Goal: Task Accomplishment & Management: Manage account settings

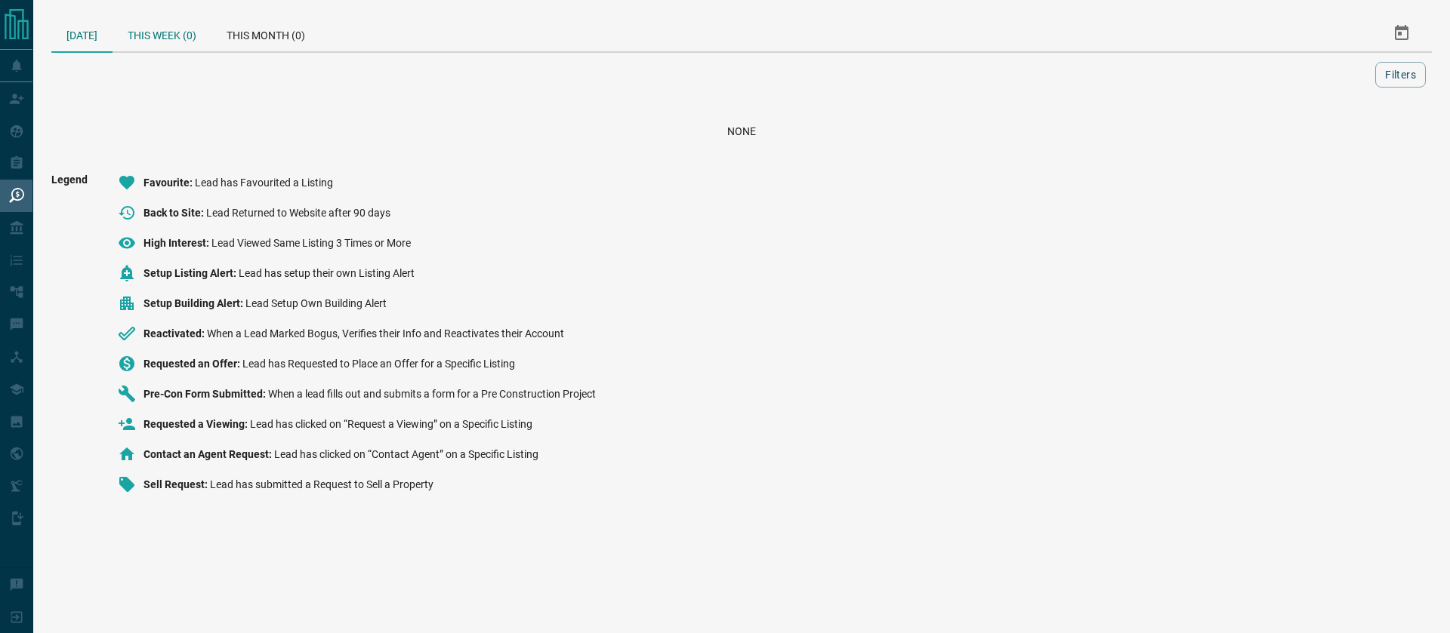
click at [185, 45] on div "This Week (0)" at bounding box center [161, 33] width 99 height 36
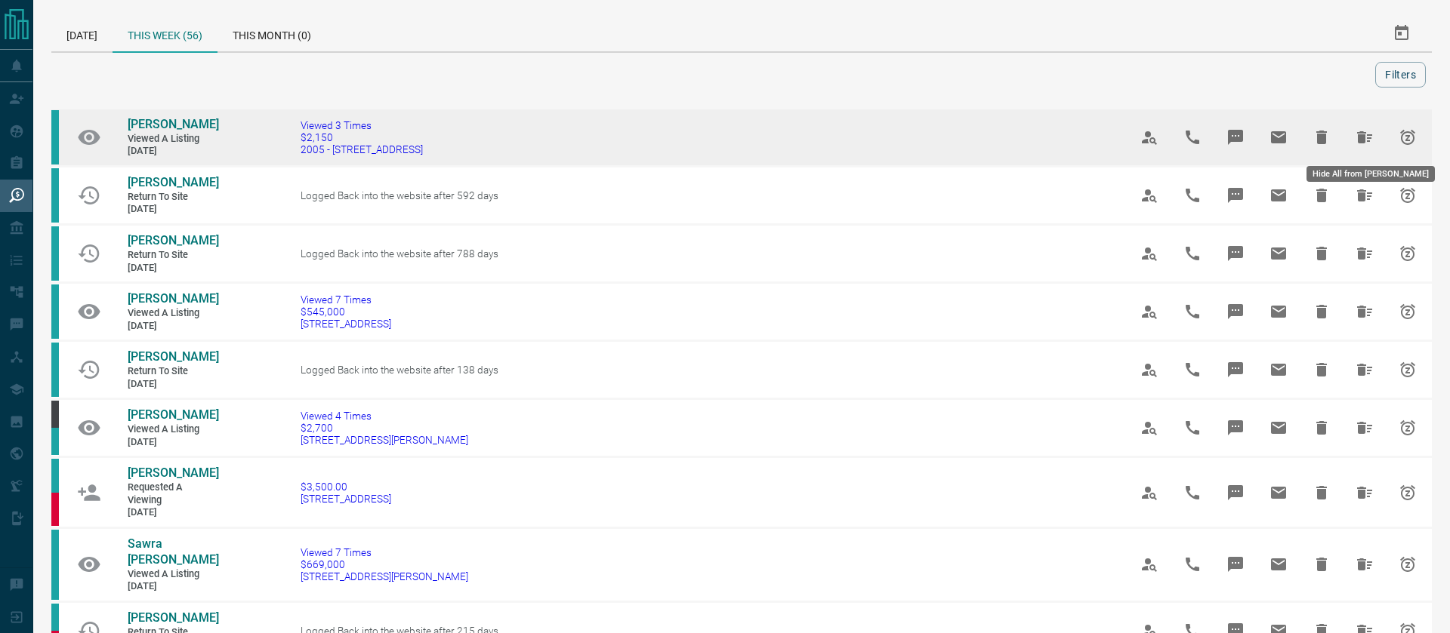
click at [1368, 133] on icon "Hide All from Shannon Ruse" at bounding box center [1364, 137] width 18 height 18
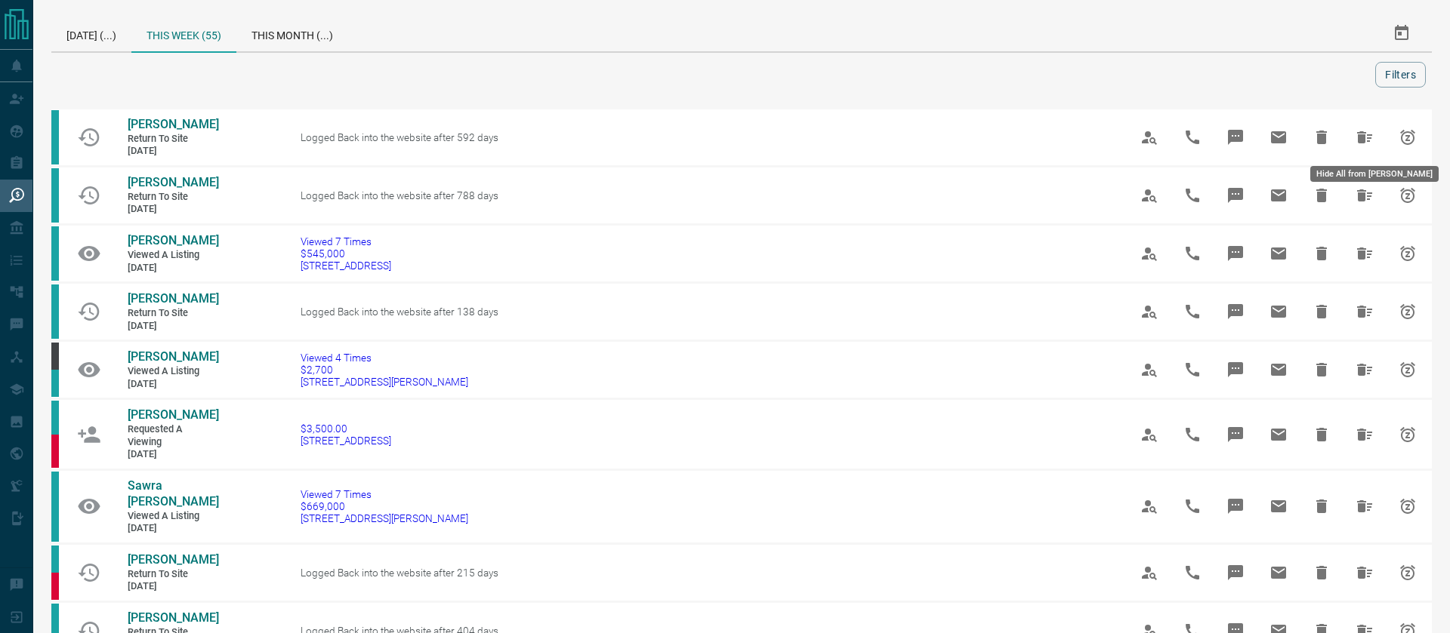
click at [1368, 133] on icon "Hide All from Sarah Muzzi" at bounding box center [1364, 137] width 18 height 18
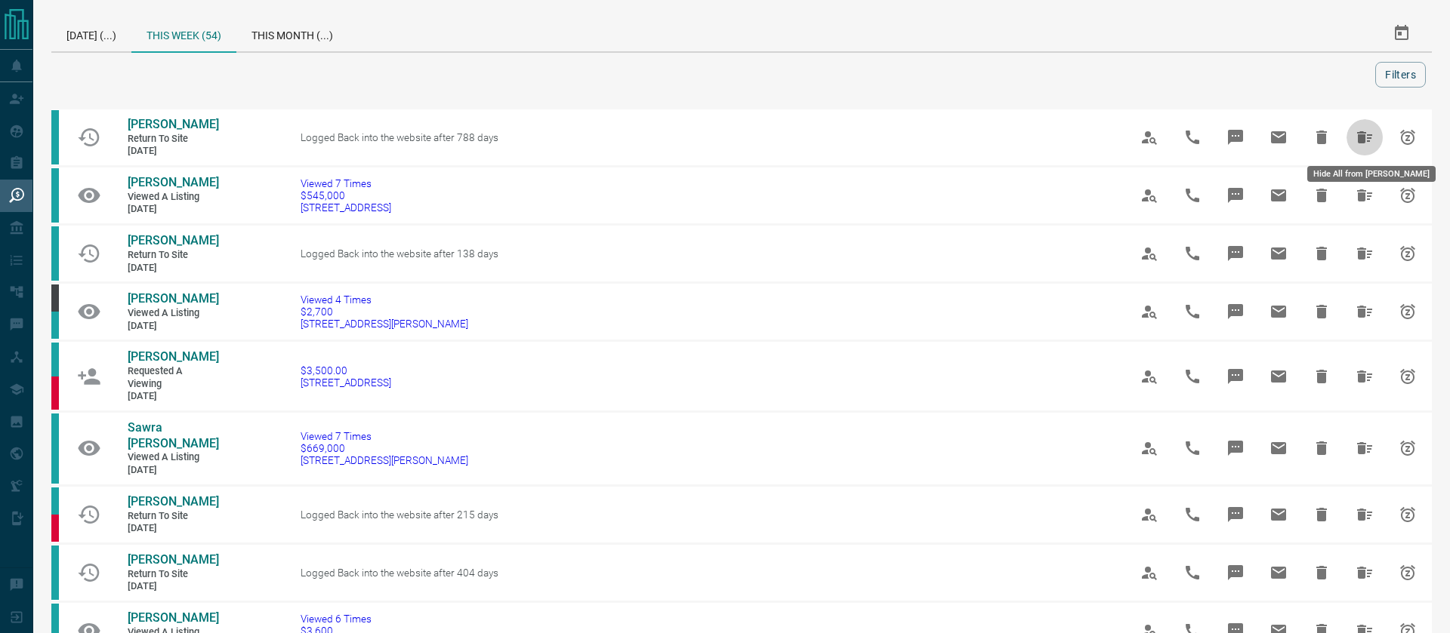
click at [1368, 133] on icon "Hide All from Milind Madhu" at bounding box center [1364, 137] width 18 height 18
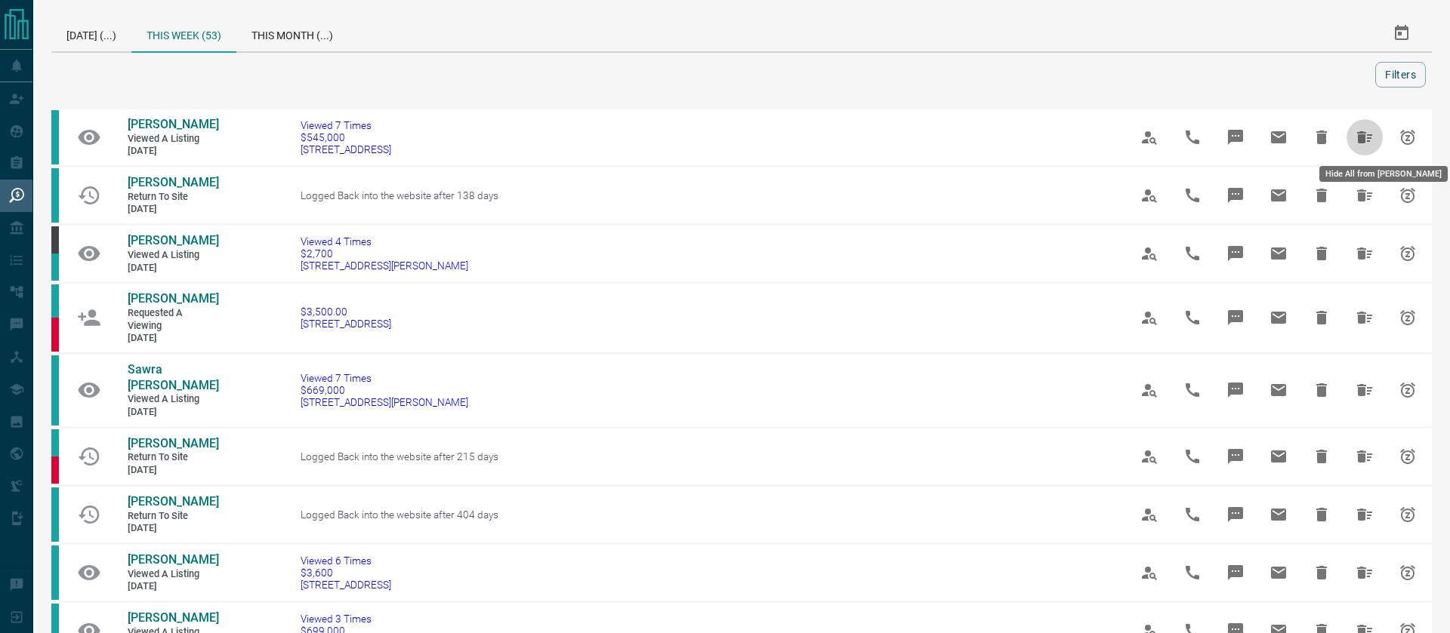
click at [1368, 133] on icon "Hide All from Lisa Do" at bounding box center [1364, 137] width 18 height 18
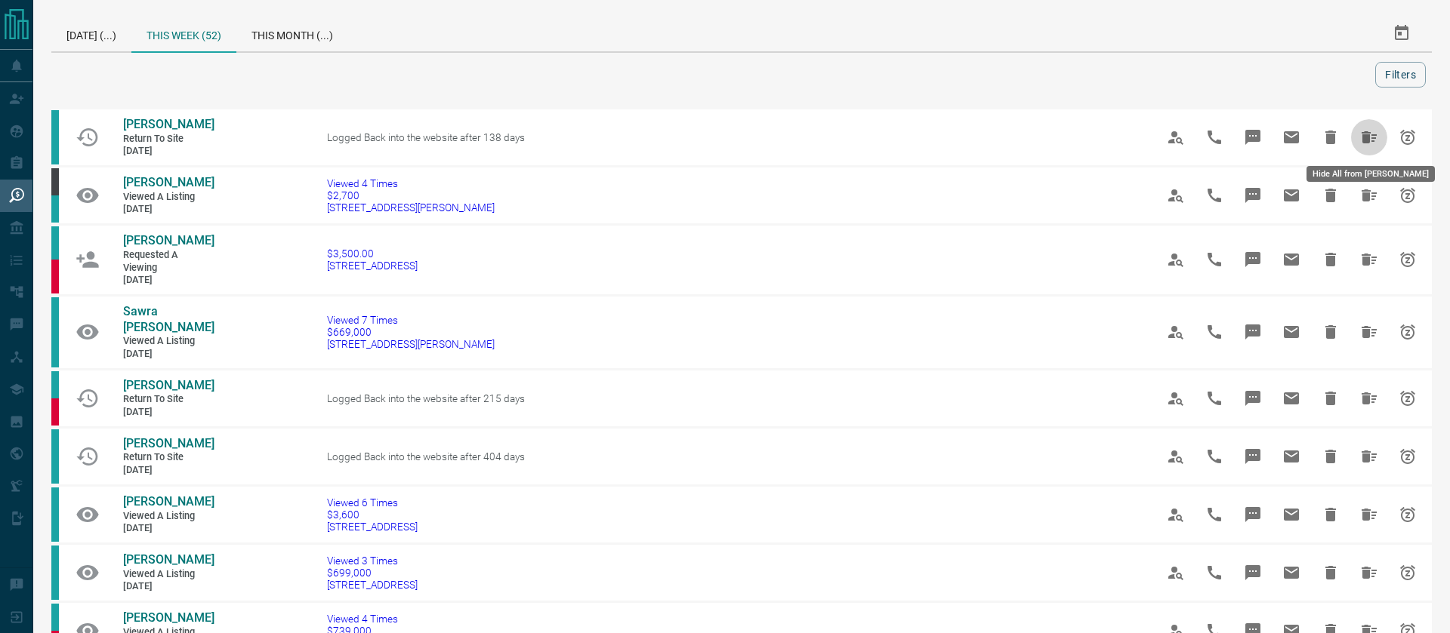
click at [1368, 133] on icon "Hide All from Aniket Phanse" at bounding box center [1369, 137] width 18 height 18
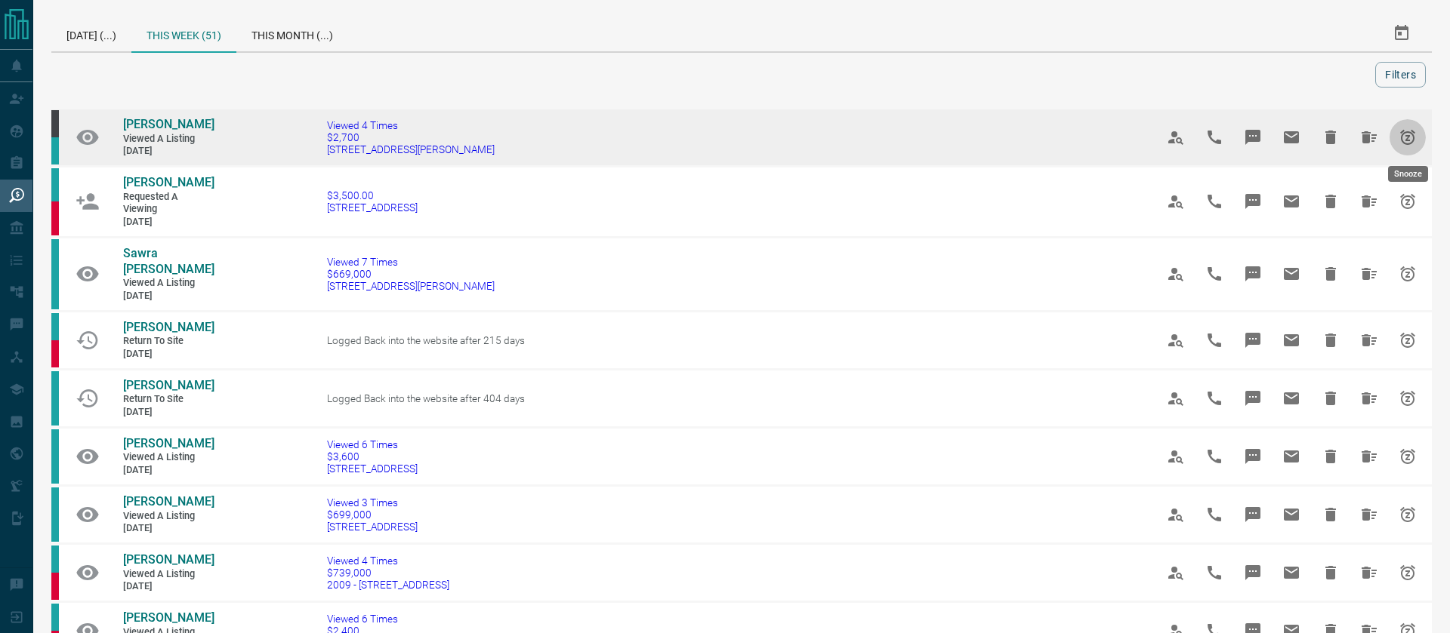
click at [1410, 139] on icon "Snooze" at bounding box center [1407, 137] width 18 height 18
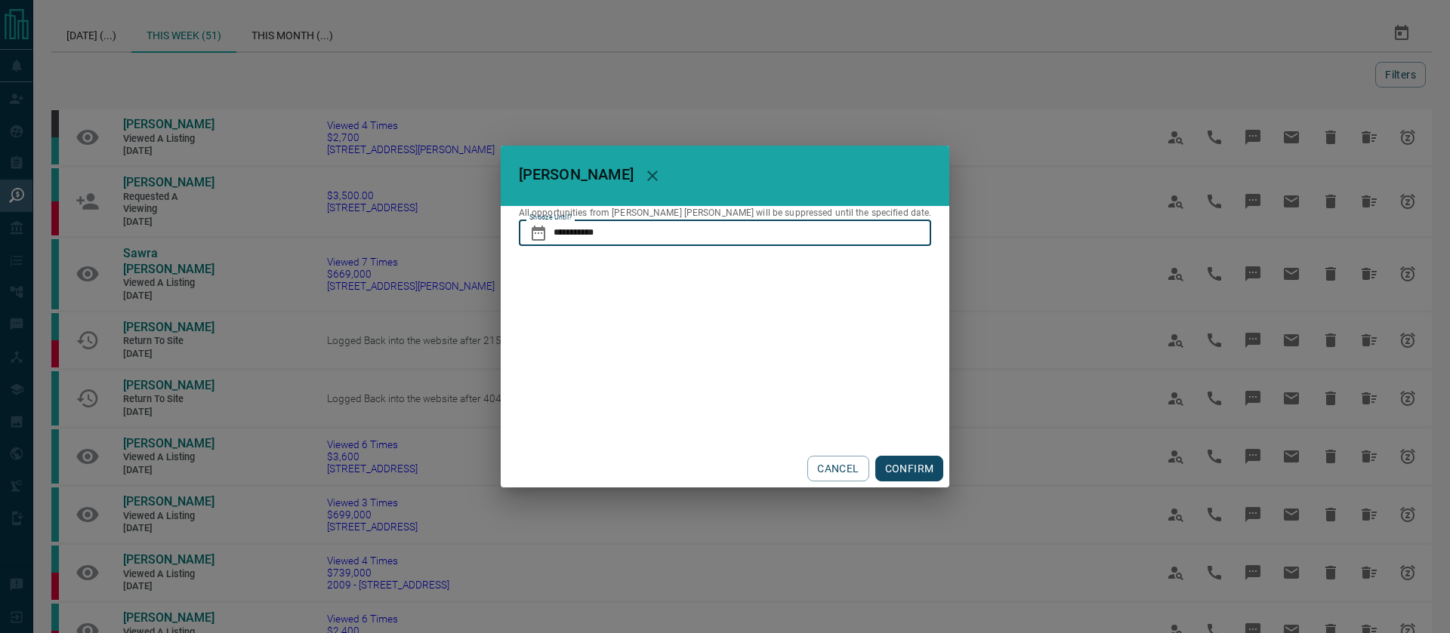
click at [658, 238] on input "**********" at bounding box center [742, 233] width 378 height 26
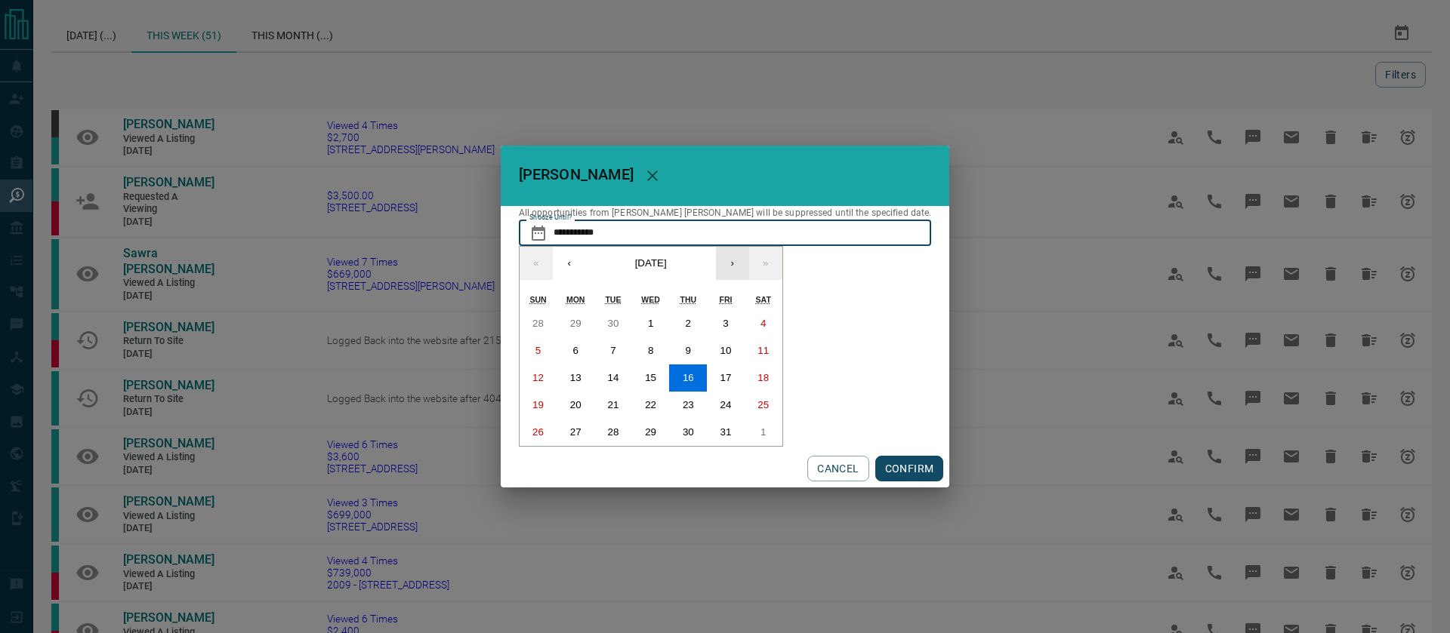
click at [749, 265] on button "›" at bounding box center [732, 263] width 33 height 33
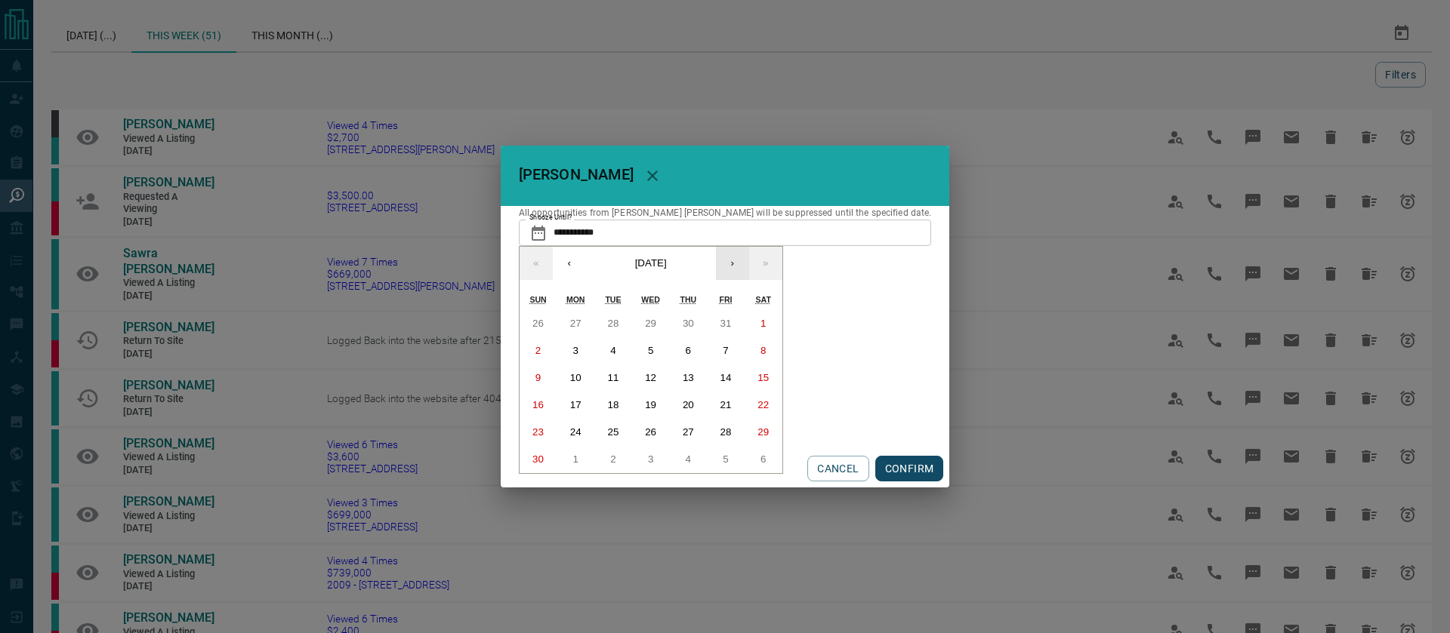
click at [749, 265] on button "›" at bounding box center [732, 263] width 33 height 33
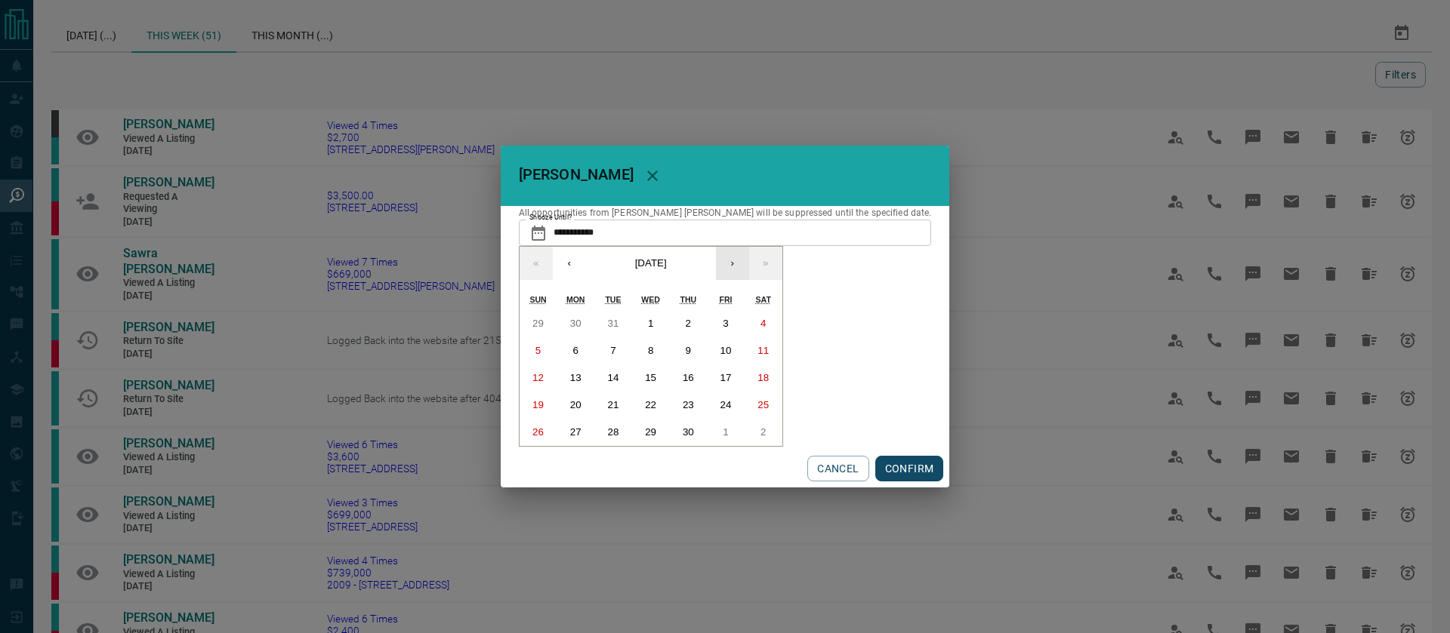
click at [749, 265] on button "›" at bounding box center [732, 263] width 33 height 33
click at [744, 421] on button "29" at bounding box center [726, 432] width 38 height 27
type input "**********"
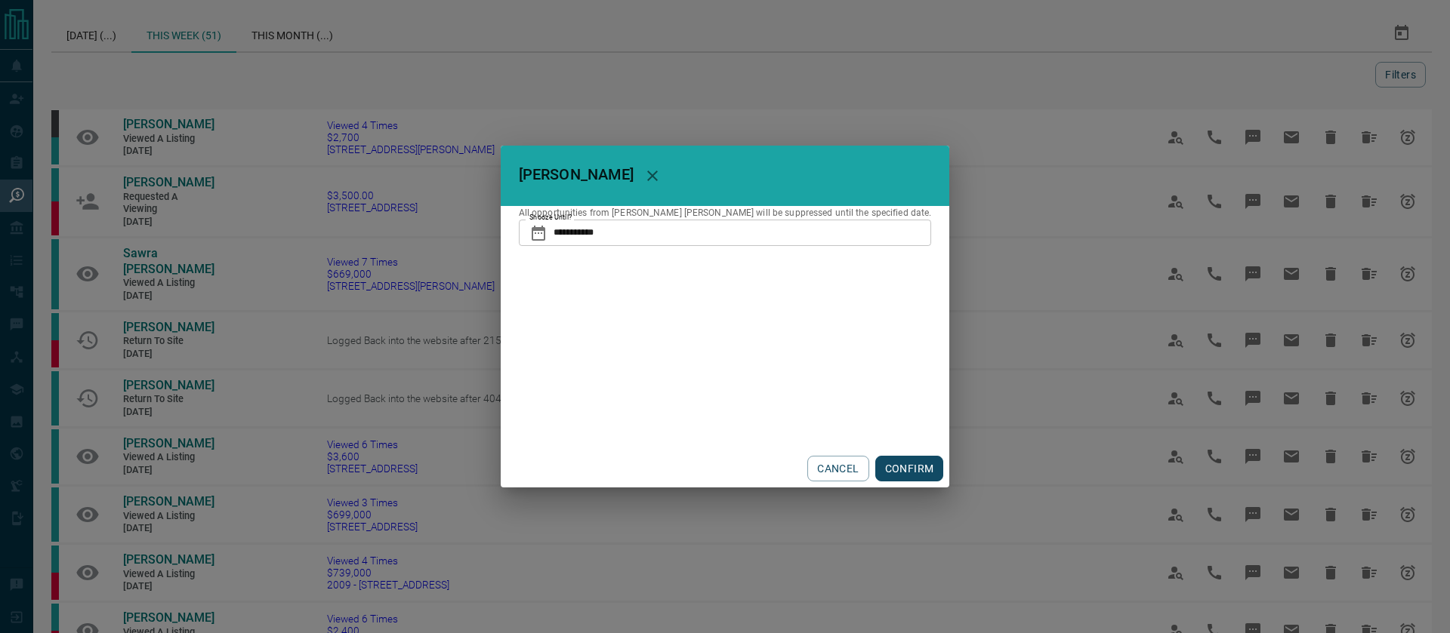
click at [875, 479] on button "CONFIRM" at bounding box center [909, 469] width 69 height 26
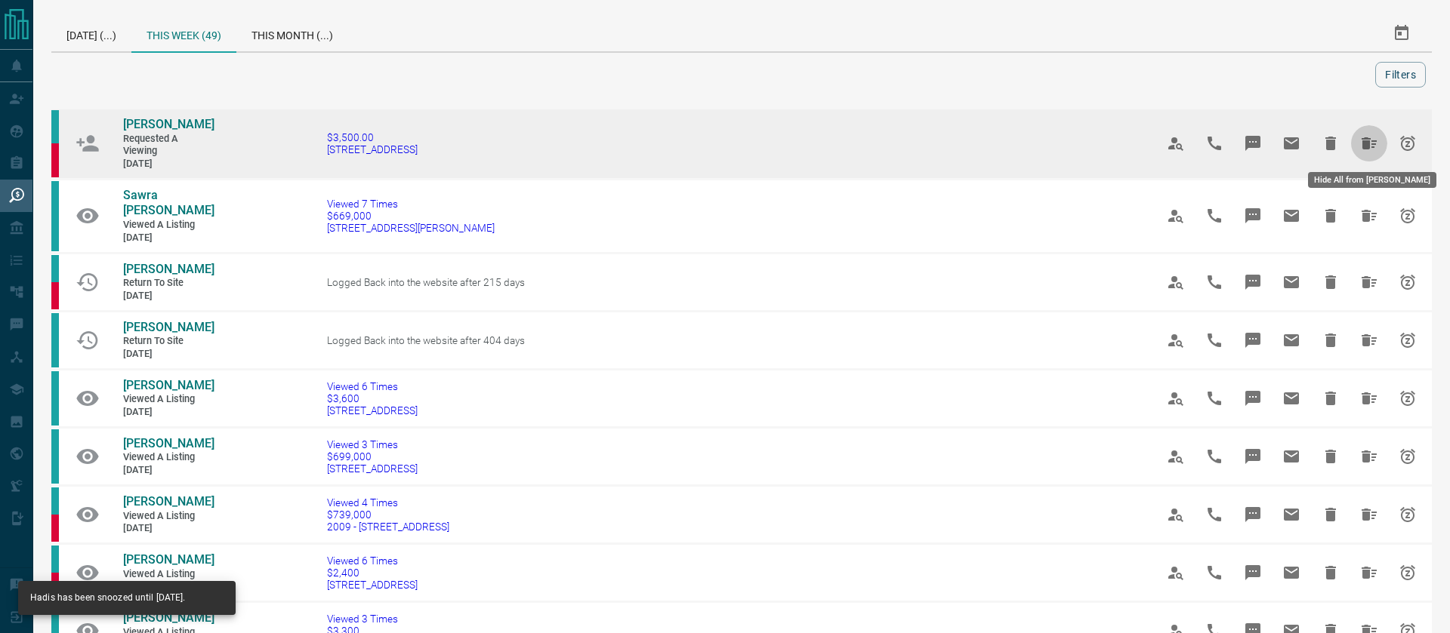
click at [1364, 142] on icon "Hide All from Marcela Gato" at bounding box center [1368, 143] width 15 height 12
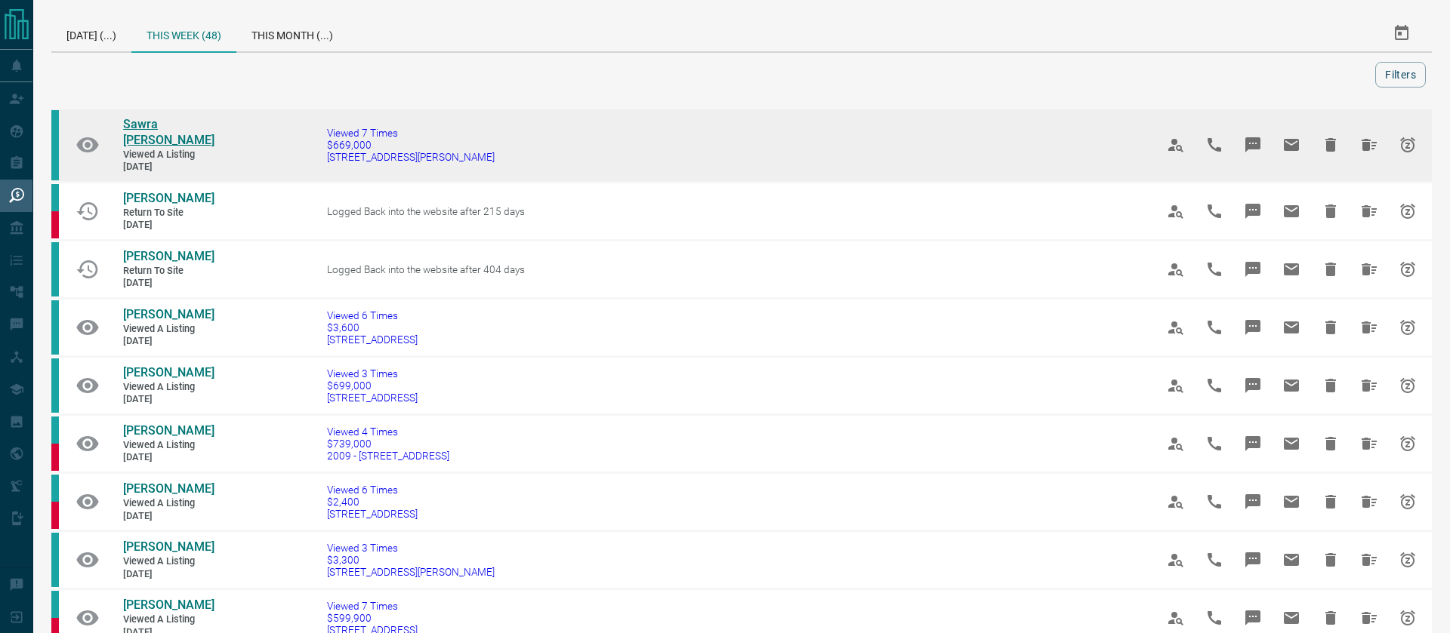
click at [165, 125] on span "Sawra [PERSON_NAME]" at bounding box center [168, 132] width 91 height 30
click at [1361, 139] on icon "Hide All from Sawra Bitar" at bounding box center [1368, 145] width 15 height 12
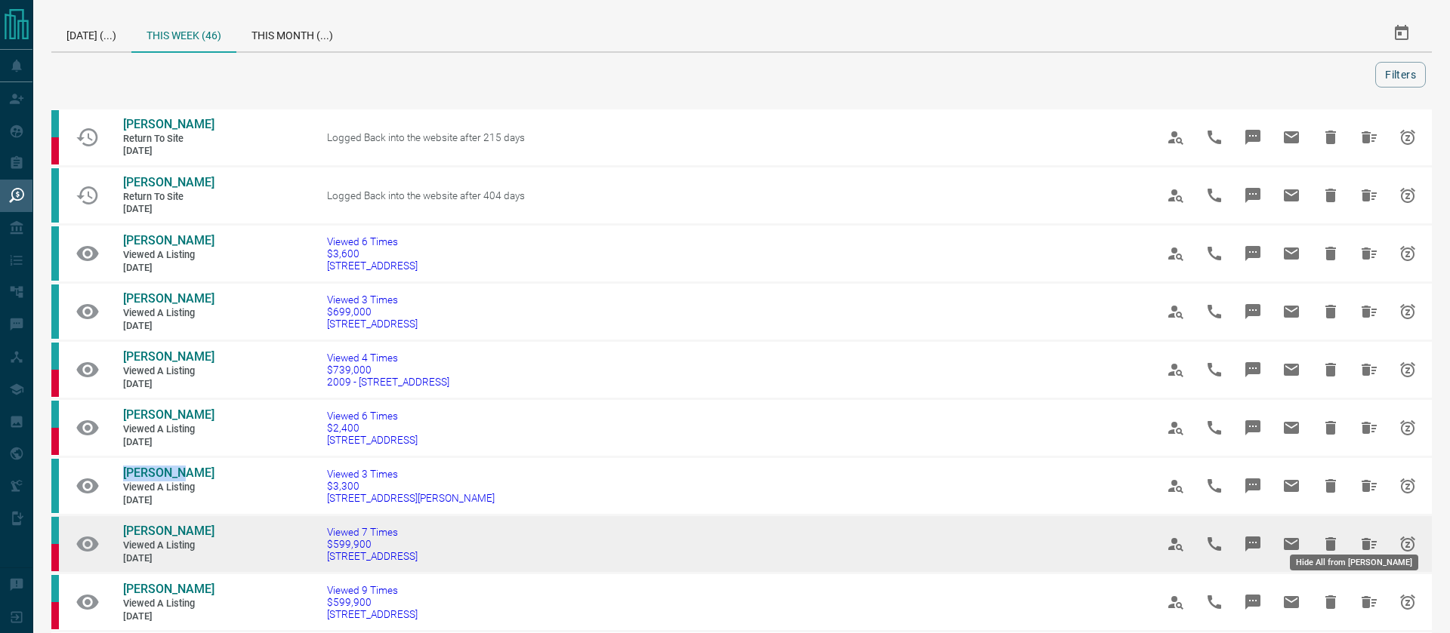
click at [1361, 553] on icon "Hide All from Daniyal Ali-Mohammad" at bounding box center [1369, 544] width 18 height 18
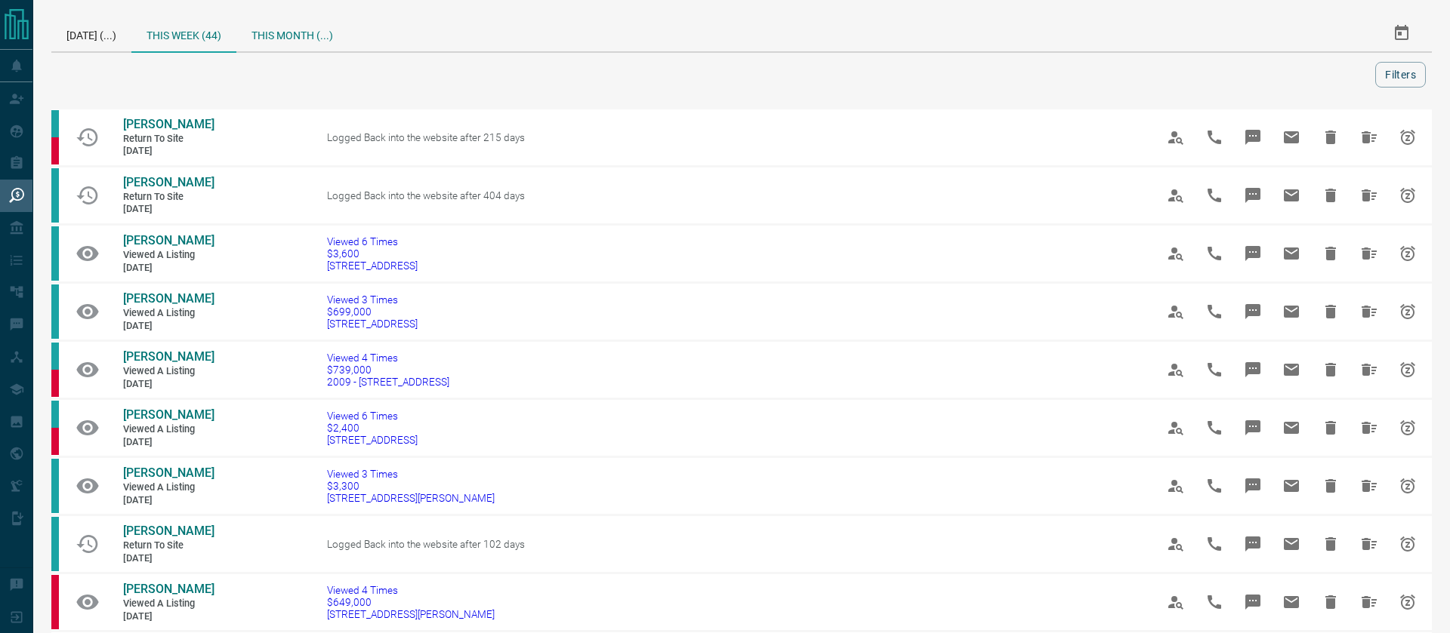
click at [300, 37] on div "This Month (...)" at bounding box center [292, 33] width 112 height 36
click at [187, 37] on div "This Week (44)" at bounding box center [183, 33] width 105 height 36
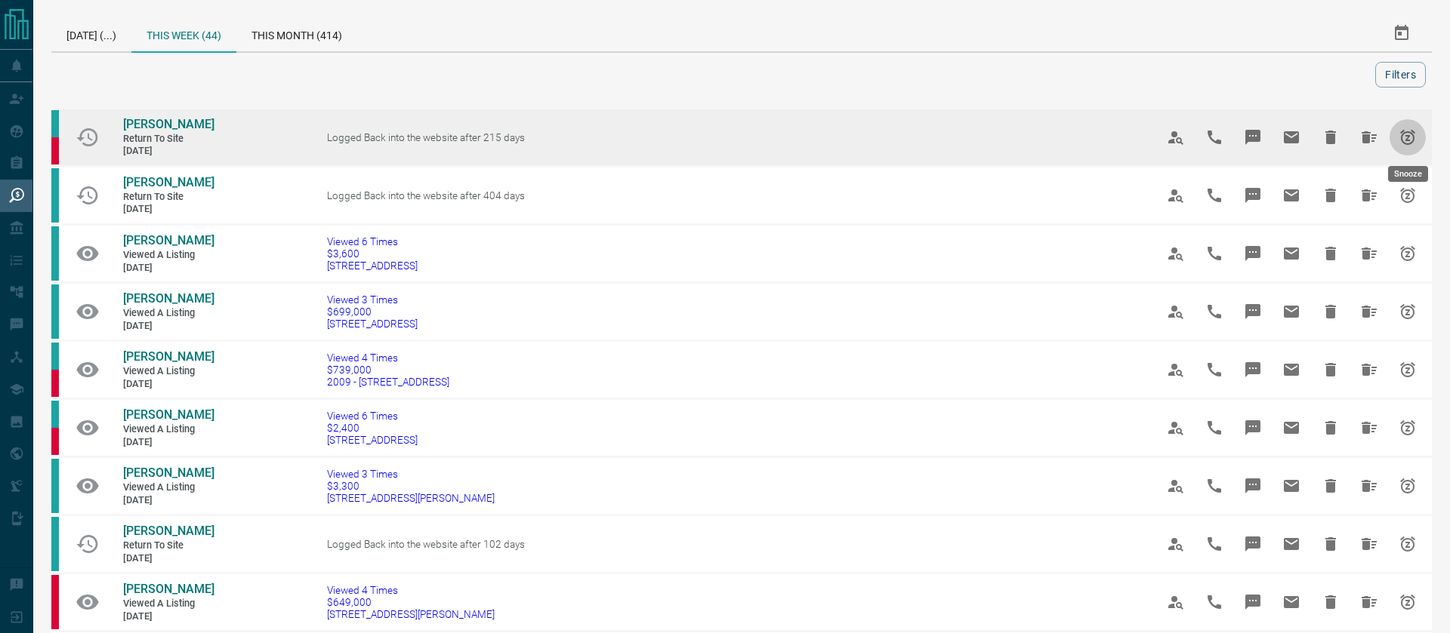
click at [1413, 141] on icon "Snooze" at bounding box center [1407, 137] width 18 height 18
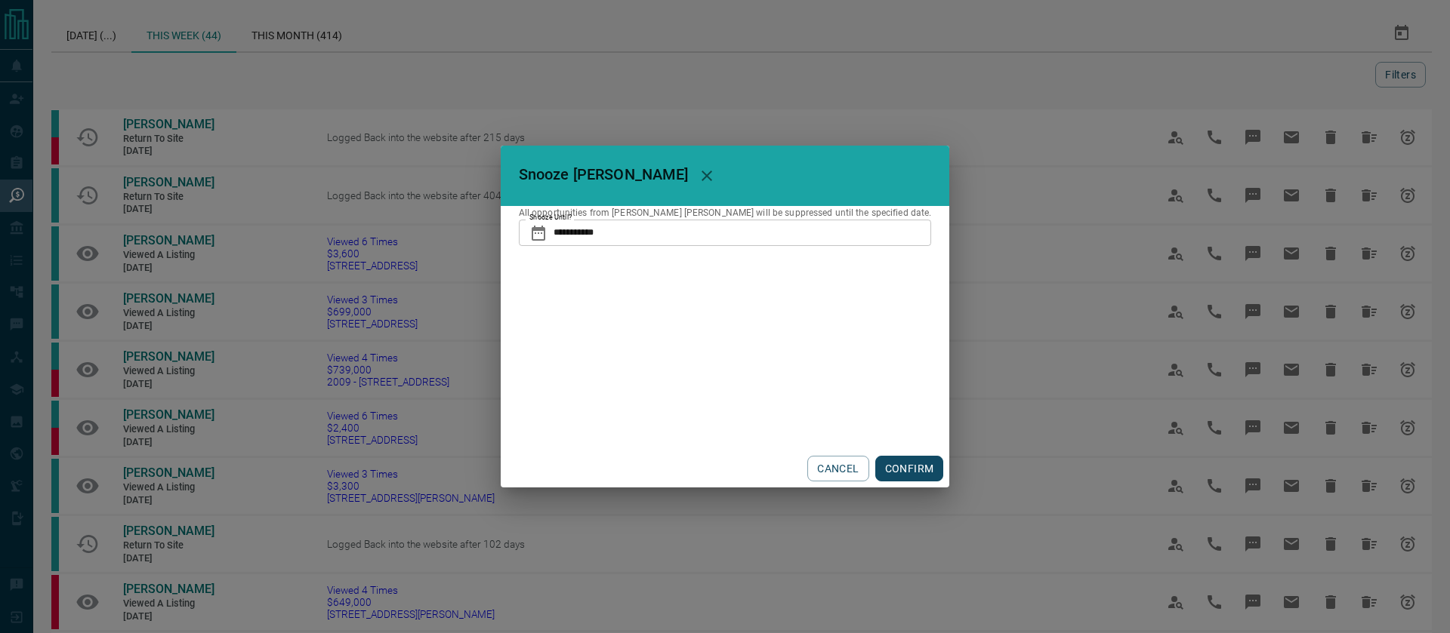
click at [649, 232] on input "**********" at bounding box center [742, 233] width 378 height 26
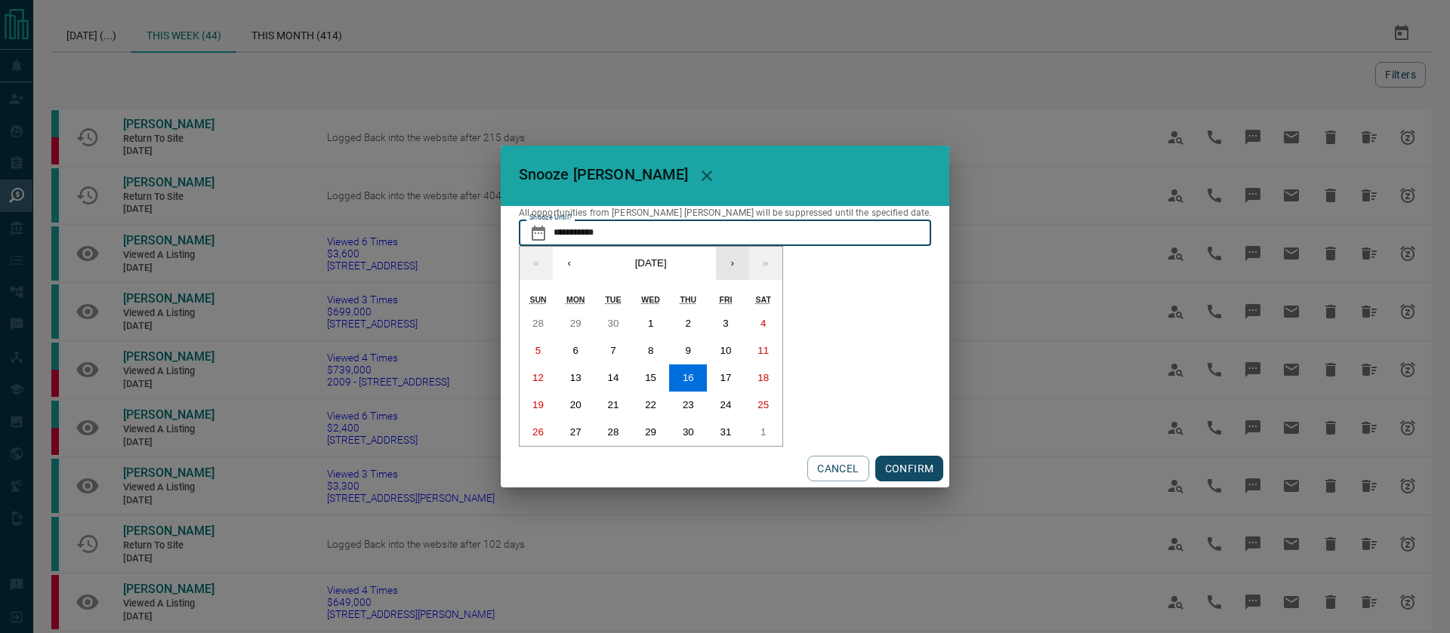
click at [749, 269] on button "›" at bounding box center [732, 263] width 33 height 33
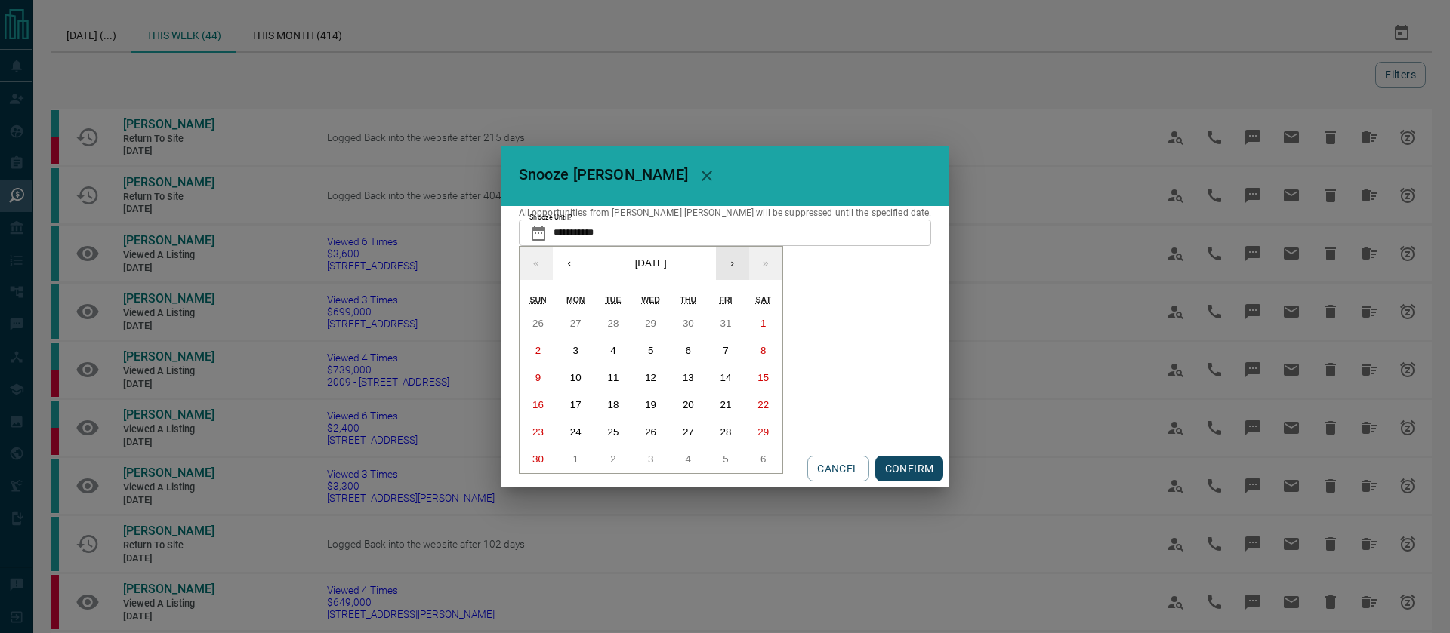
click at [749, 269] on button "›" at bounding box center [732, 263] width 33 height 33
click at [744, 399] on button "27" at bounding box center [726, 405] width 38 height 27
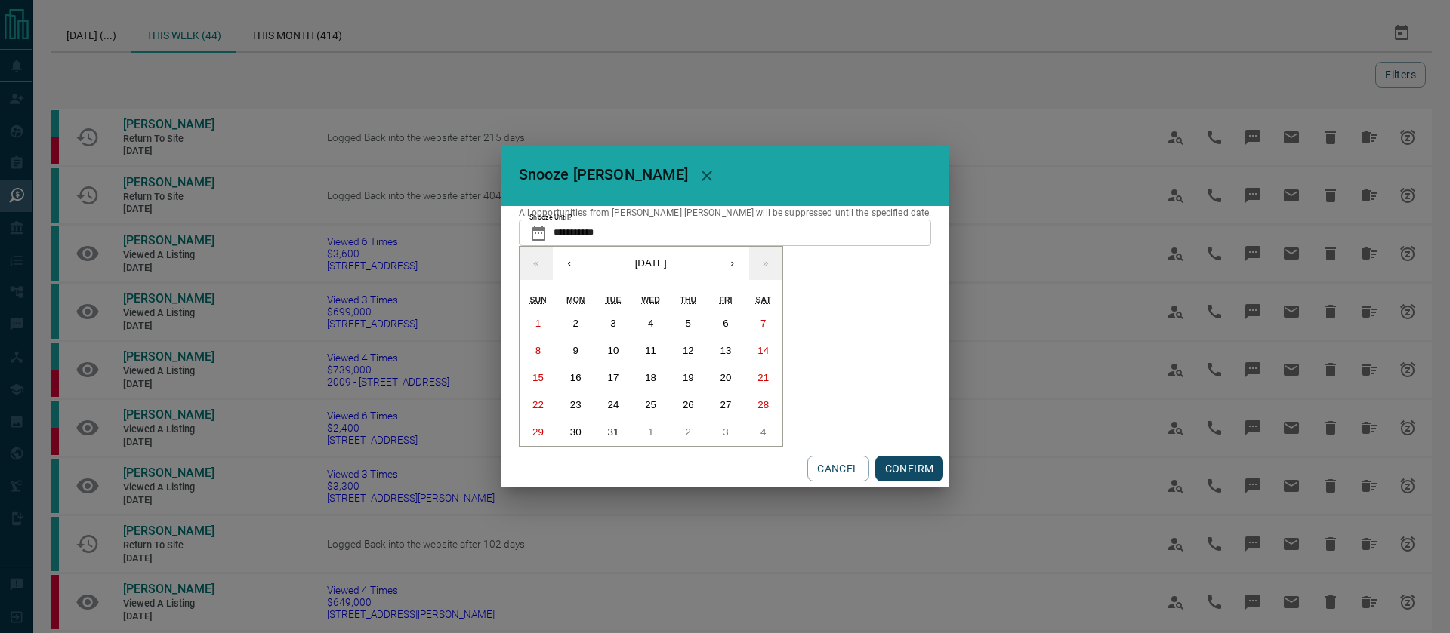
type input "**********"
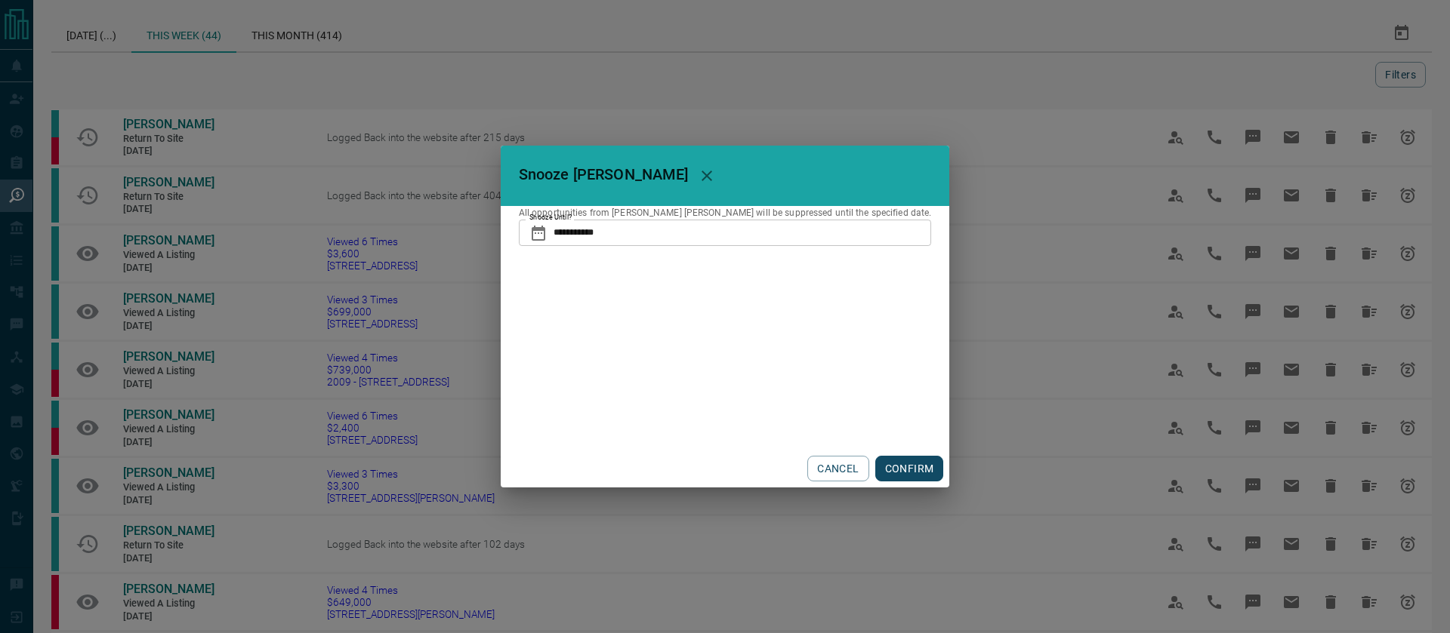
click at [875, 466] on button "CONFIRM" at bounding box center [909, 469] width 69 height 26
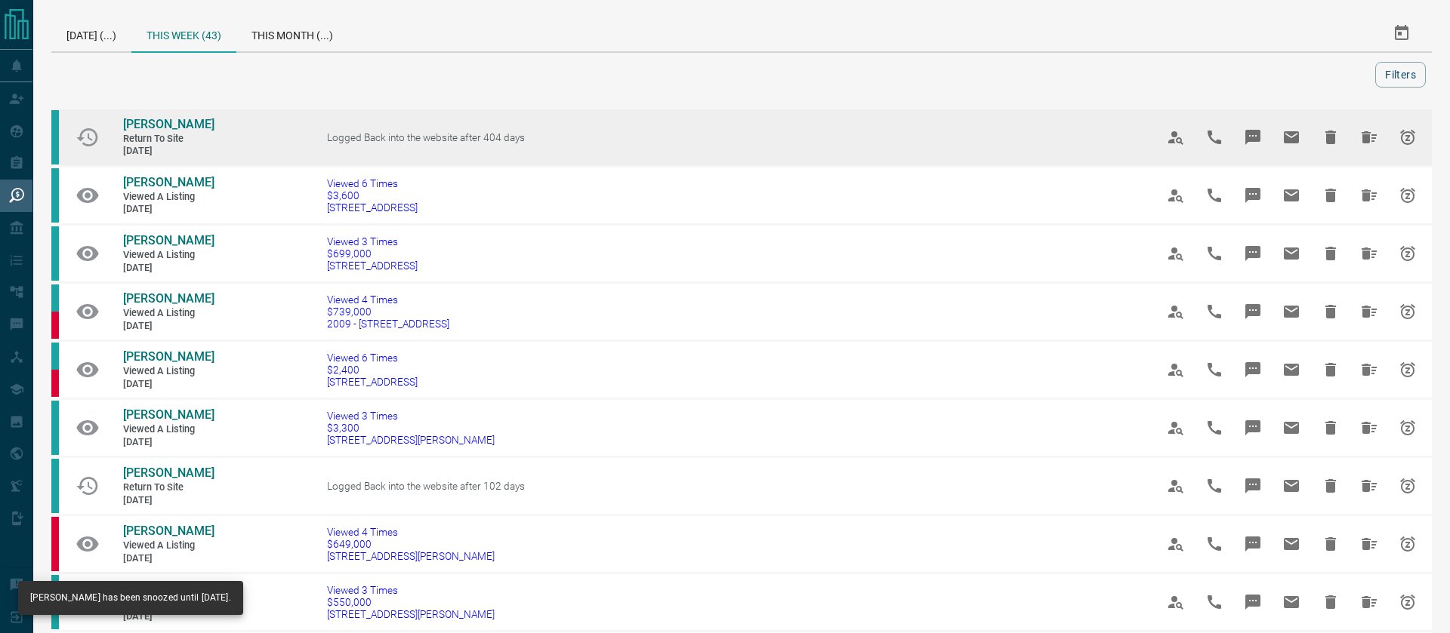
click at [1351, 135] on button "Hide All from Miry Moon" at bounding box center [1369, 137] width 36 height 36
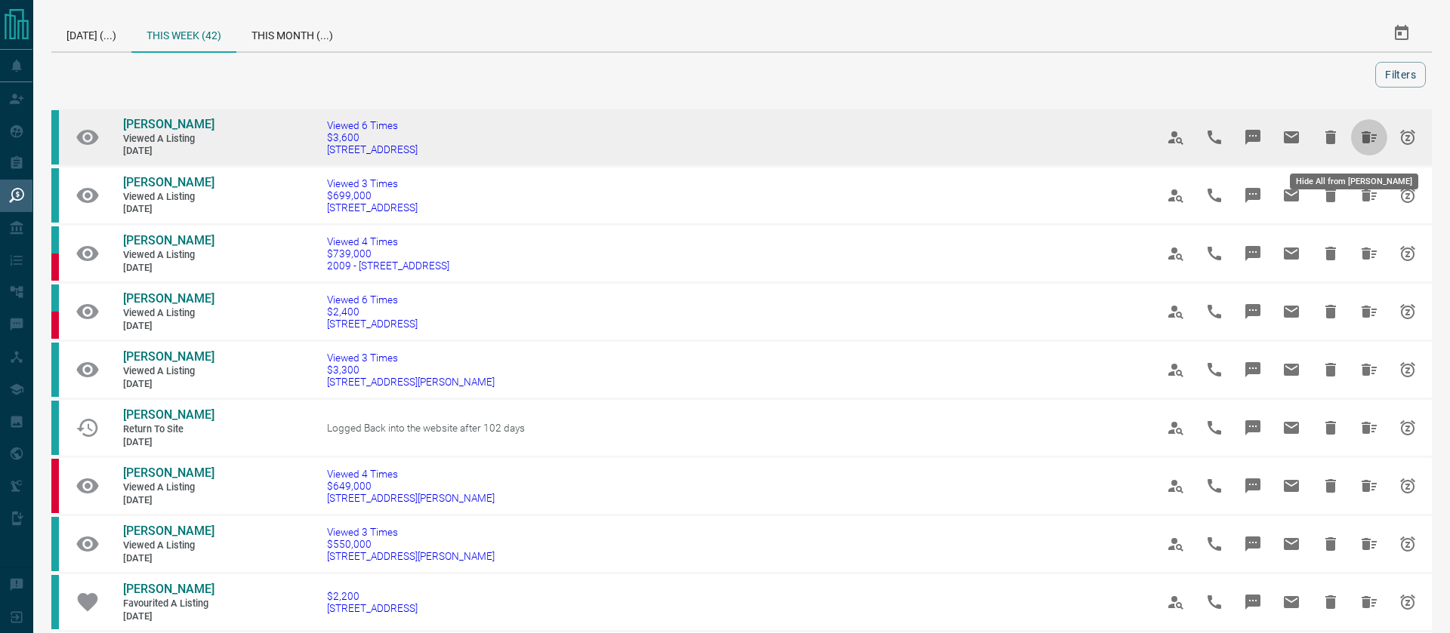
click at [1366, 143] on icon "Hide All from María Boisán González" at bounding box center [1369, 137] width 18 height 18
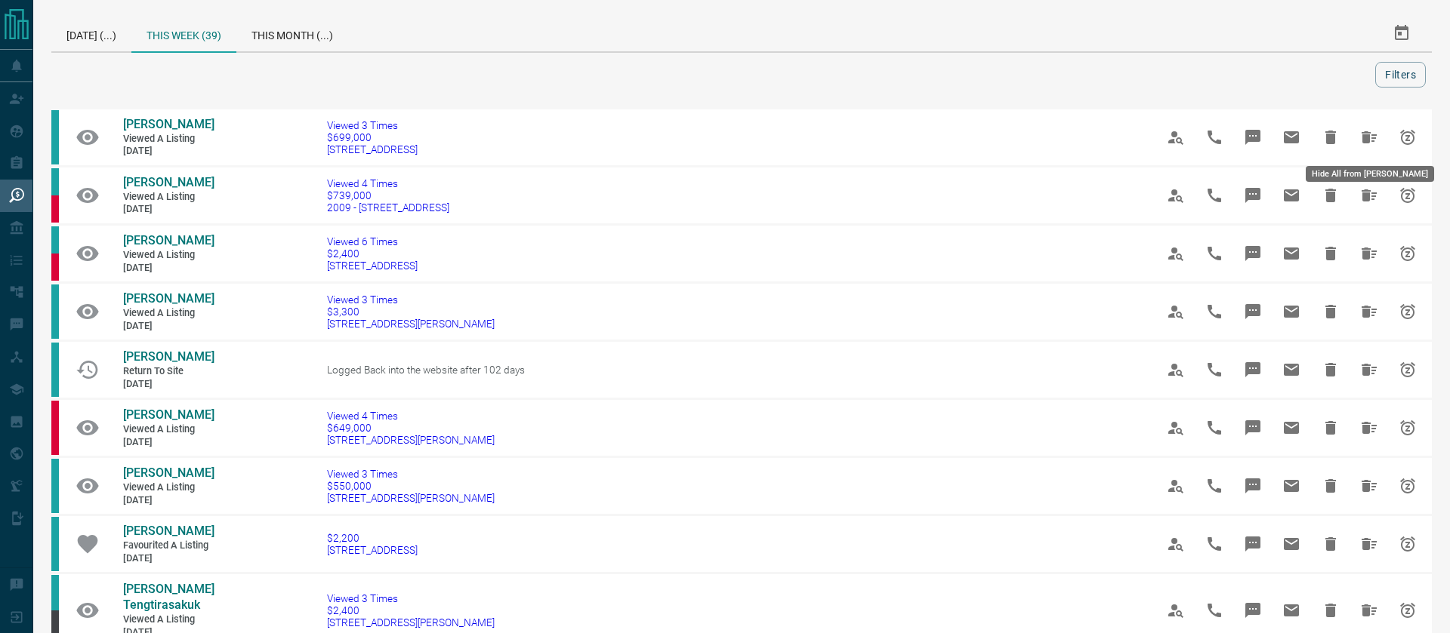
click at [1366, 143] on icon "Hide All from David Beasley" at bounding box center [1369, 137] width 18 height 18
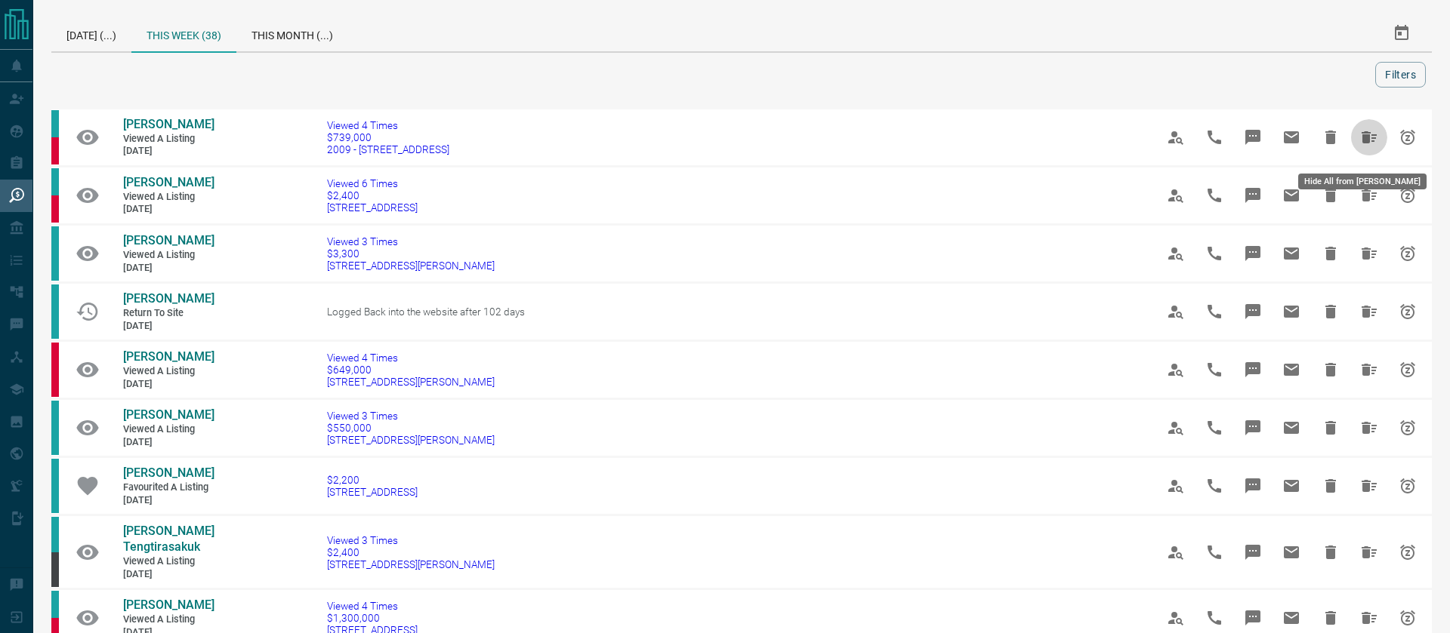
click at [1366, 143] on icon "Hide All from Michael Van Loon" at bounding box center [1369, 137] width 18 height 18
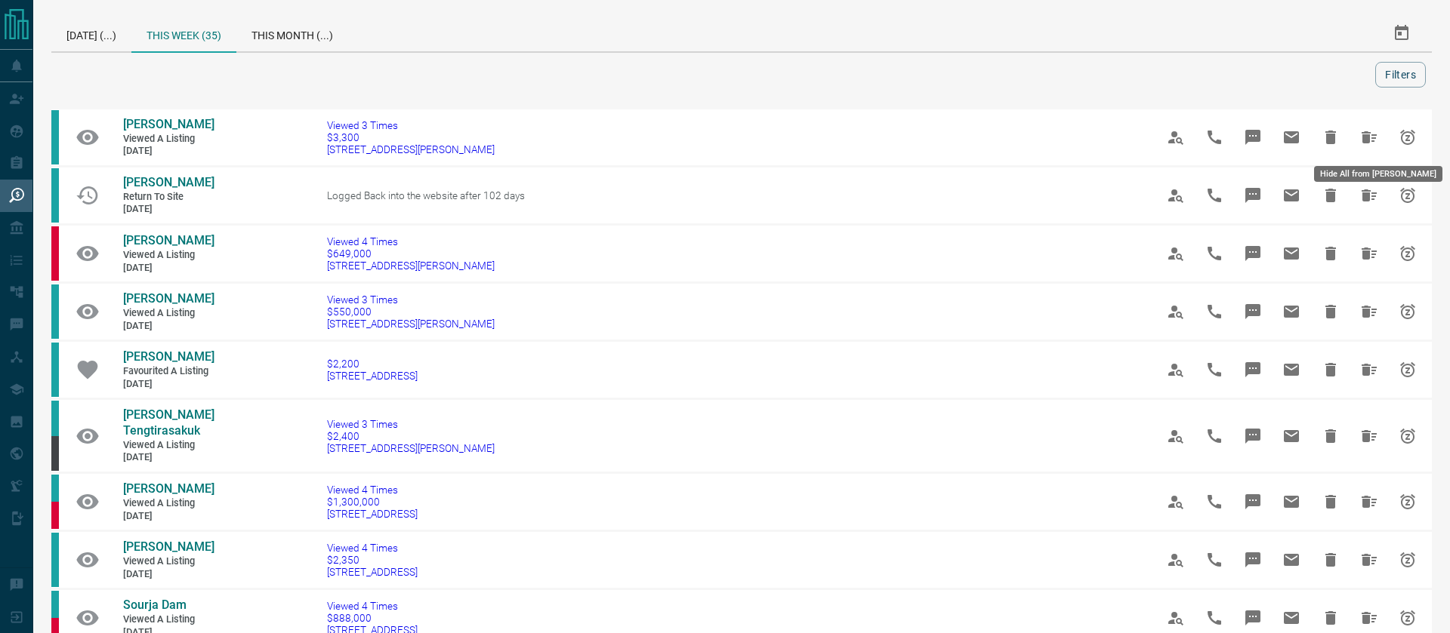
click at [1366, 143] on icon "Hide All from Lindsay B" at bounding box center [1369, 137] width 18 height 18
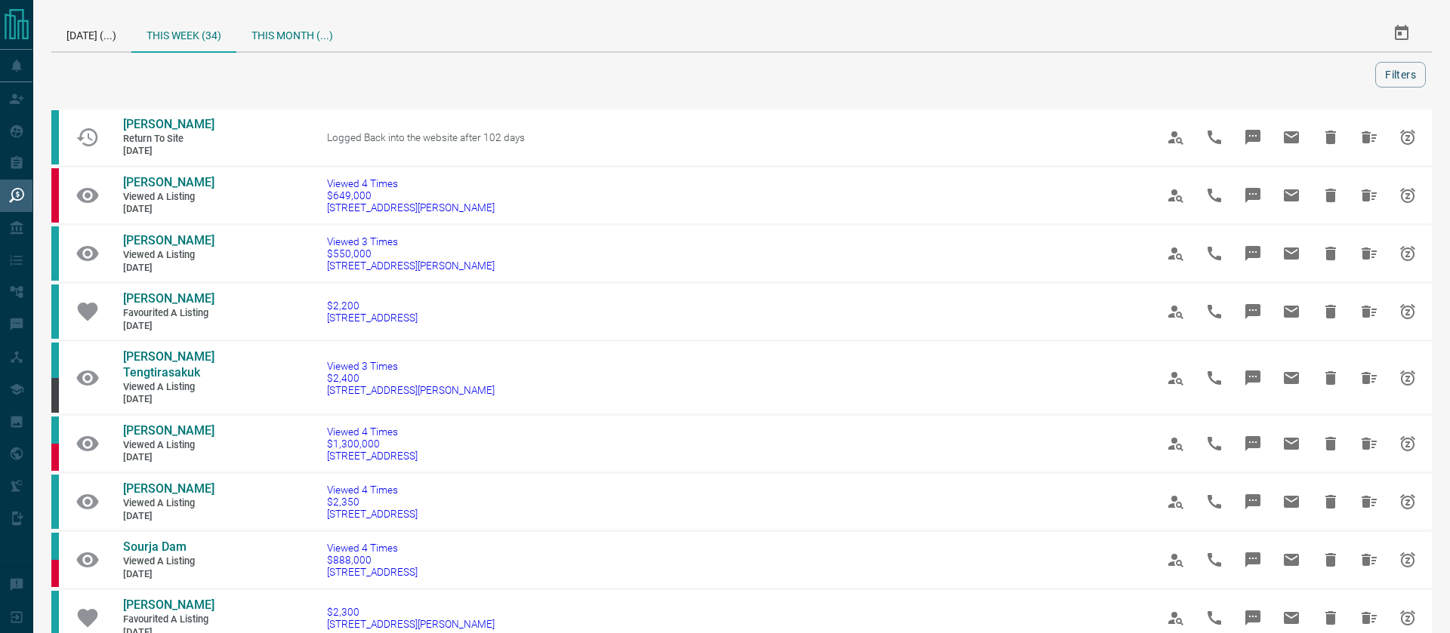
click at [305, 41] on div "This Month (...)" at bounding box center [292, 33] width 112 height 36
click at [187, 32] on div "This Week (34)" at bounding box center [183, 33] width 105 height 36
click at [183, 49] on div "This Week (34)" at bounding box center [183, 34] width 105 height 38
click at [297, 33] on div "This Month (388)" at bounding box center [296, 33] width 121 height 36
click at [298, 35] on div "This Month (388)" at bounding box center [296, 34] width 121 height 38
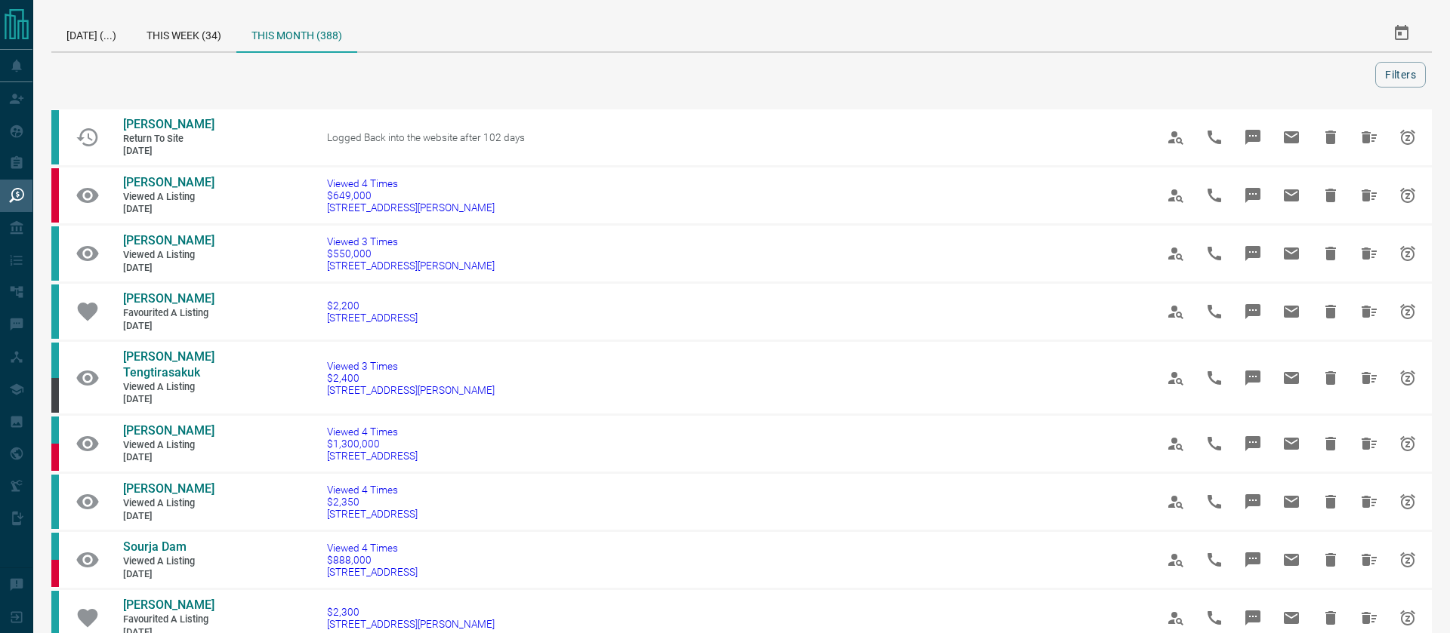
click at [298, 35] on div "This Month (388)" at bounding box center [296, 34] width 121 height 38
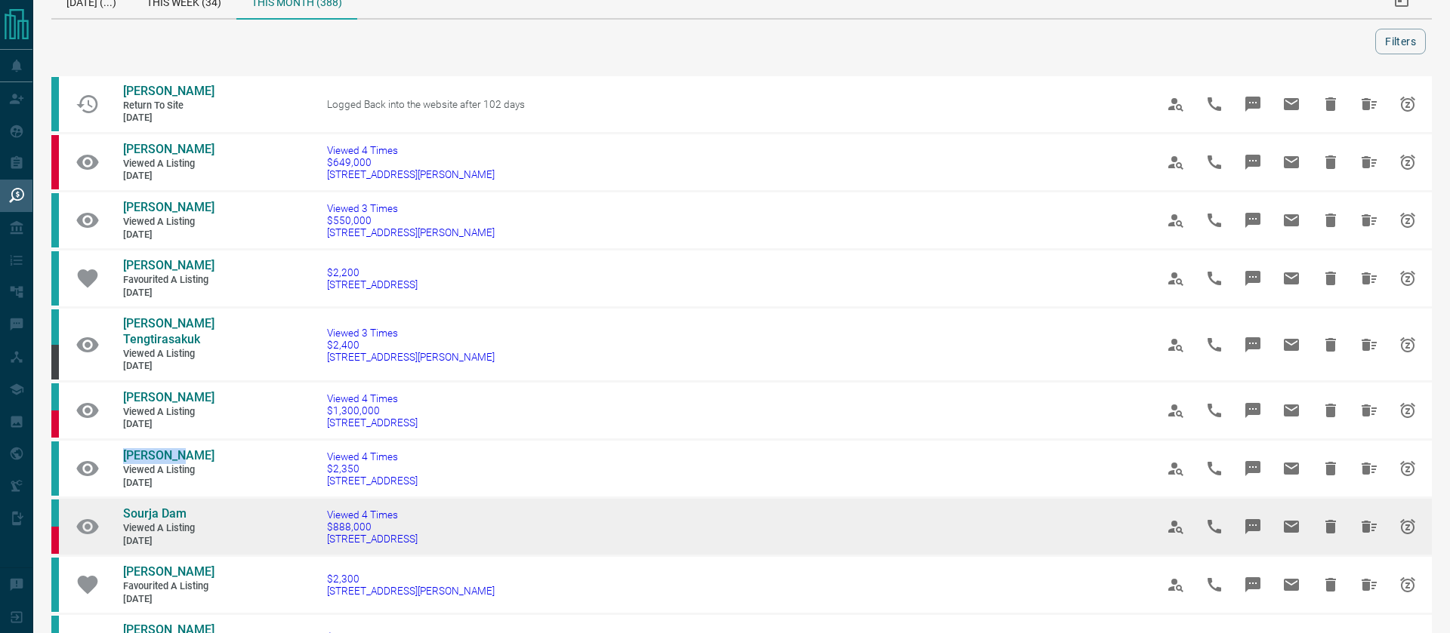
scroll to position [37, 0]
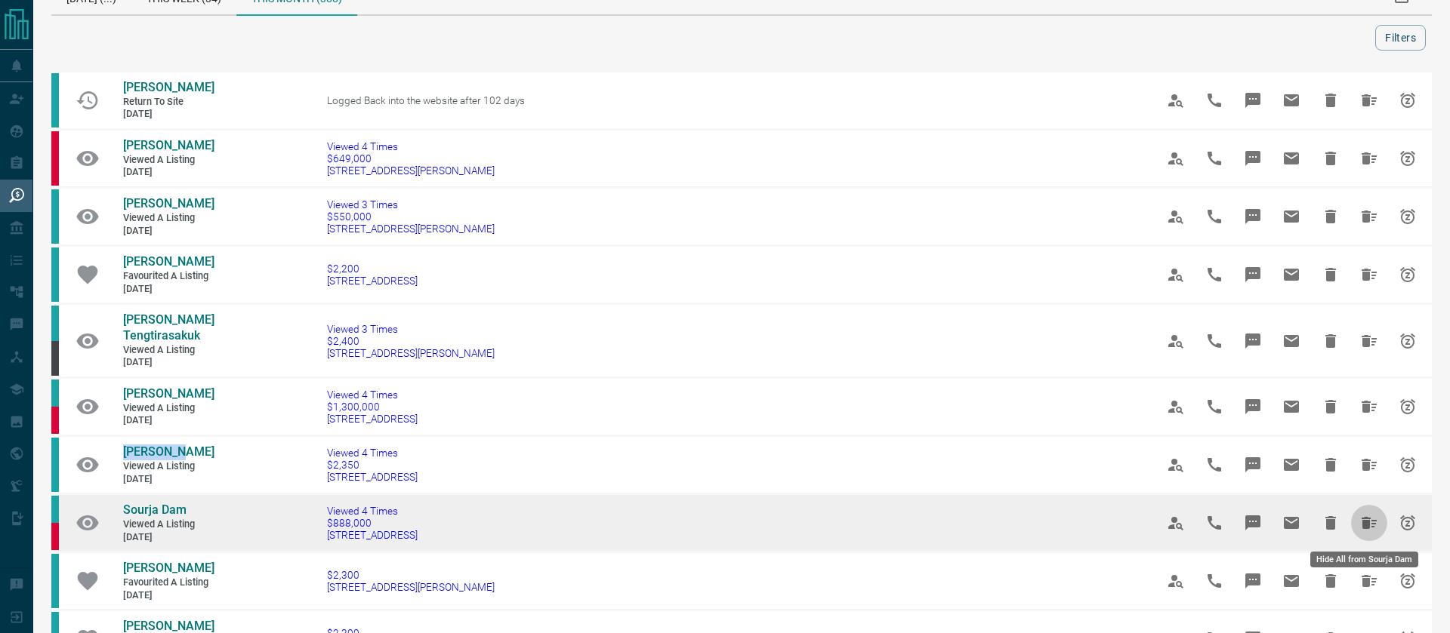
click at [1361, 522] on icon "Hide All from Sourja Dam" at bounding box center [1368, 523] width 15 height 12
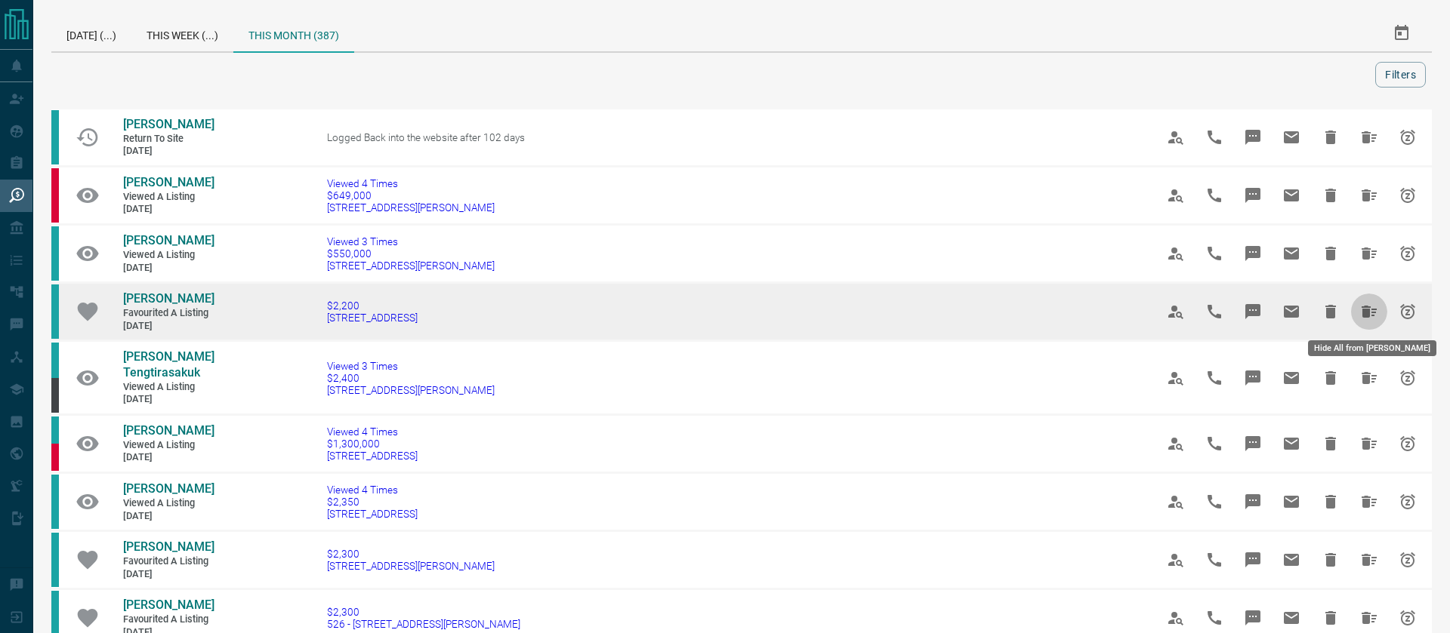
click at [1360, 307] on icon "Hide All from Josh Benasa" at bounding box center [1369, 312] width 18 height 18
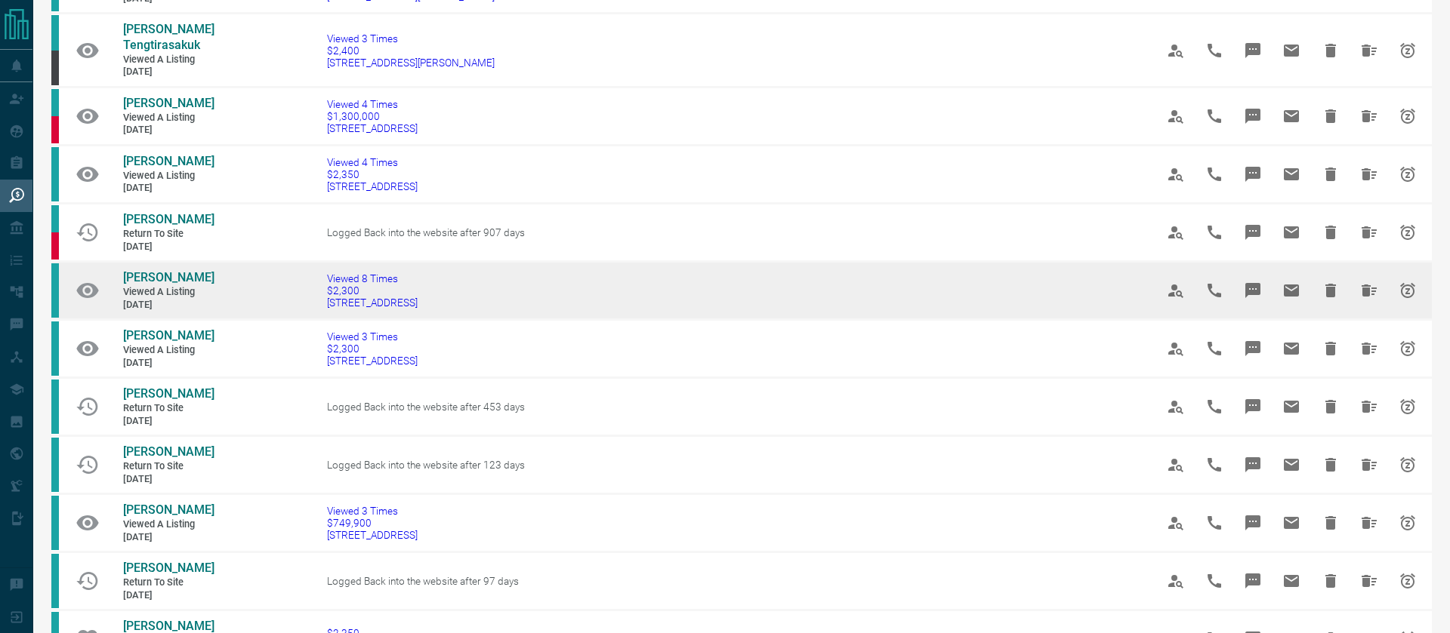
scroll to position [257, 0]
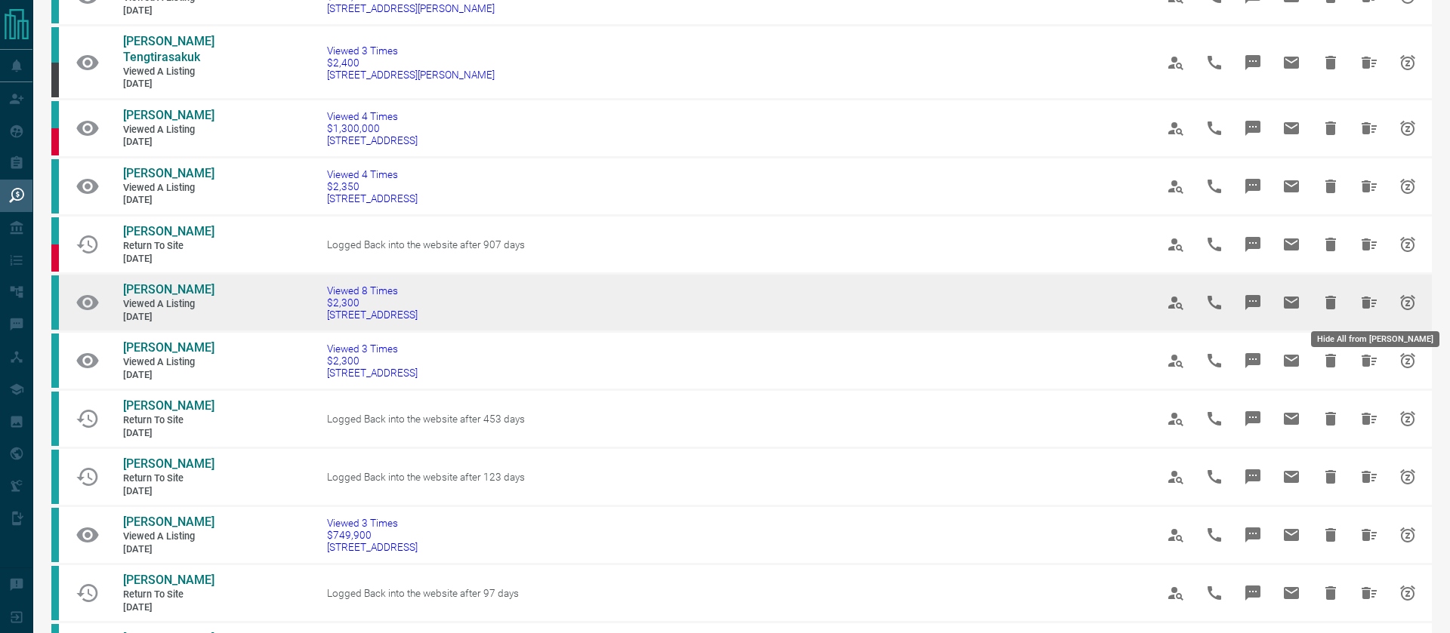
click at [1367, 300] on icon "Hide All from Gerry Chen" at bounding box center [1368, 303] width 15 height 12
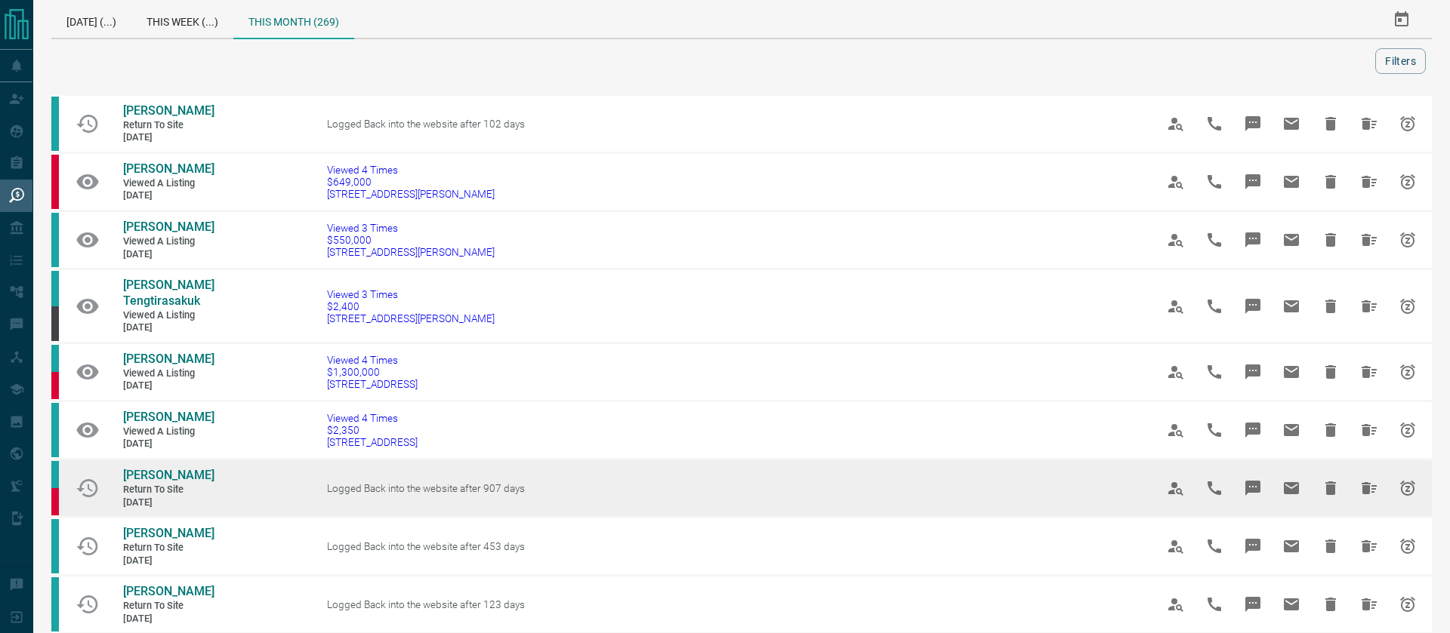
scroll to position [0, 0]
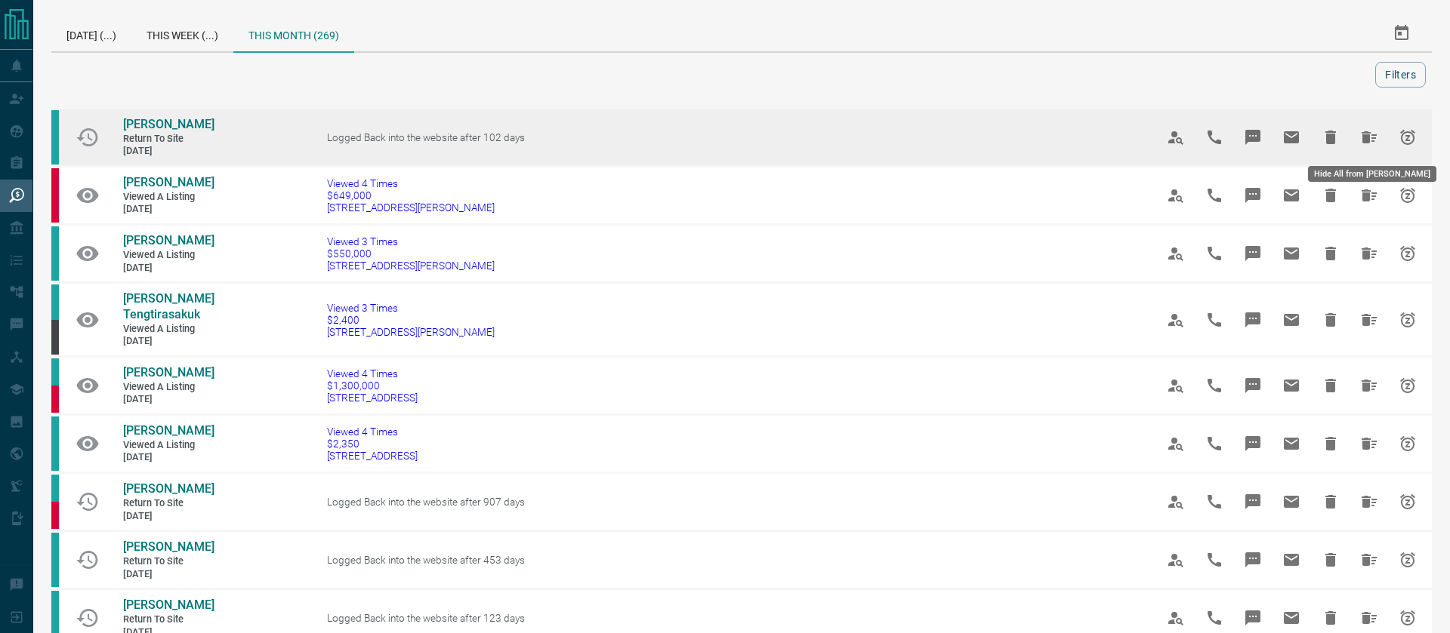
click at [1361, 133] on icon "Hide All from Soheil Salimi" at bounding box center [1369, 137] width 18 height 18
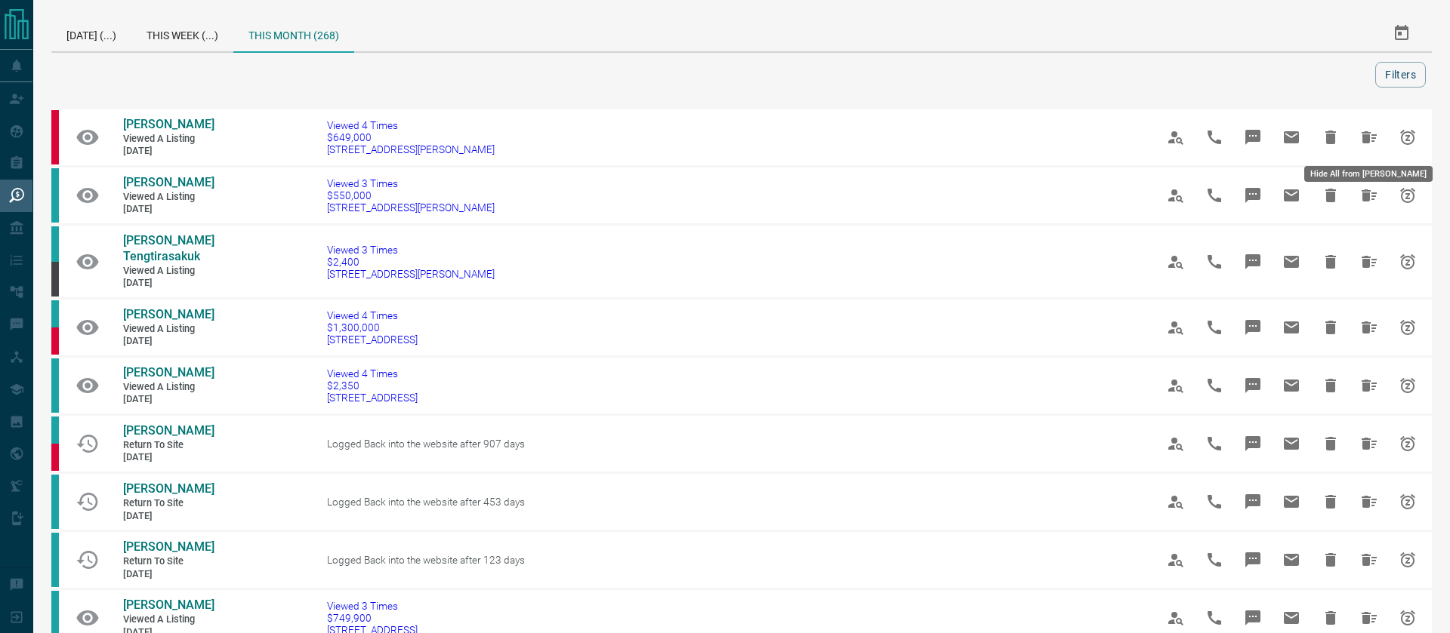
click at [1361, 133] on icon "Hide All from Shaun Fletcher" at bounding box center [1368, 137] width 15 height 12
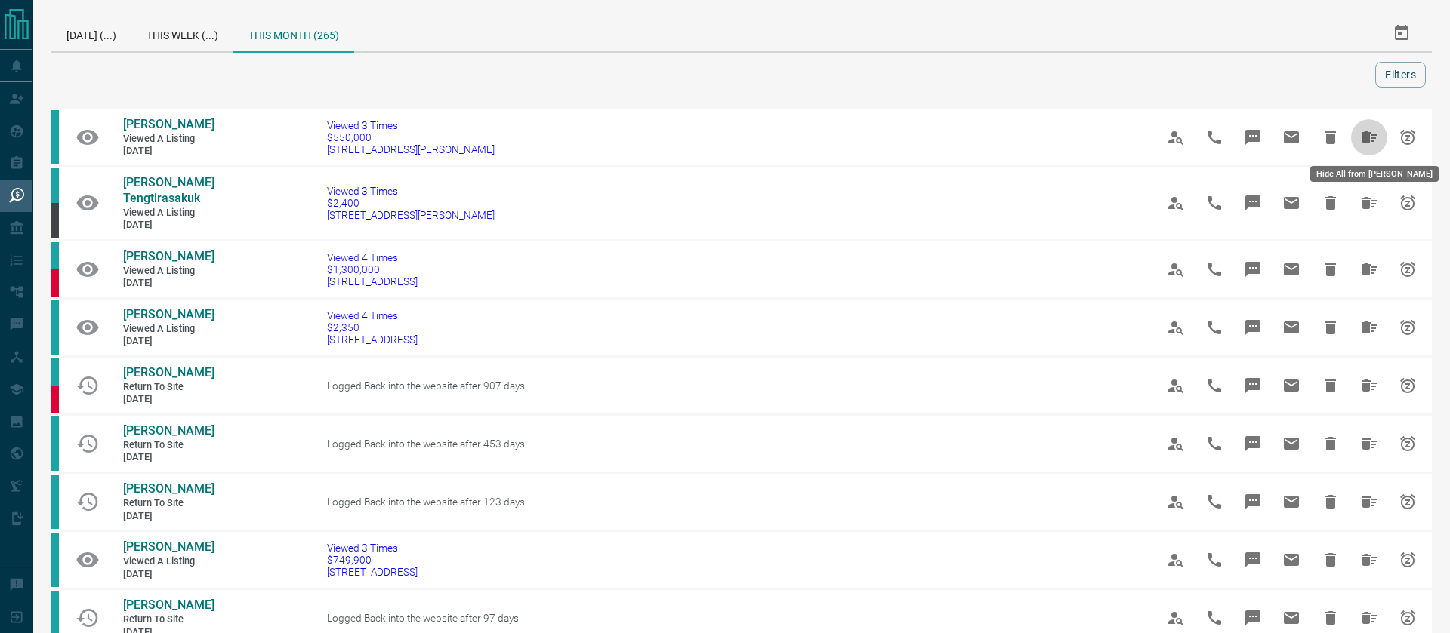
click at [1361, 133] on icon "Hide All from Amy Huynh" at bounding box center [1368, 137] width 15 height 12
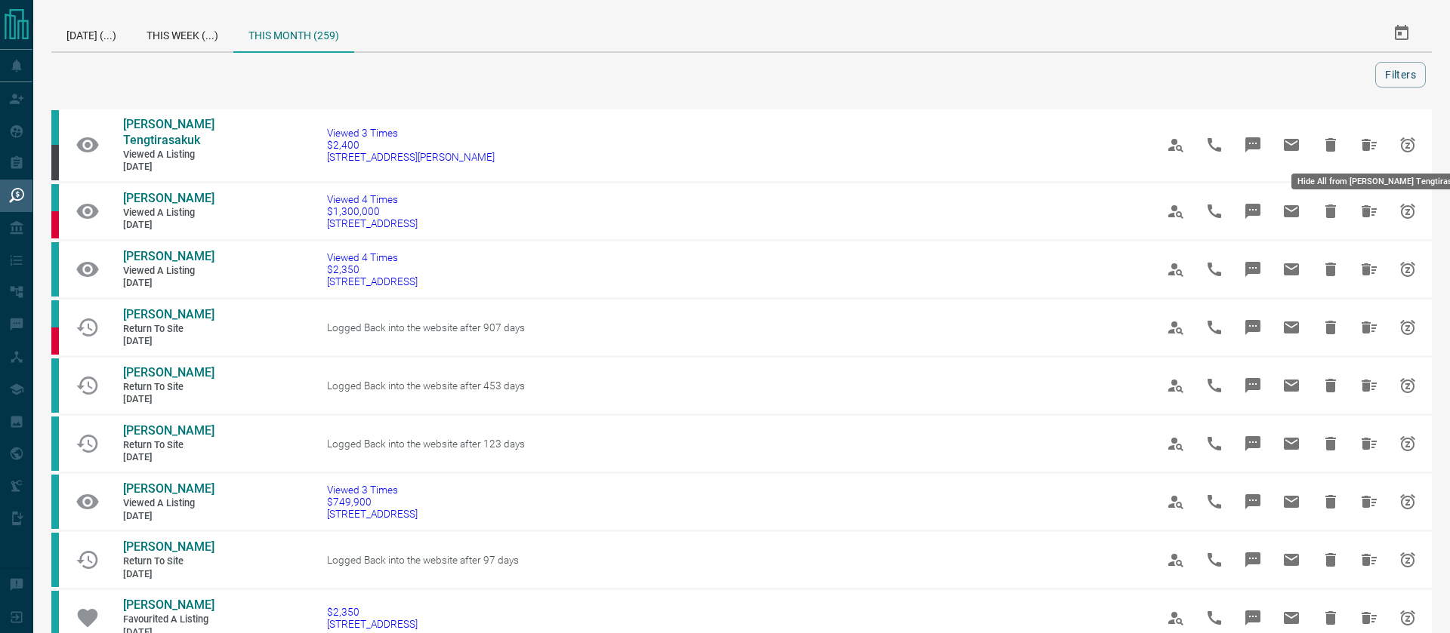
click at [1361, 133] on button "Hide All from Manita Tengtirasakuk" at bounding box center [1369, 145] width 36 height 36
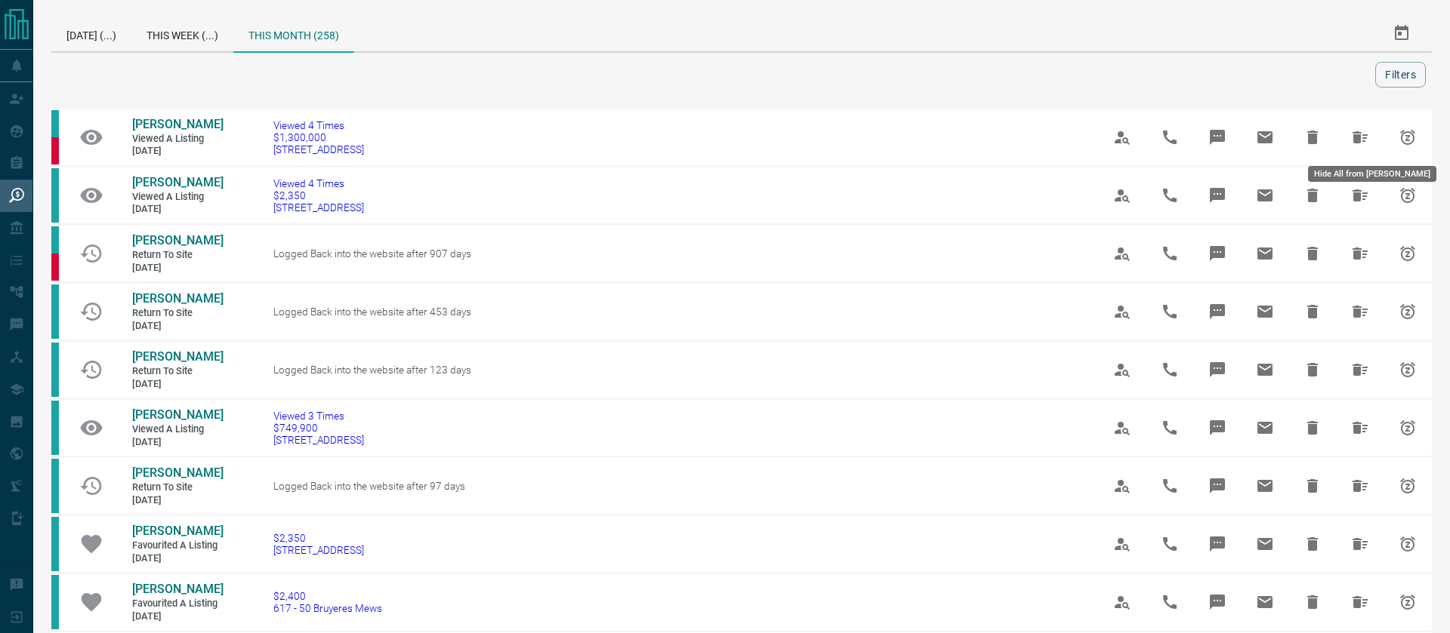
click at [1361, 133] on icon "Hide All from Ann Murphy" at bounding box center [1359, 137] width 15 height 12
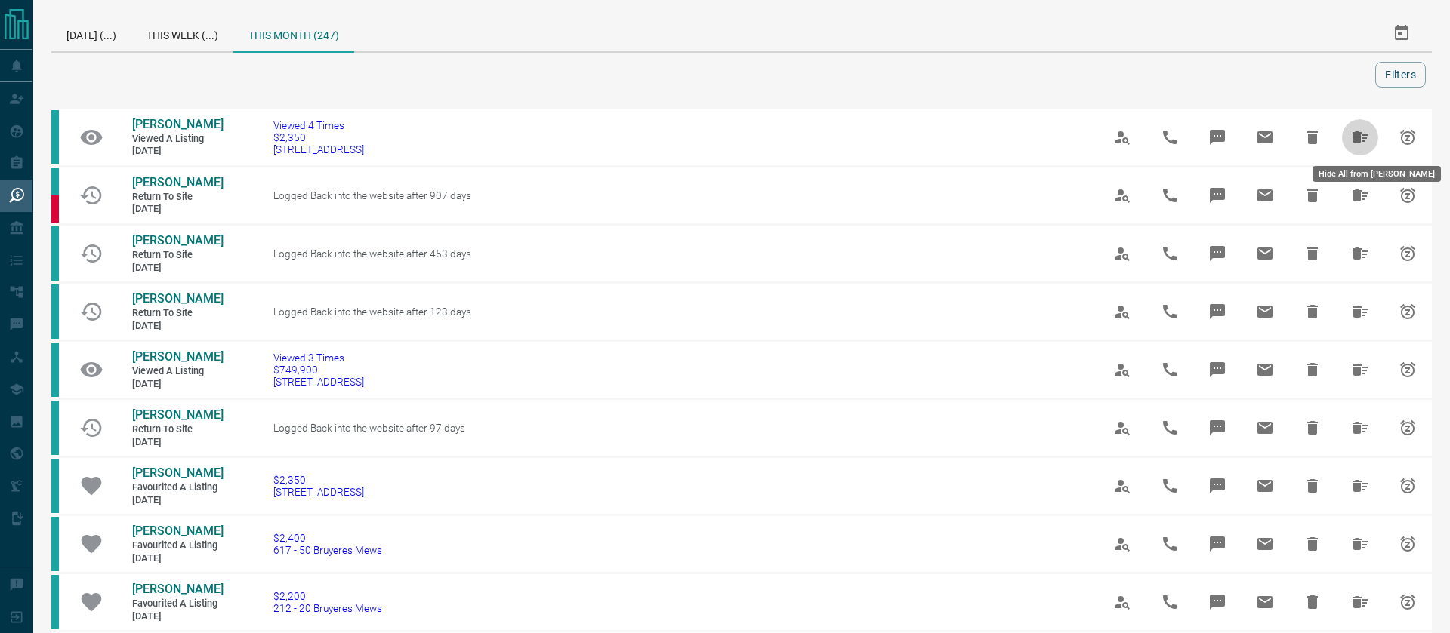
click at [1361, 133] on icon "Hide All from Jerry Pan" at bounding box center [1359, 137] width 15 height 12
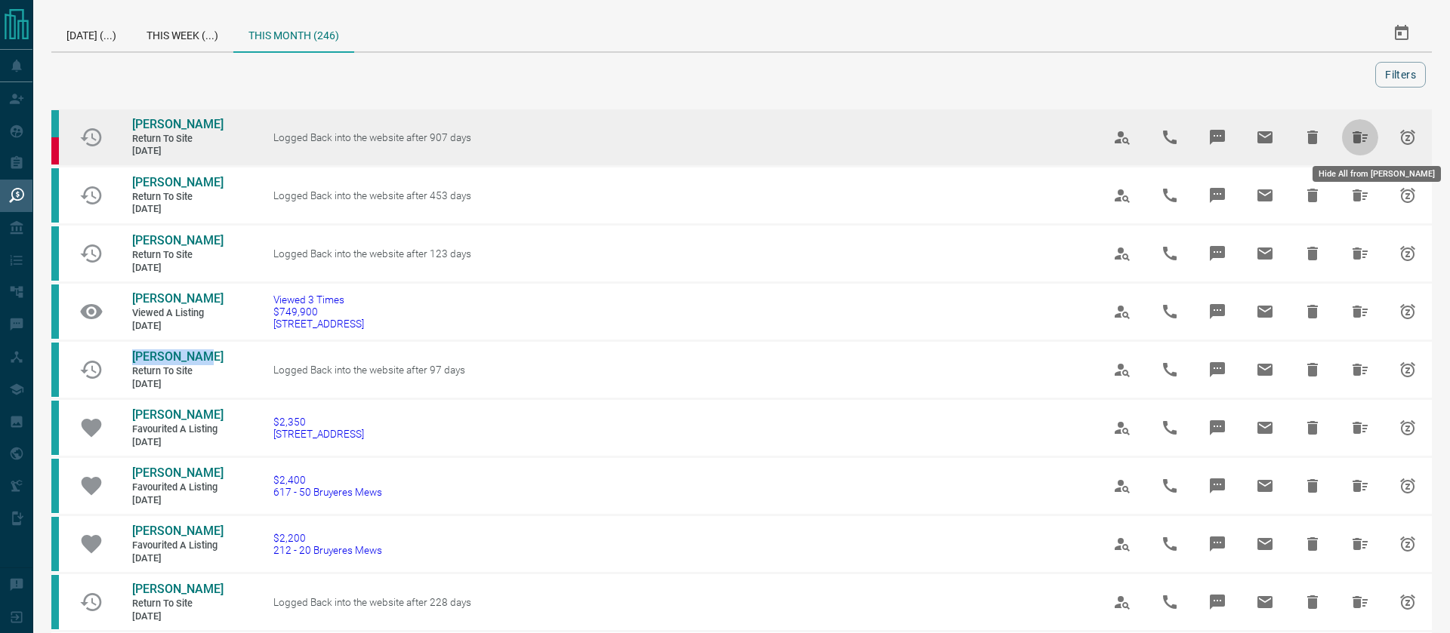
click at [1352, 137] on icon "Hide All from Dina Elfar" at bounding box center [1360, 137] width 18 height 18
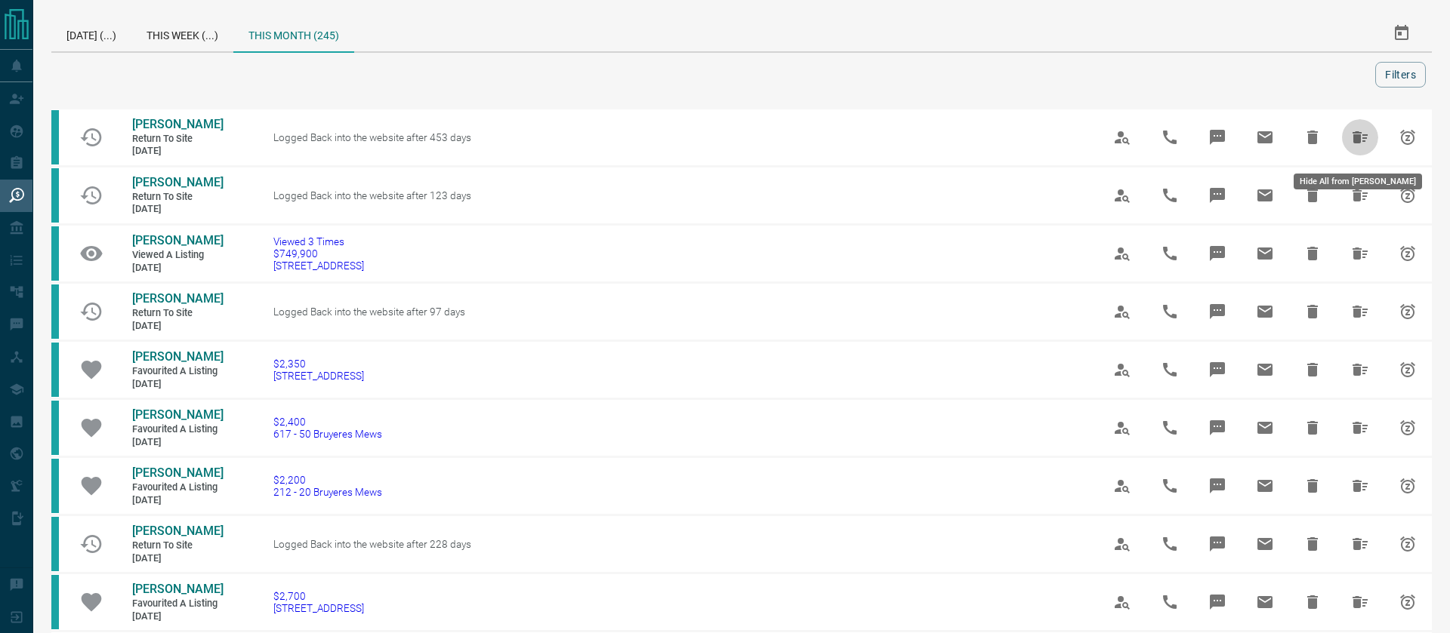
click at [1352, 137] on icon "Hide All from Luckshan Fernando" at bounding box center [1360, 137] width 18 height 18
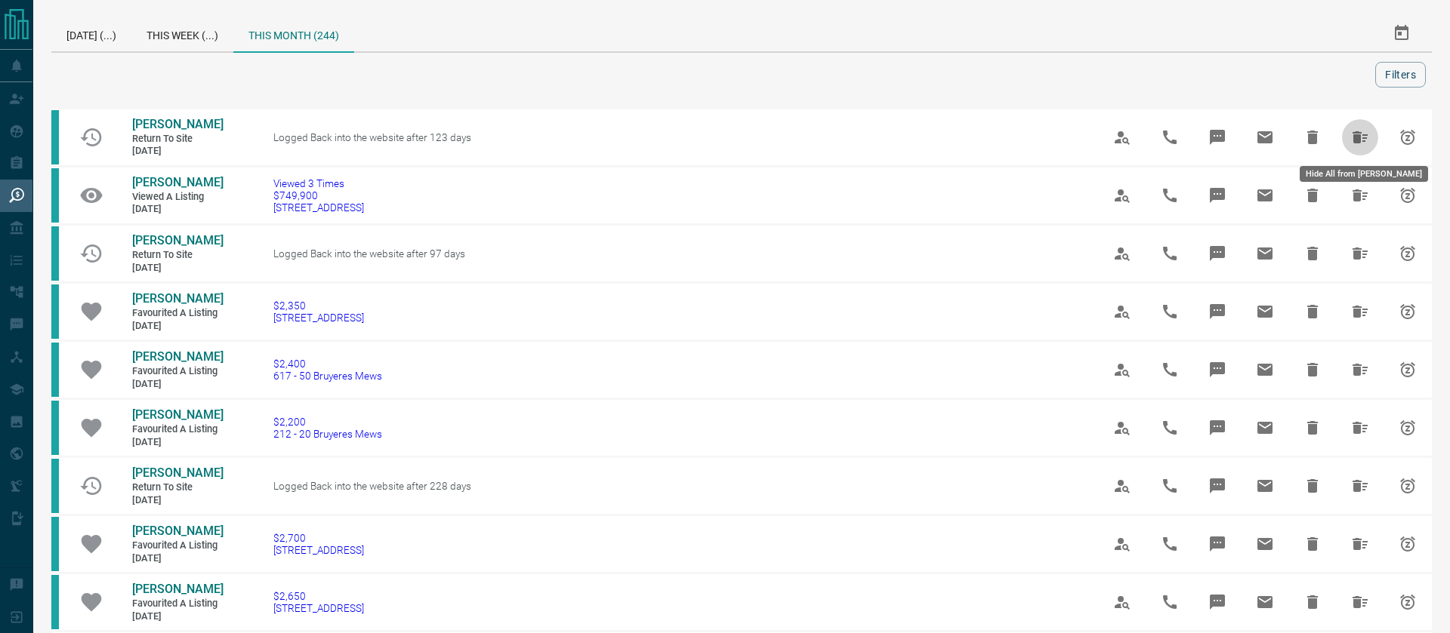
click at [1352, 137] on icon "Hide All from Damian O’Reilly" at bounding box center [1360, 137] width 18 height 18
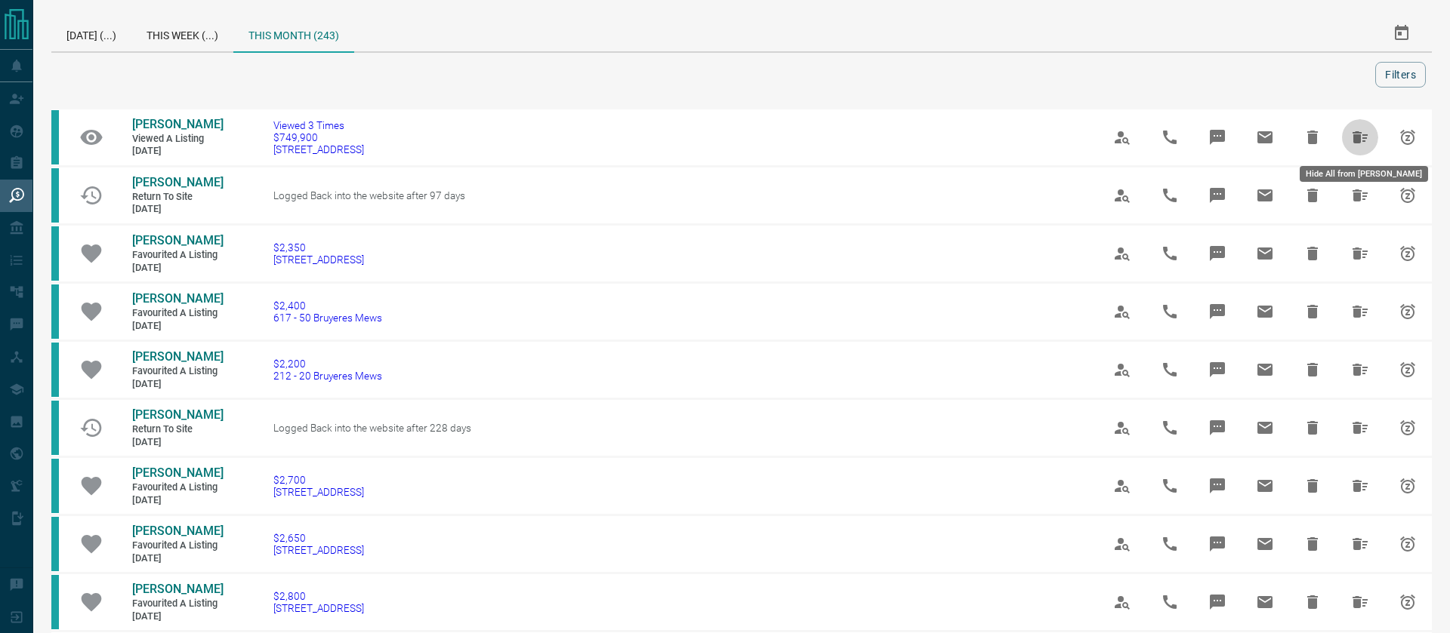
click at [1352, 137] on icon "Hide All from Astory Williams" at bounding box center [1360, 137] width 18 height 18
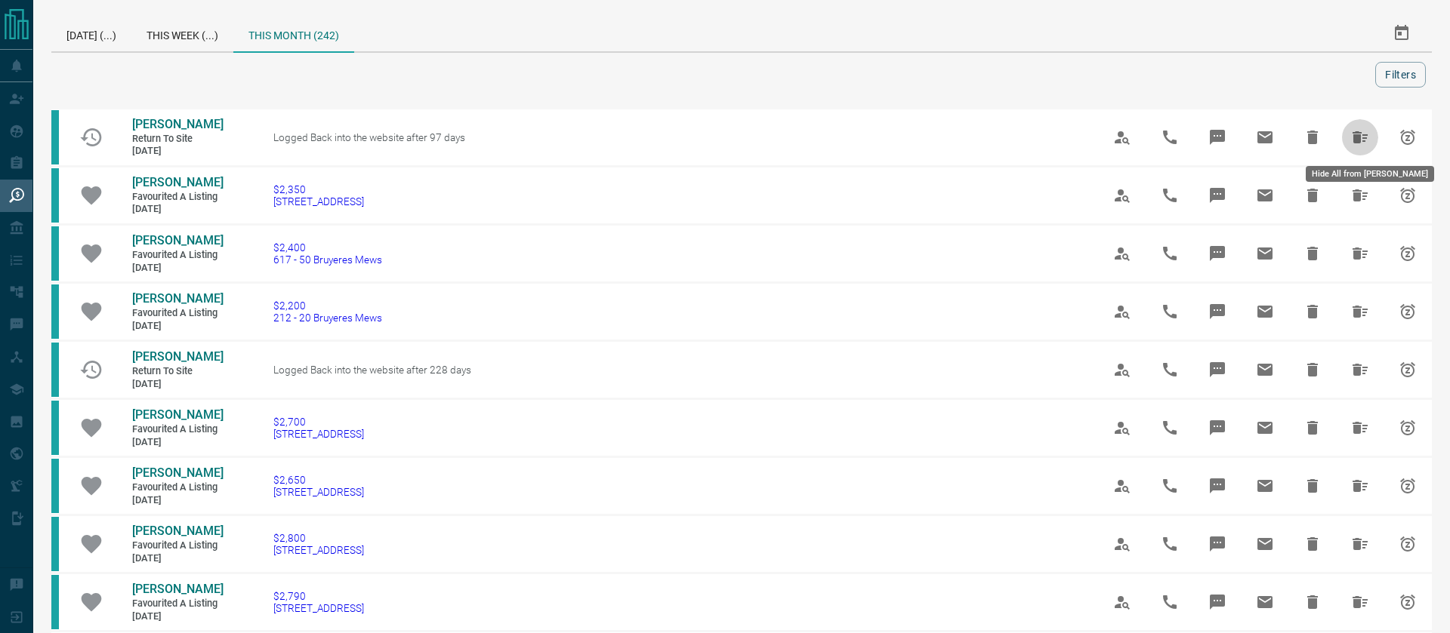
click at [1352, 137] on icon "Hide All from Roxanne Xia" at bounding box center [1360, 137] width 18 height 18
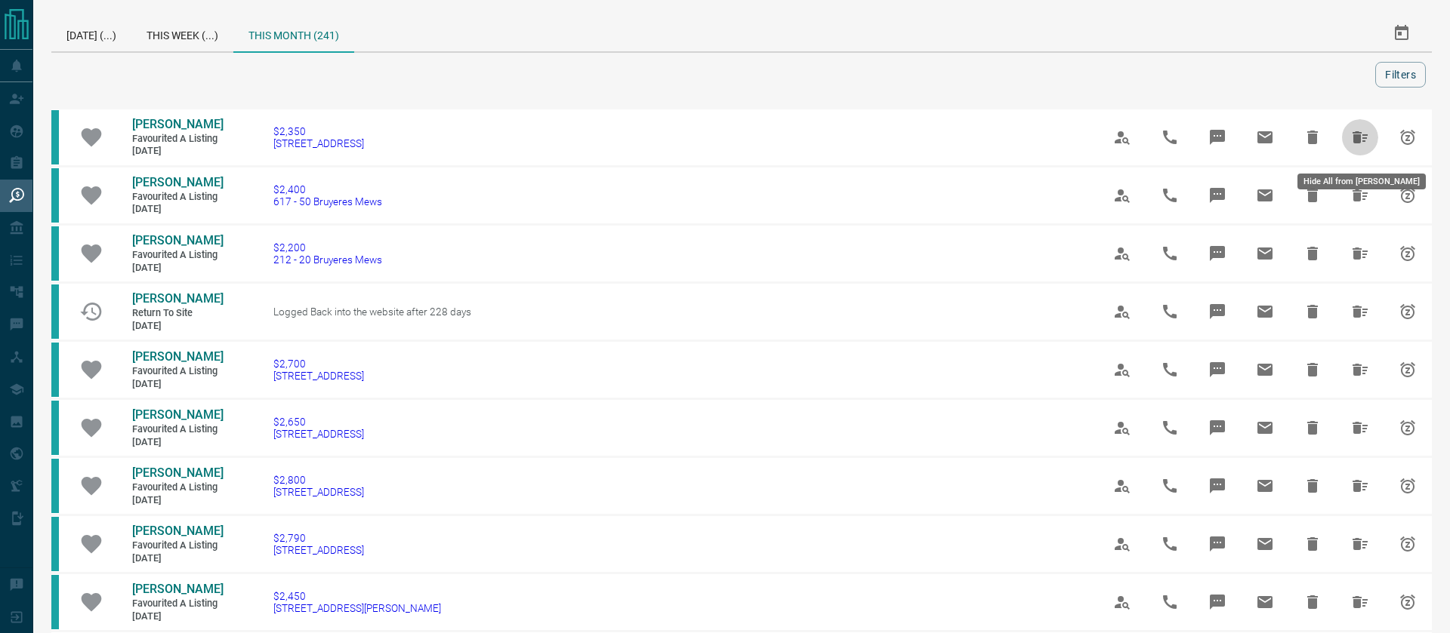
click at [1352, 137] on icon "Hide All from Pavan Komarraju" at bounding box center [1360, 137] width 18 height 18
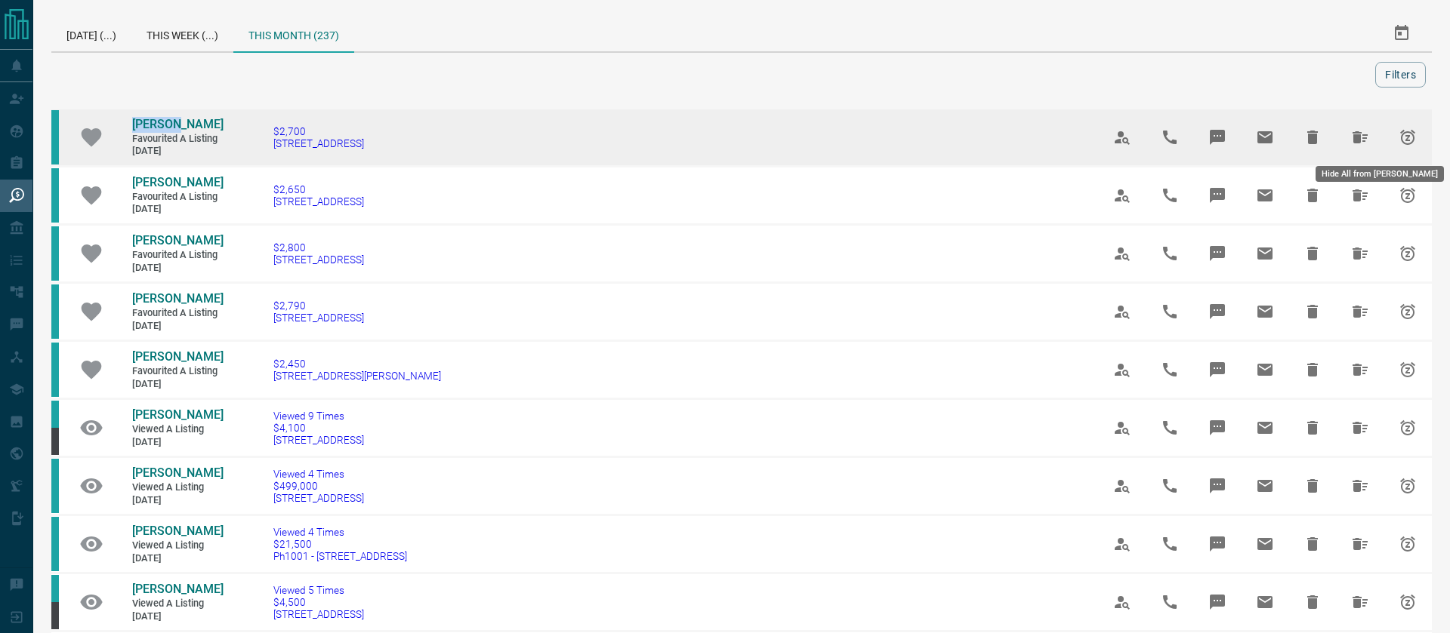
click at [1352, 135] on icon "Hide All from Carly R" at bounding box center [1360, 137] width 18 height 18
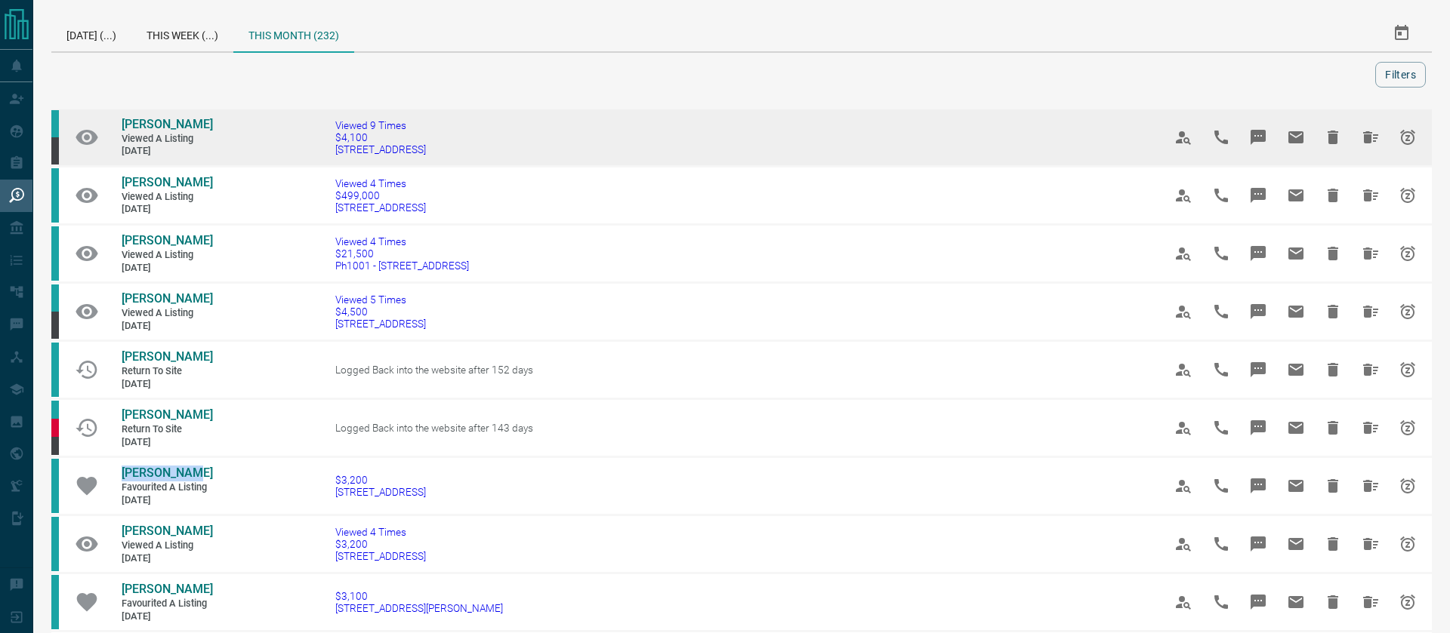
click at [1356, 140] on button "Hide All from Andrew Lee" at bounding box center [1370, 137] width 36 height 36
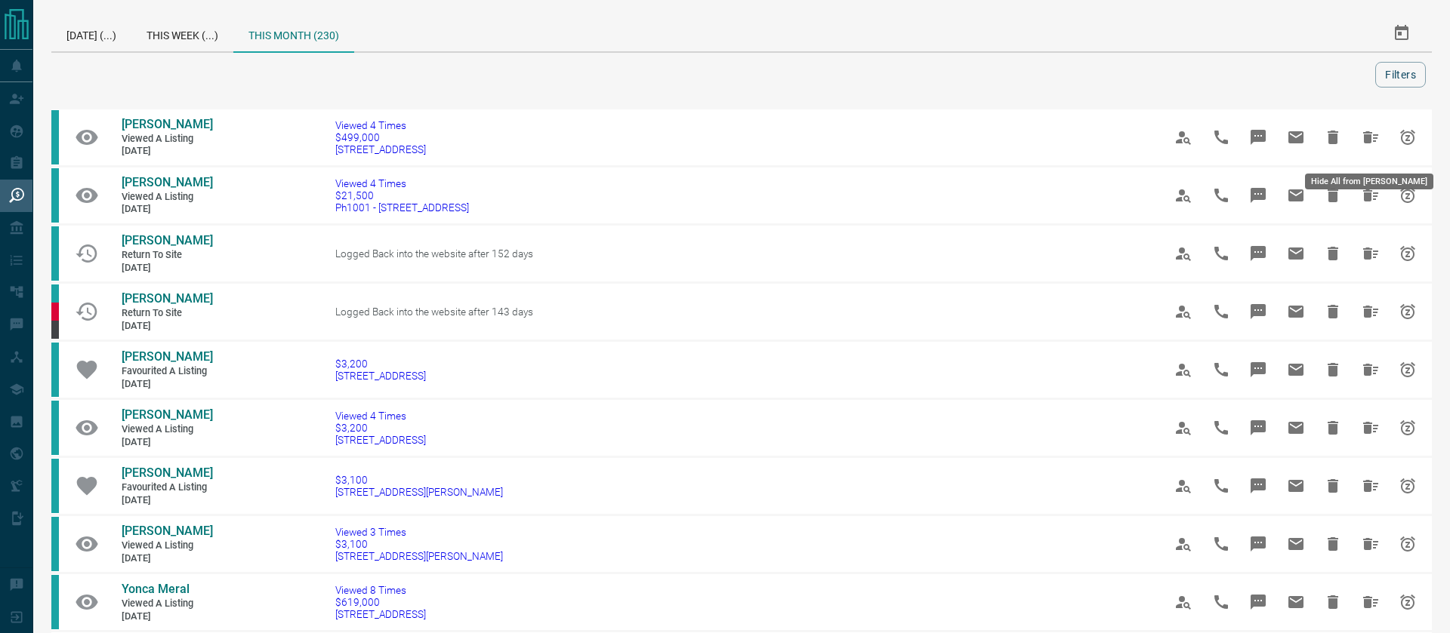
click at [1356, 140] on button "Hide All from Sarah McNamara" at bounding box center [1370, 137] width 36 height 36
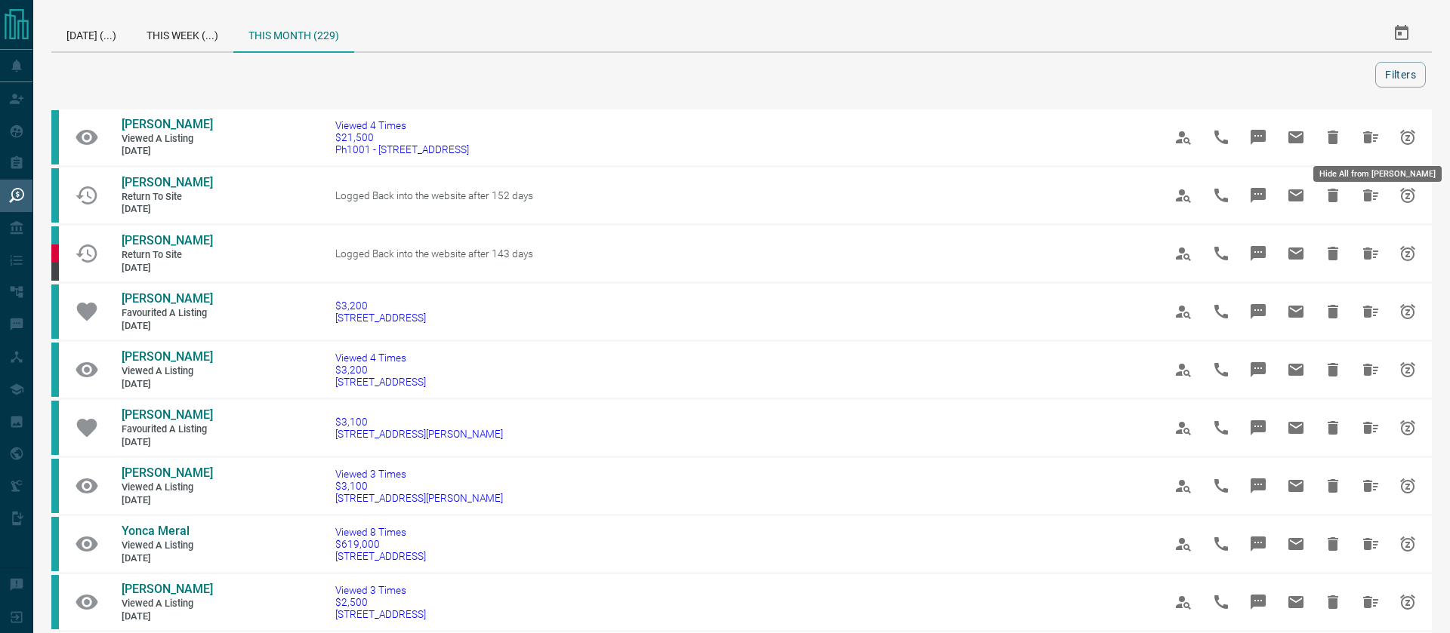
click at [1356, 140] on button "Hide All from John Mekael" at bounding box center [1370, 137] width 36 height 36
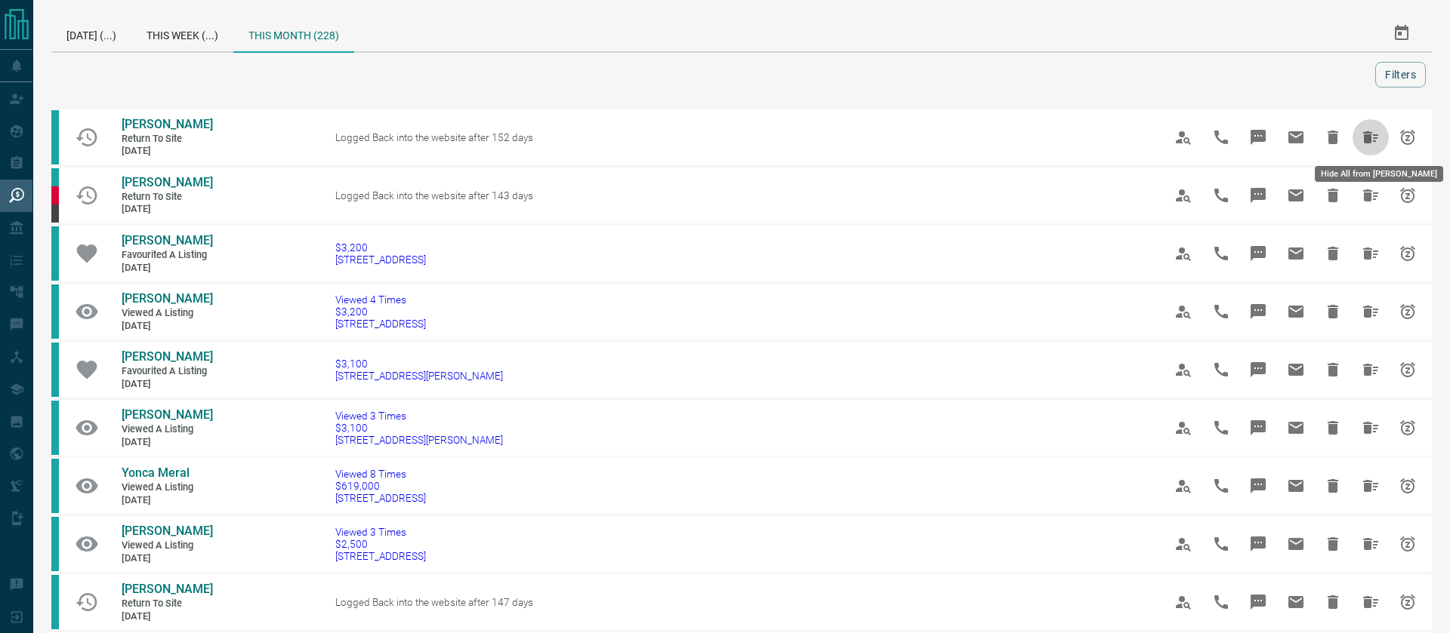
click at [1356, 140] on button "Hide All from Kal Lambert" at bounding box center [1370, 137] width 36 height 36
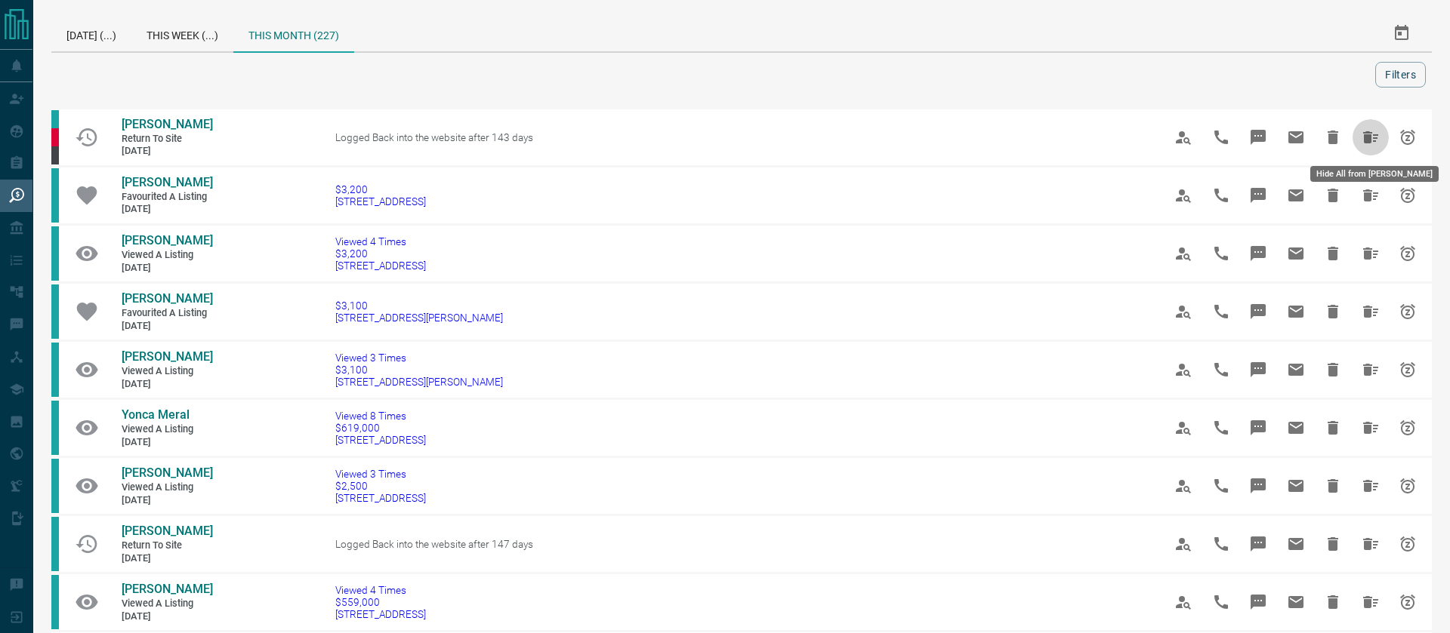
click at [1356, 140] on button "Hide All from Rachel Joseph" at bounding box center [1370, 137] width 36 height 36
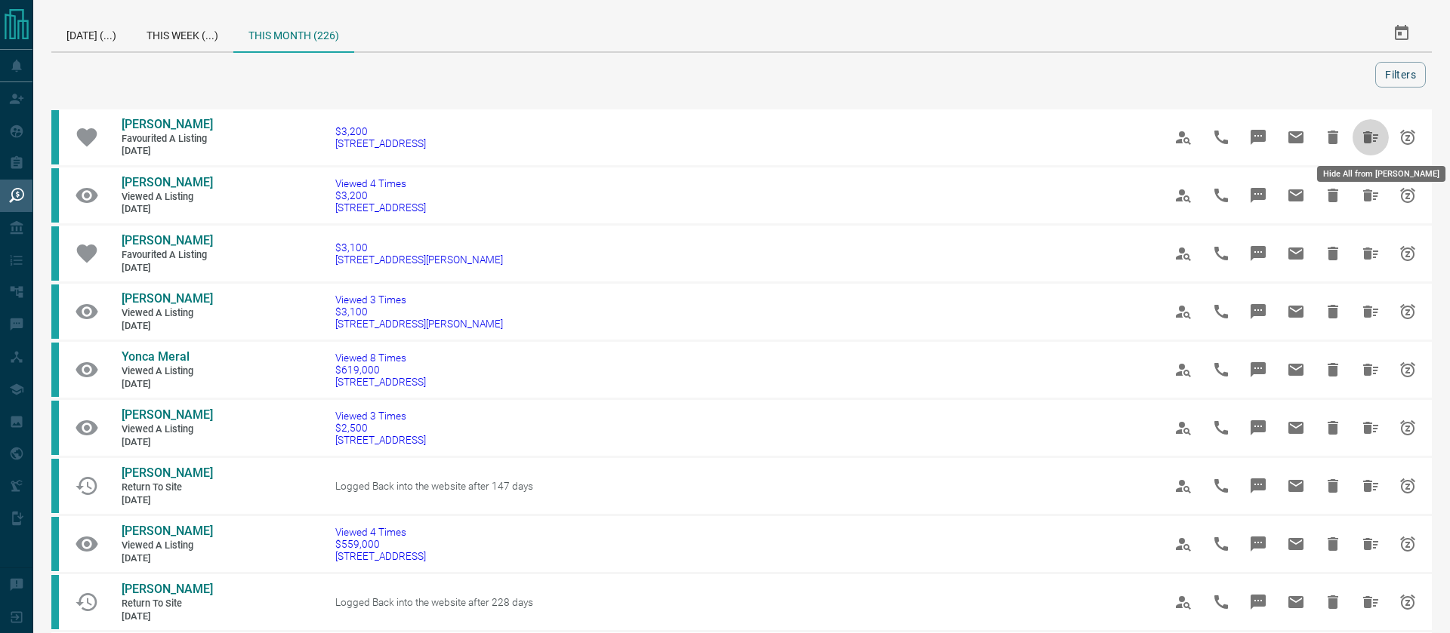
click at [1356, 140] on button "Hide All from Kelvin Tran" at bounding box center [1370, 137] width 36 height 36
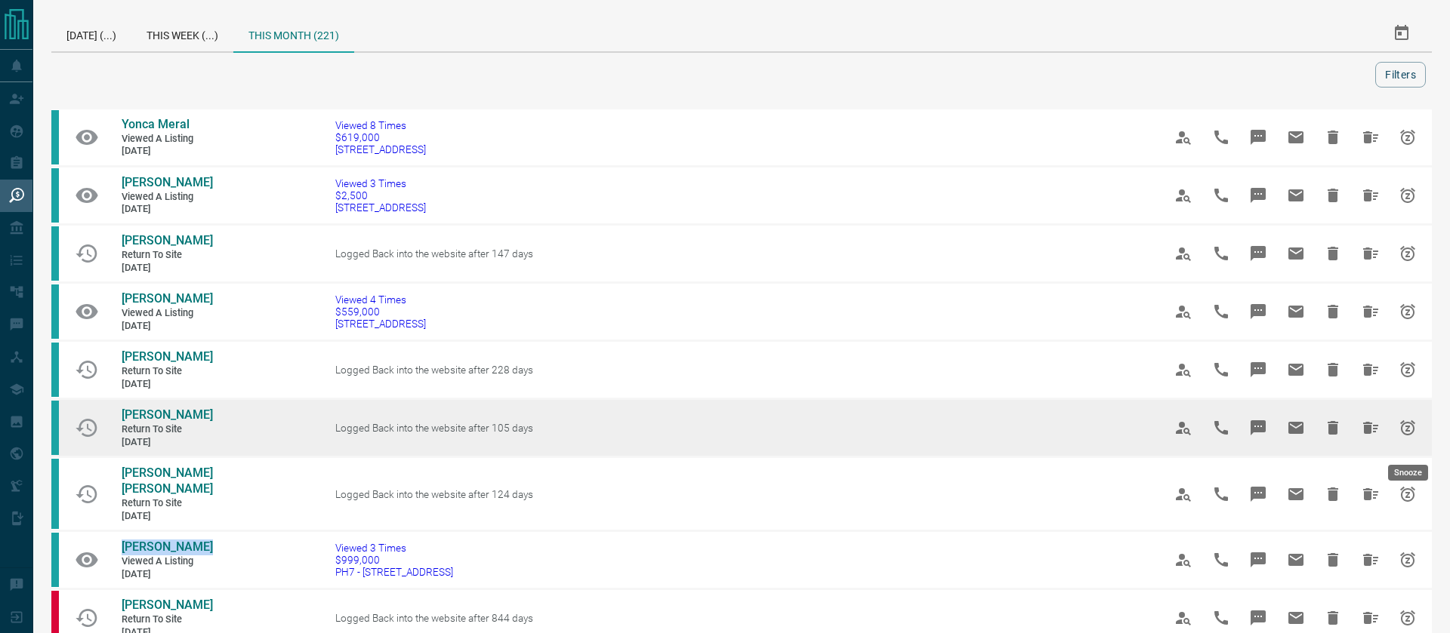
click at [1420, 439] on button "Snooze" at bounding box center [1407, 428] width 36 height 36
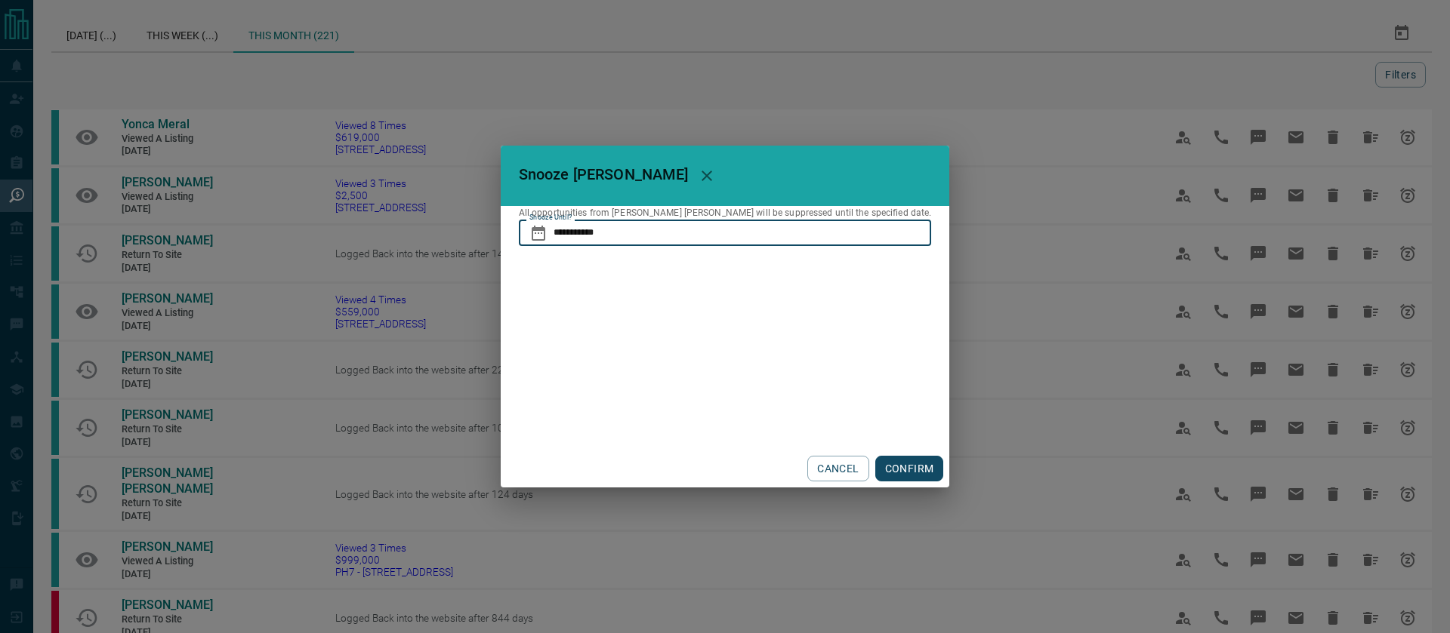
click at [713, 231] on input "**********" at bounding box center [742, 233] width 378 height 26
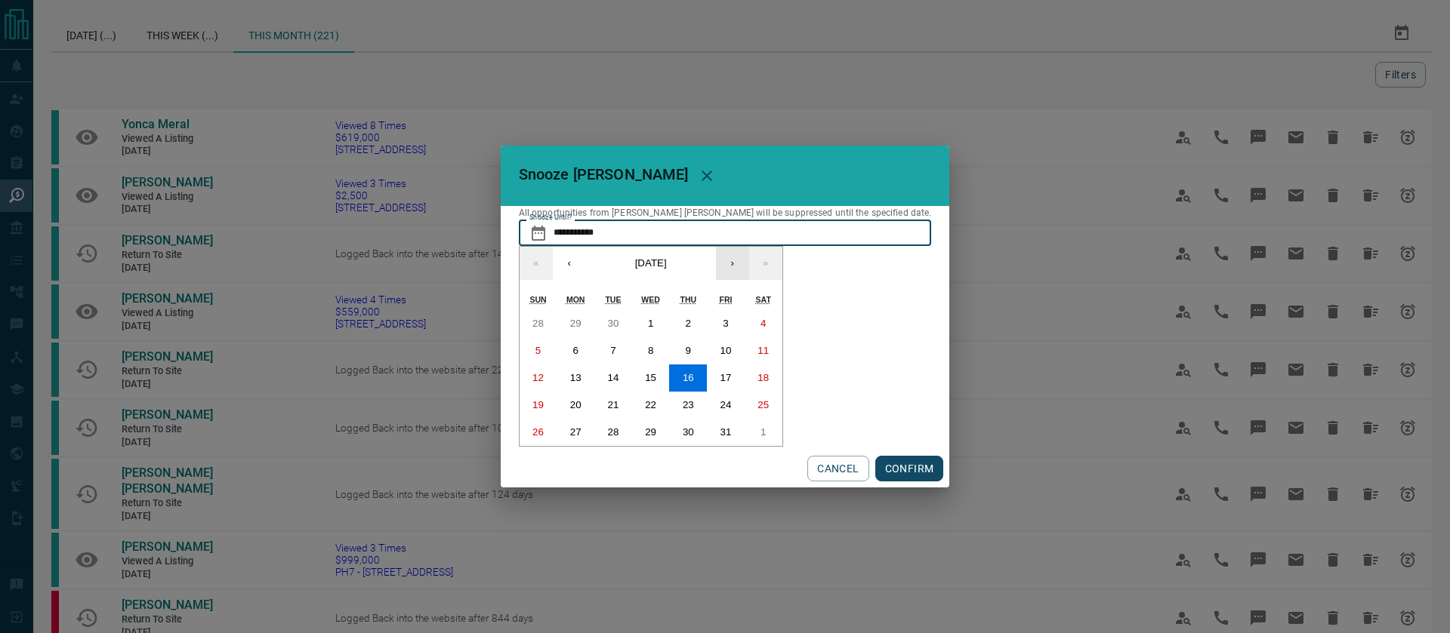
click at [749, 267] on button "›" at bounding box center [732, 263] width 33 height 33
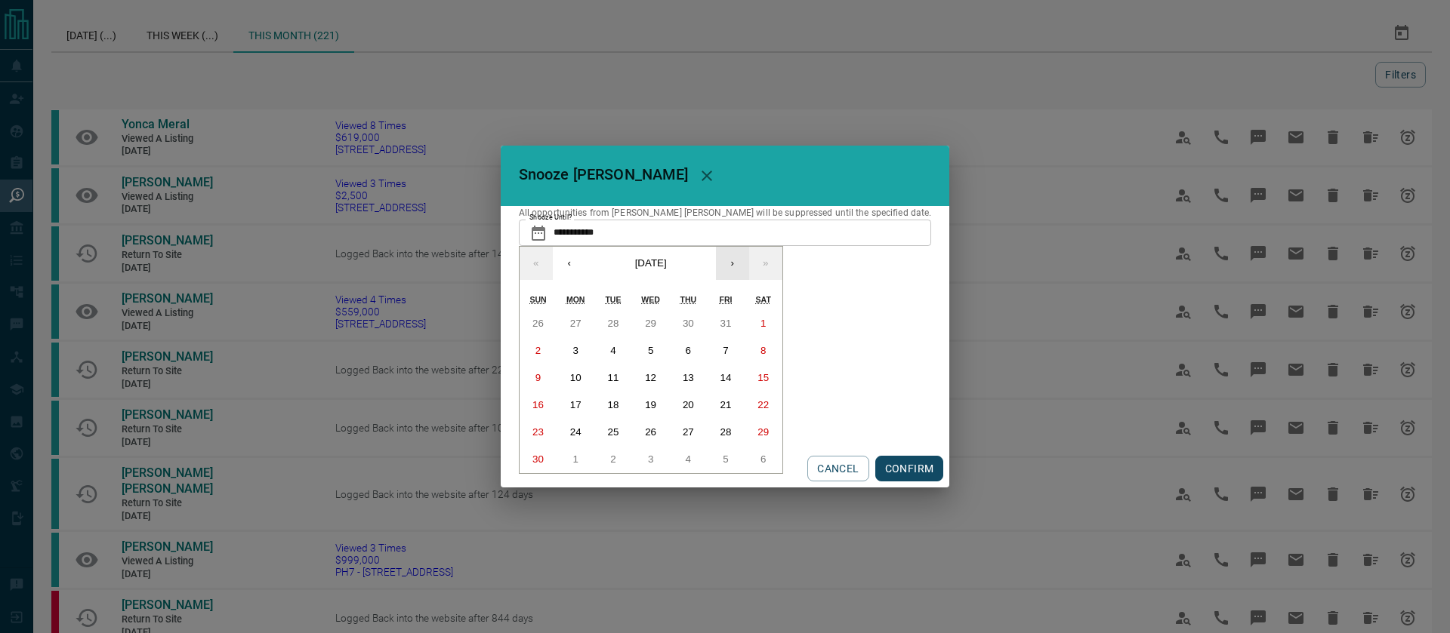
click at [749, 267] on button "›" at bounding box center [732, 263] width 33 height 33
click at [744, 381] on button "20" at bounding box center [726, 378] width 38 height 27
type input "**********"
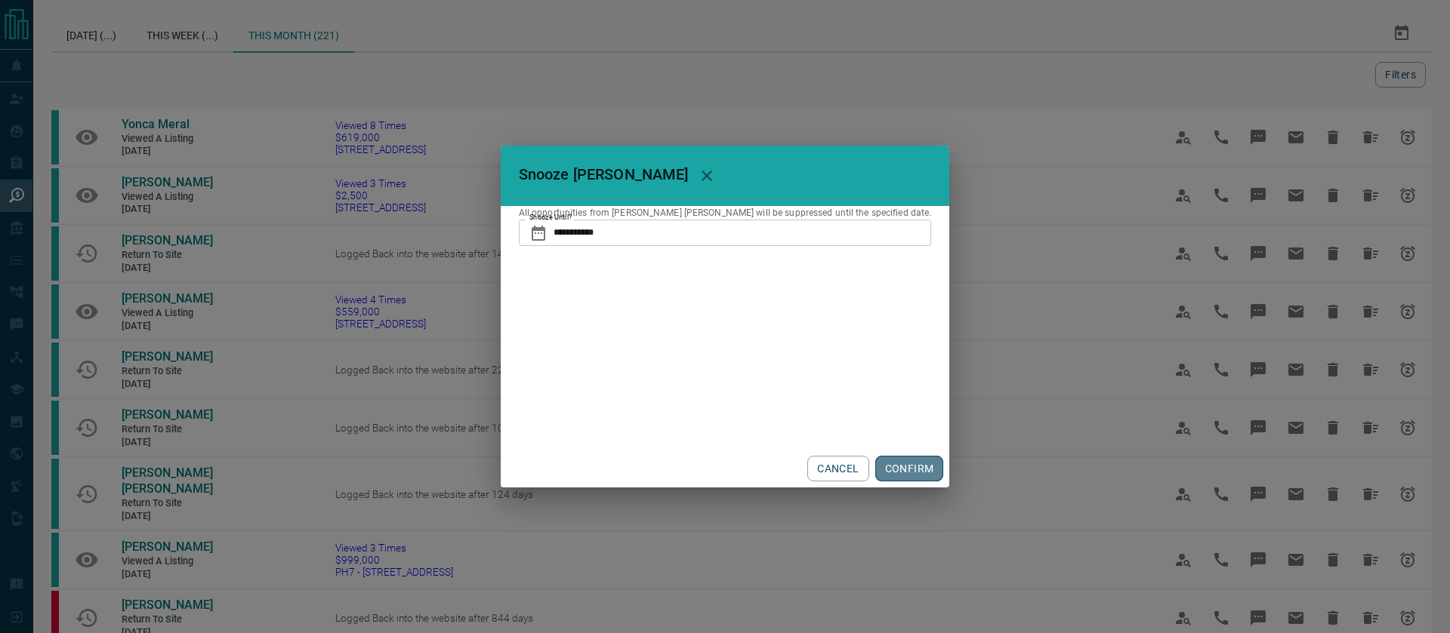
click at [882, 467] on button "CONFIRM" at bounding box center [909, 469] width 69 height 26
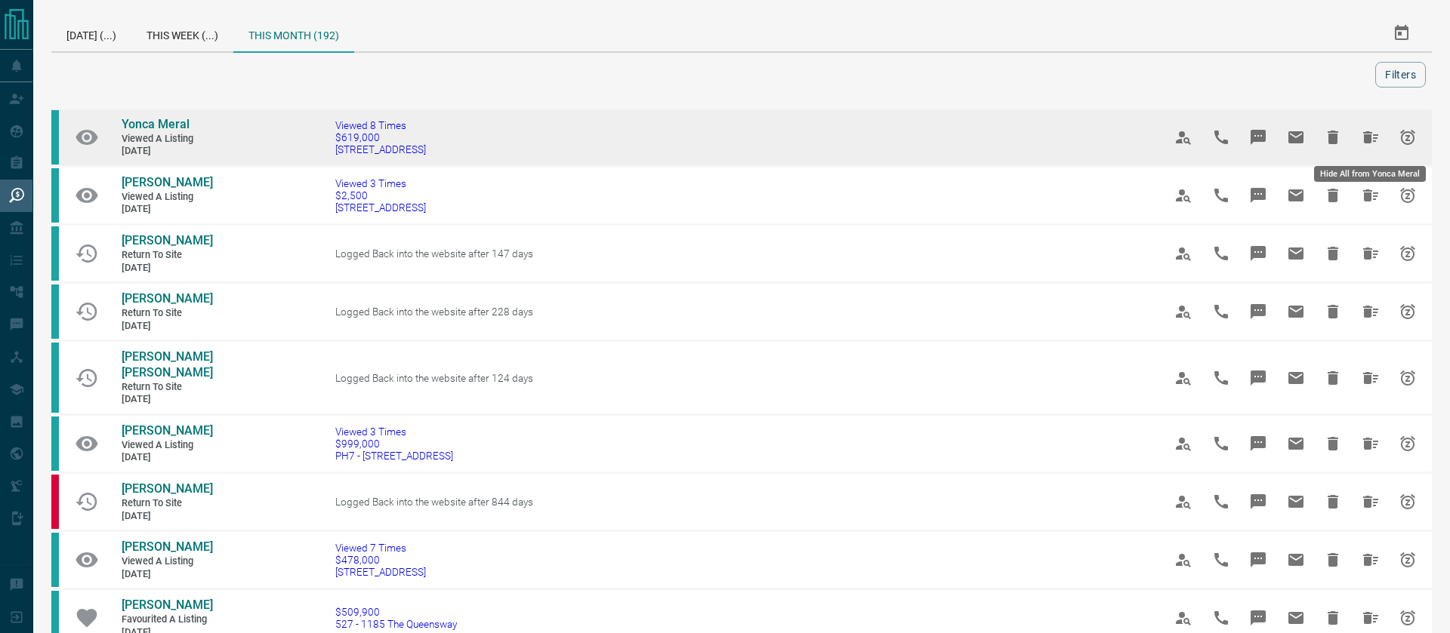
click at [1366, 134] on icon "Hide All from Yonca Meral" at bounding box center [1370, 137] width 18 height 18
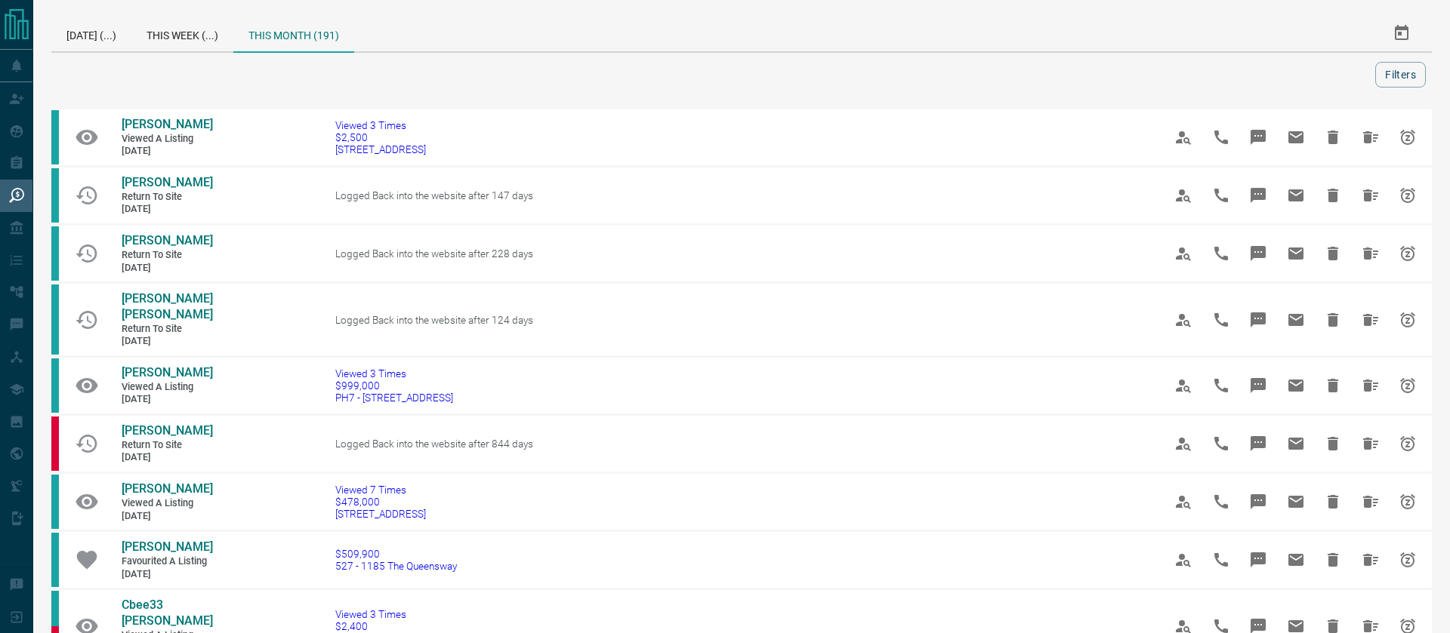
click at [1366, 134] on icon "Hide All from Ariana Ajodha" at bounding box center [1370, 137] width 18 height 18
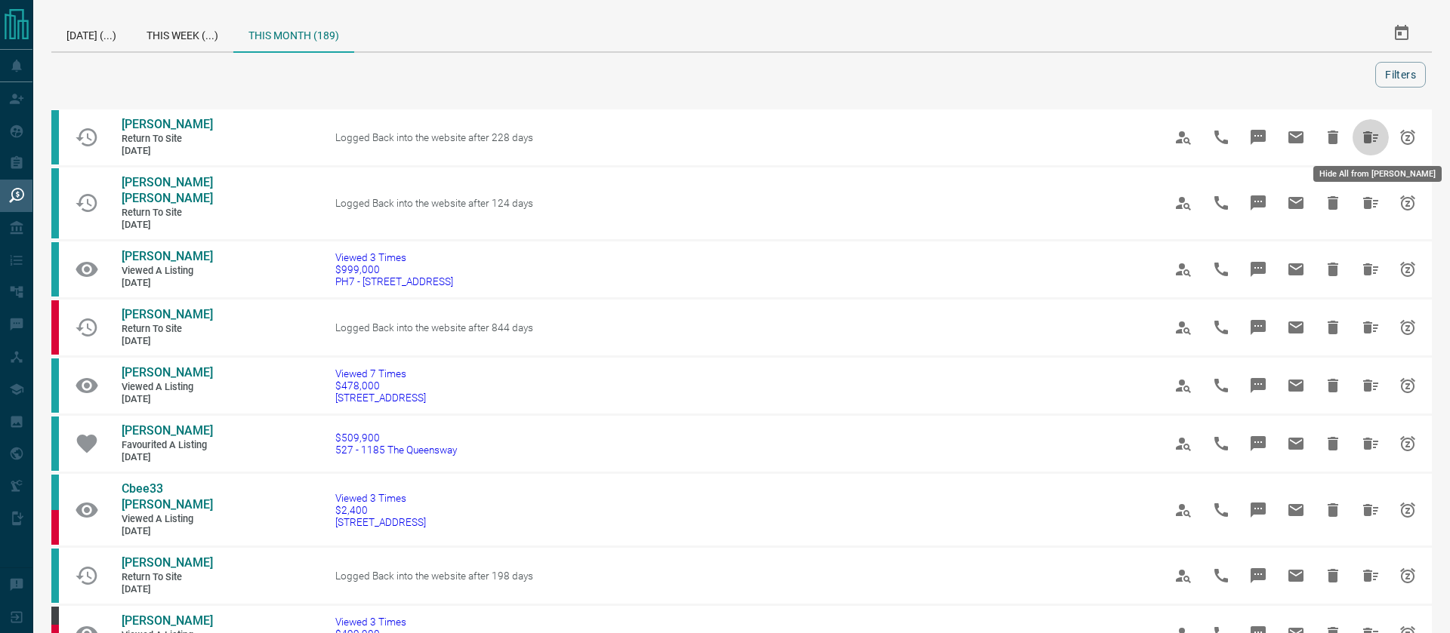
click at [1366, 134] on icon "Hide All from Jonnell Dunk" at bounding box center [1370, 137] width 18 height 18
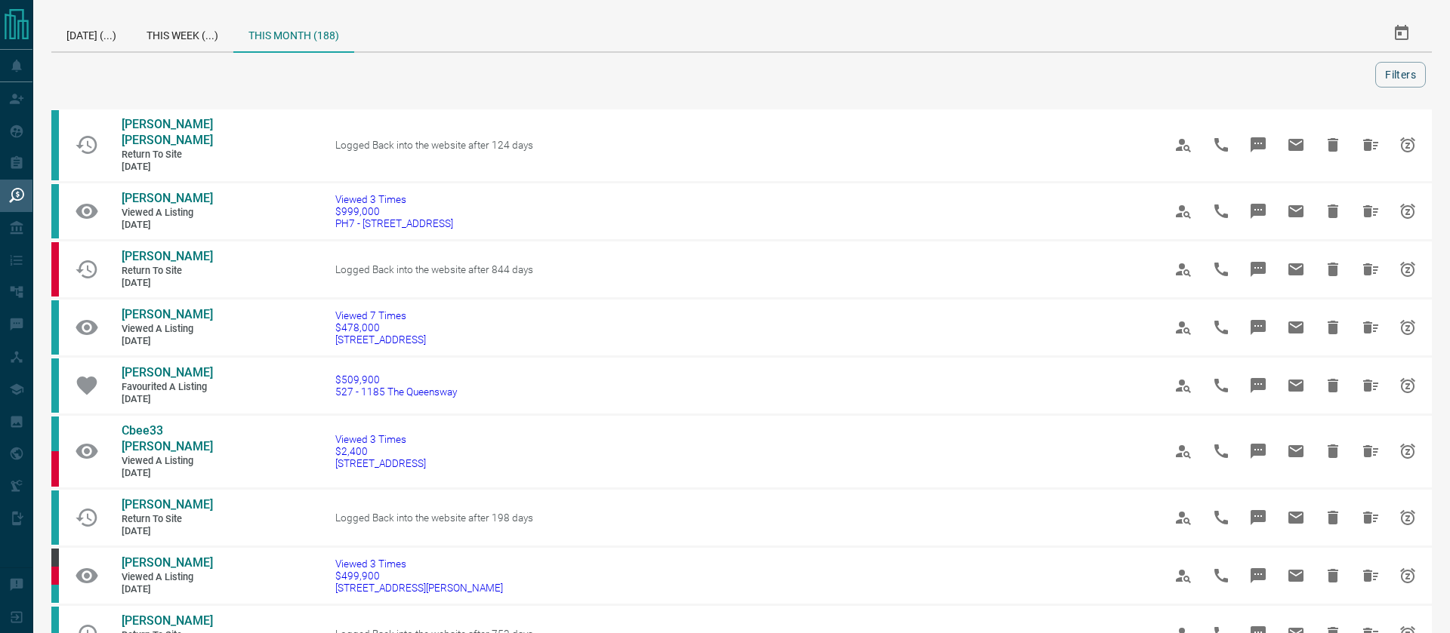
click at [1366, 134] on div at bounding box center [1295, 145] width 265 height 41
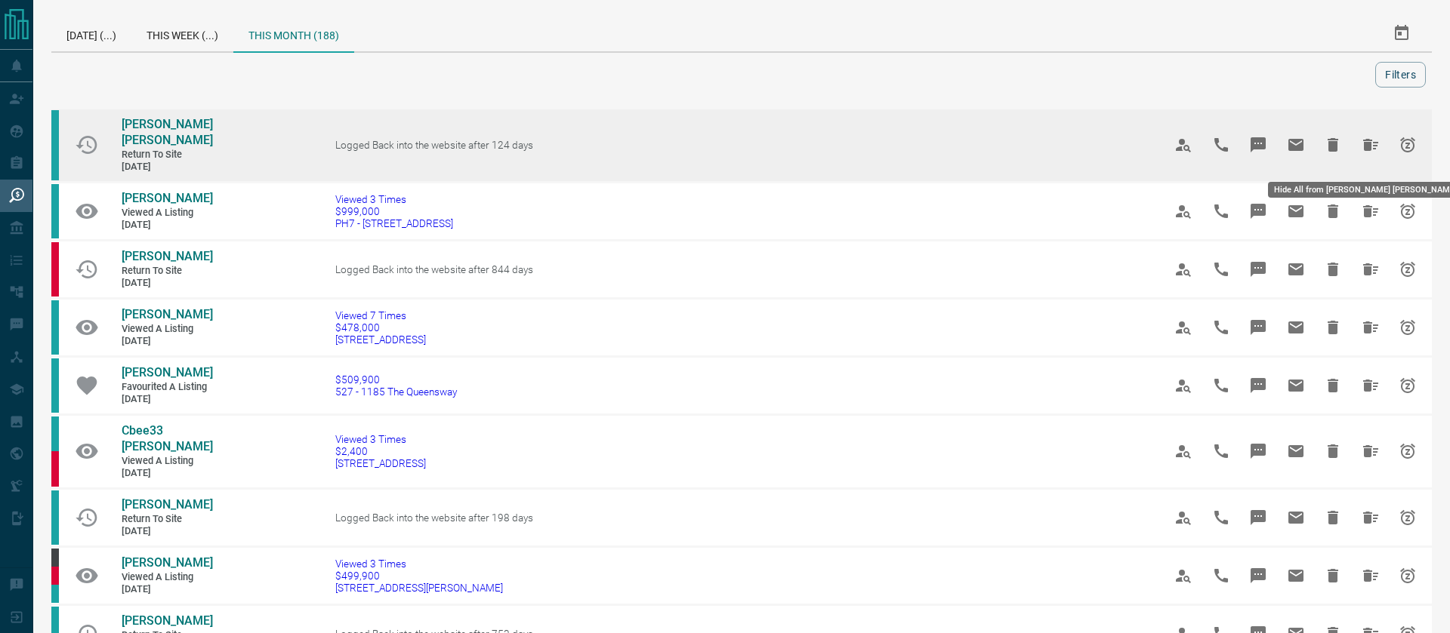
click at [1364, 151] on icon "Hide All from Venkata Sreelakshmi Mulukutla" at bounding box center [1370, 145] width 15 height 12
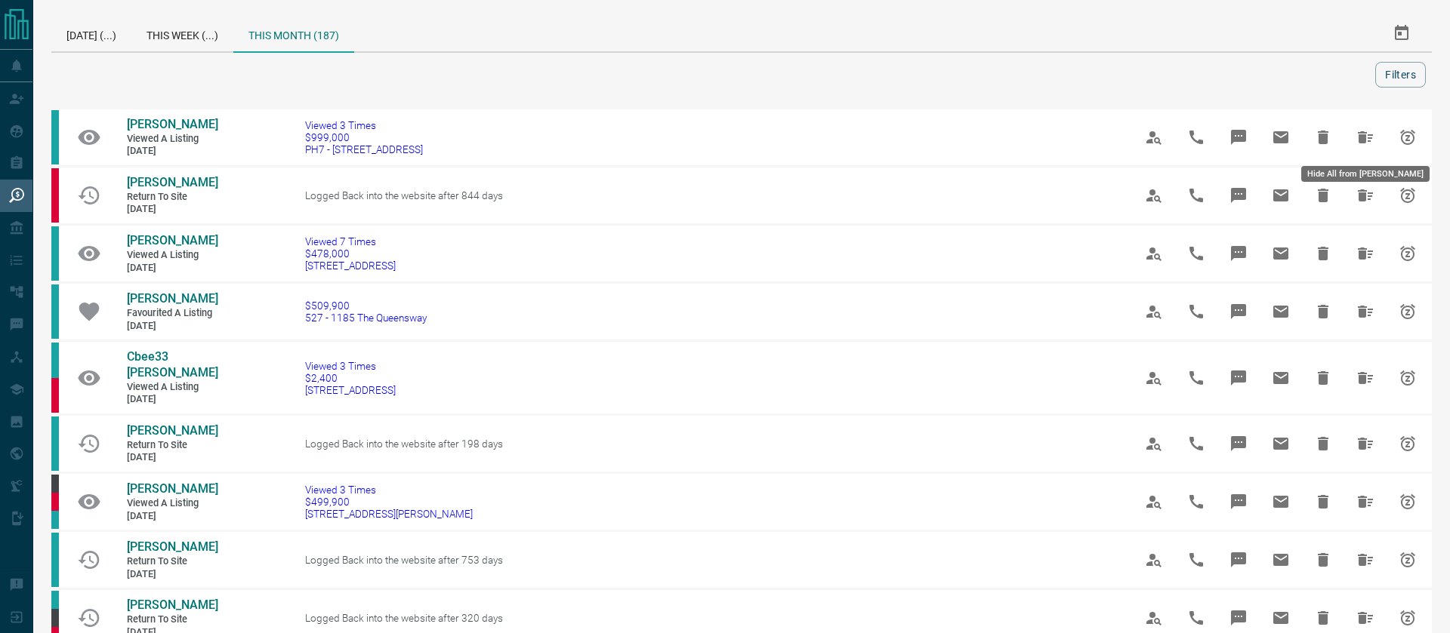
click at [1364, 152] on button "Hide All from Mahyar Kamvar" at bounding box center [1365, 137] width 36 height 36
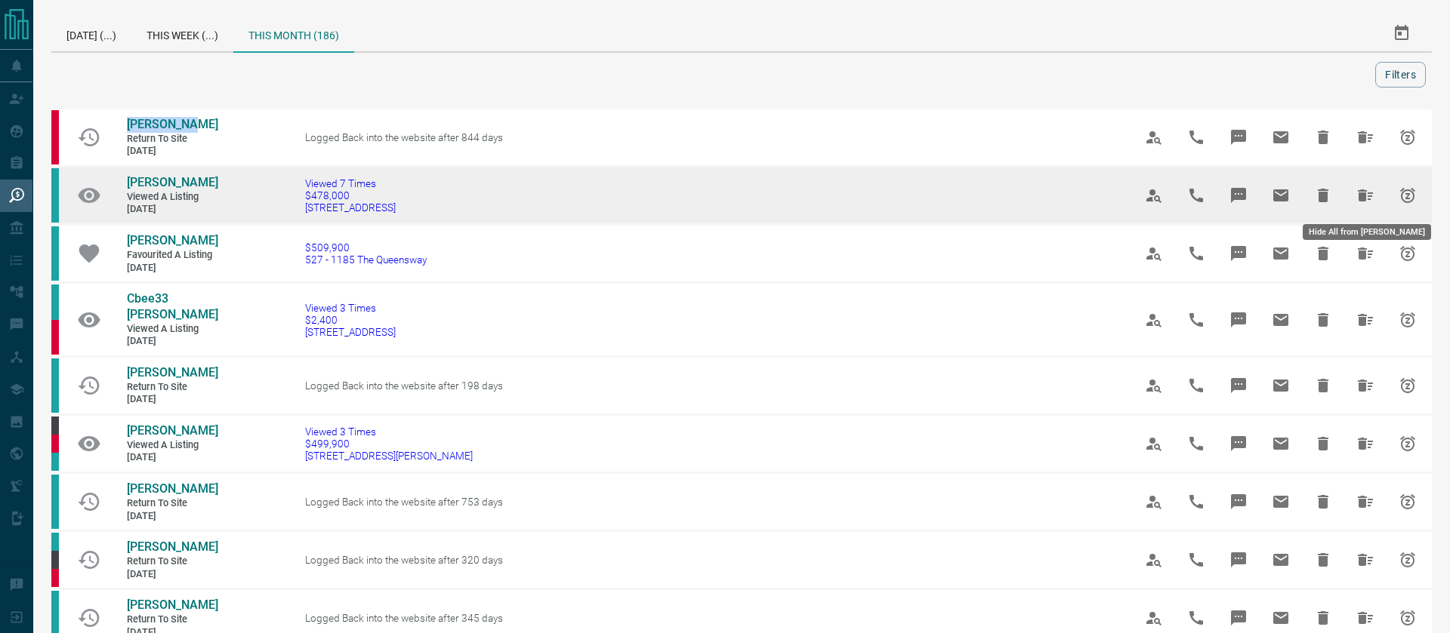
click at [1367, 196] on icon "Hide All from Serena Ypelaar" at bounding box center [1365, 196] width 15 height 12
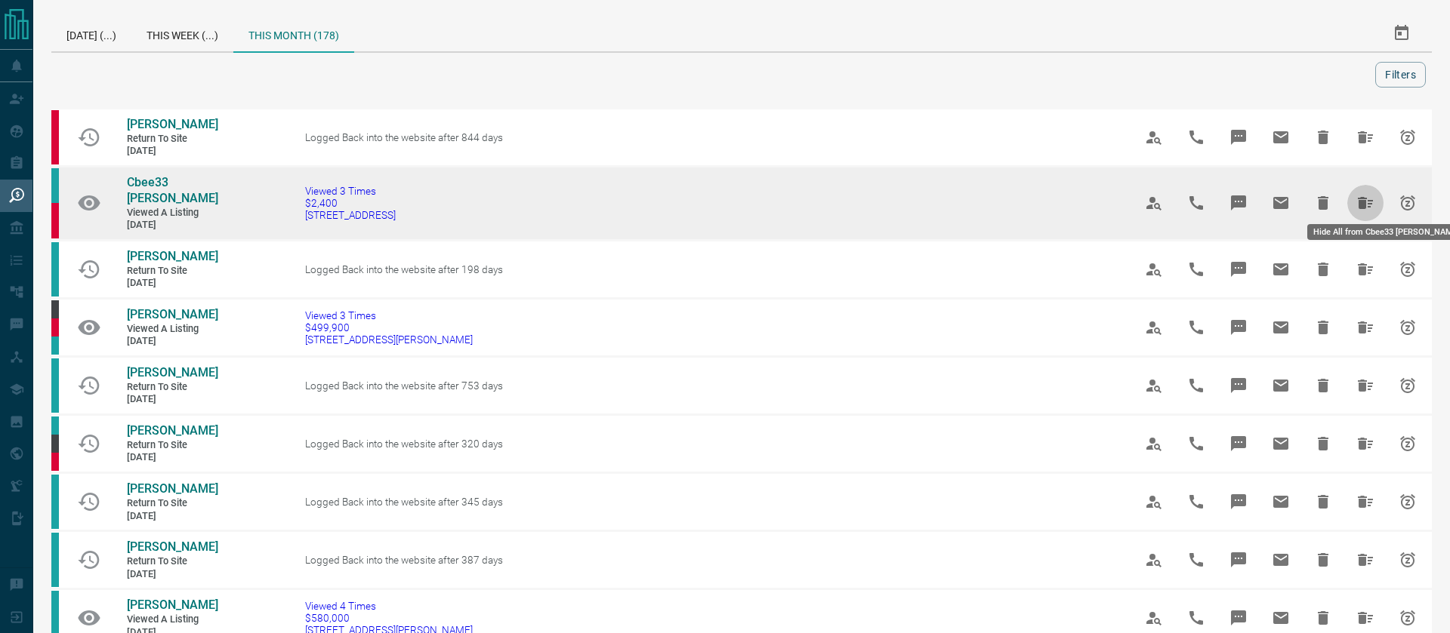
click at [1358, 197] on icon "Hide All from Cbee33 Blair" at bounding box center [1365, 203] width 15 height 12
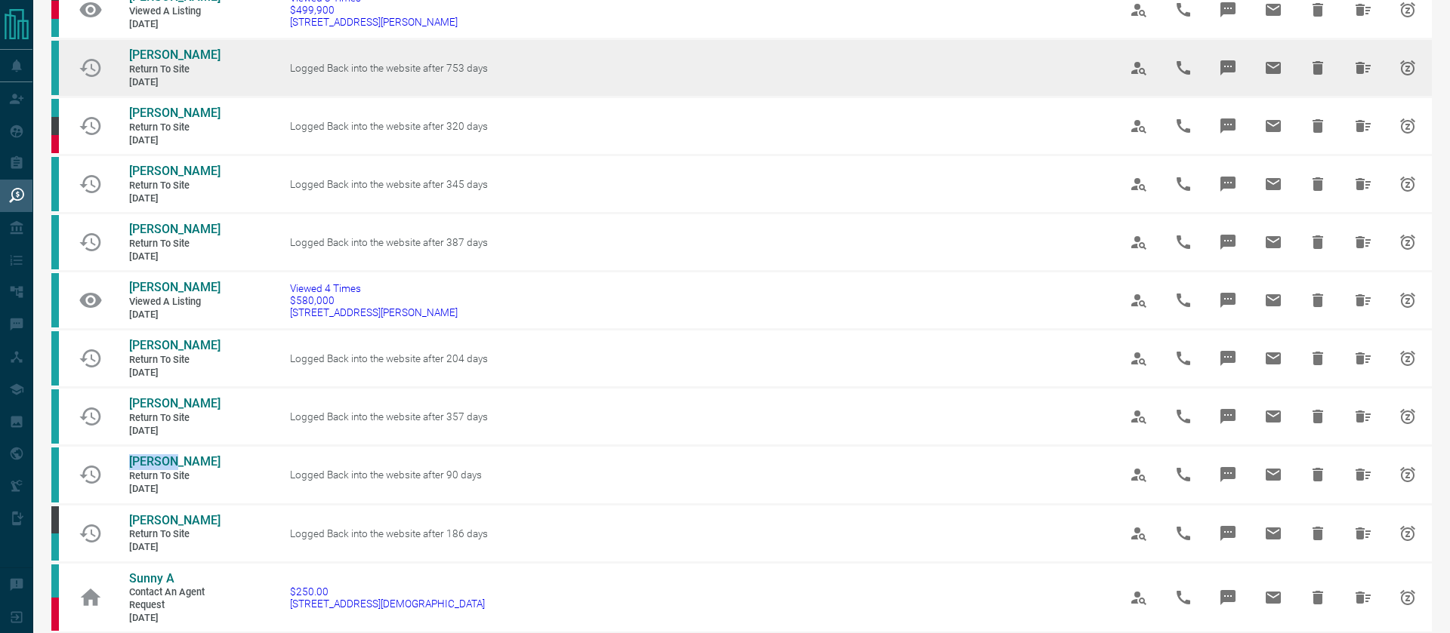
scroll to position [281, 0]
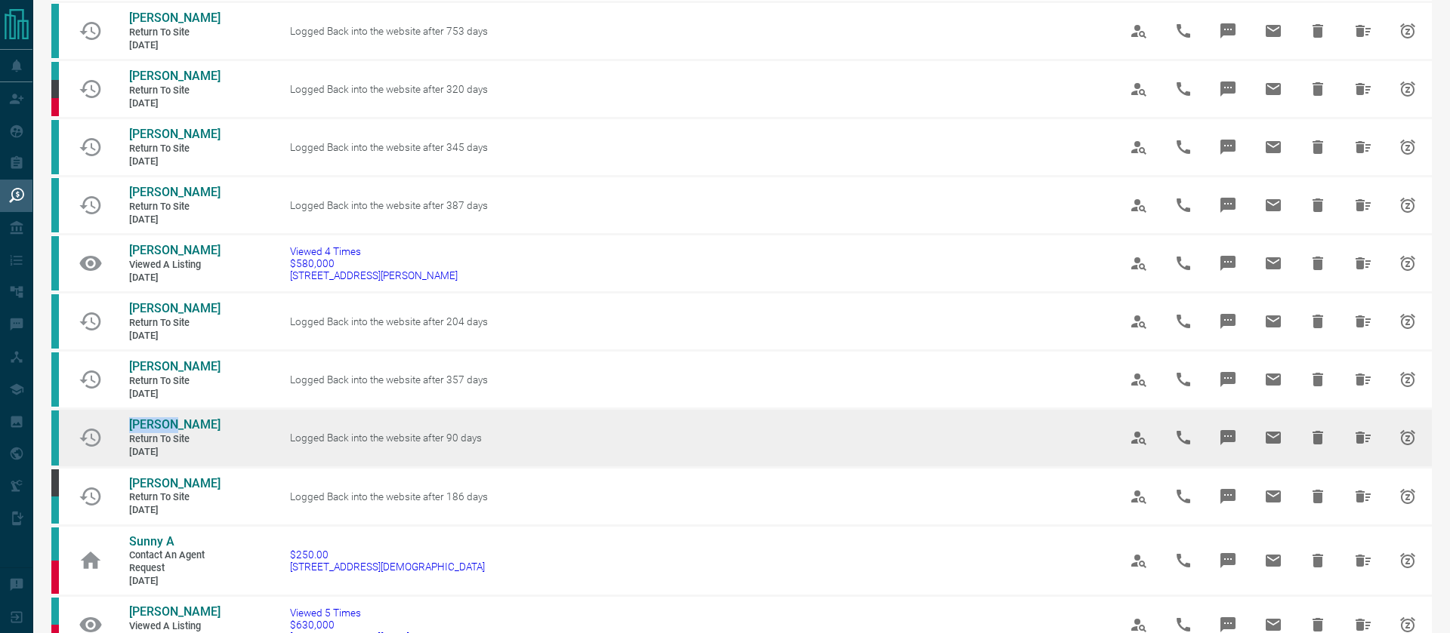
click at [1365, 444] on icon "Hide All from Maya Le" at bounding box center [1362, 438] width 15 height 12
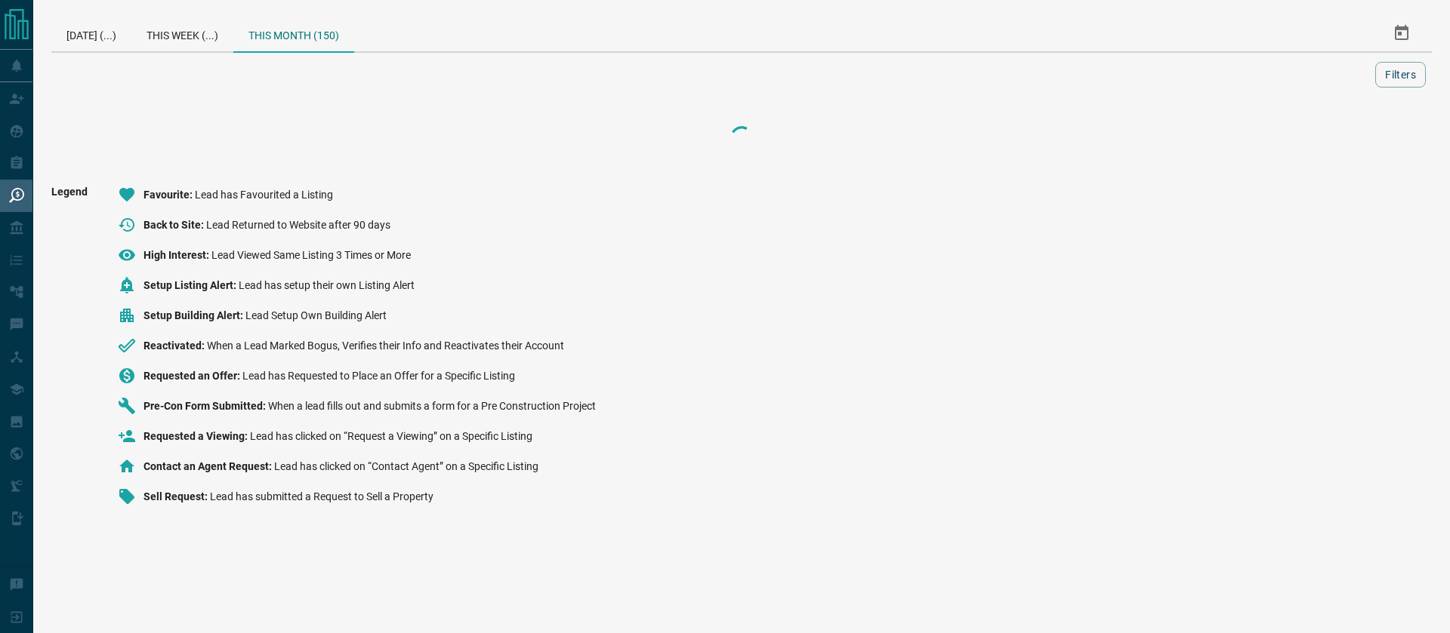
scroll to position [0, 0]
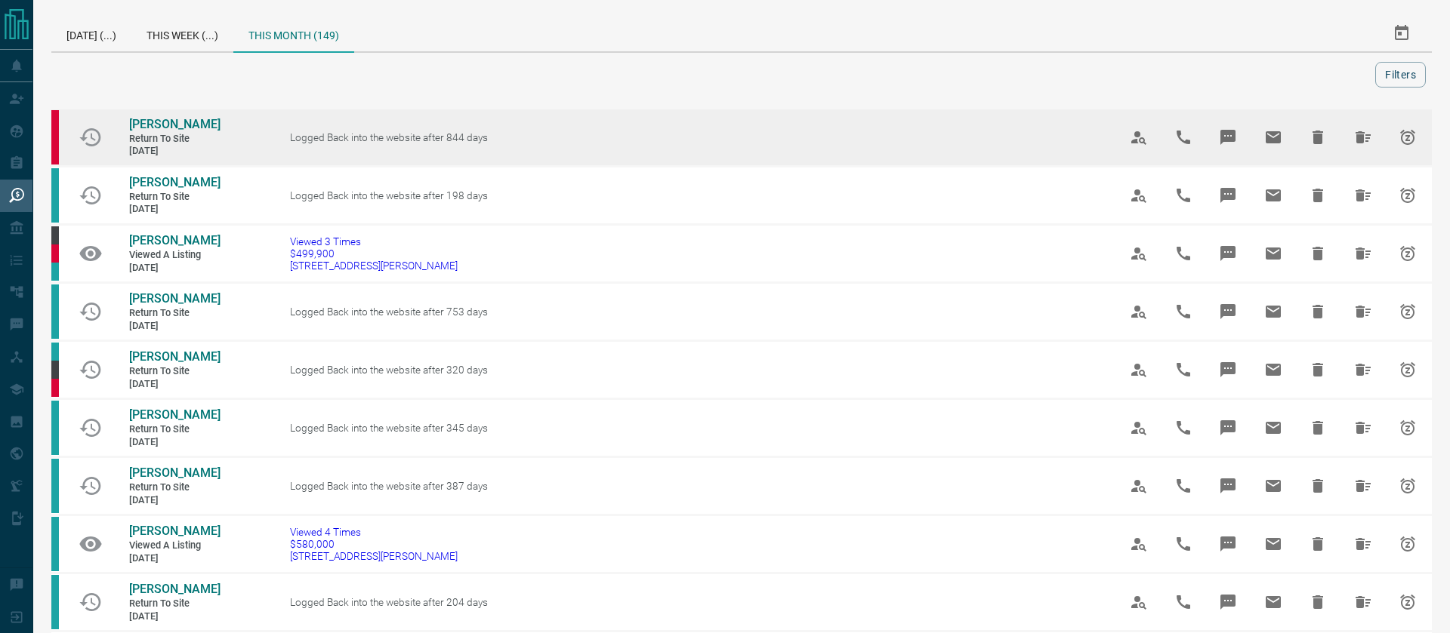
click at [1364, 145] on icon "Hide All from John Hobbs" at bounding box center [1363, 137] width 18 height 18
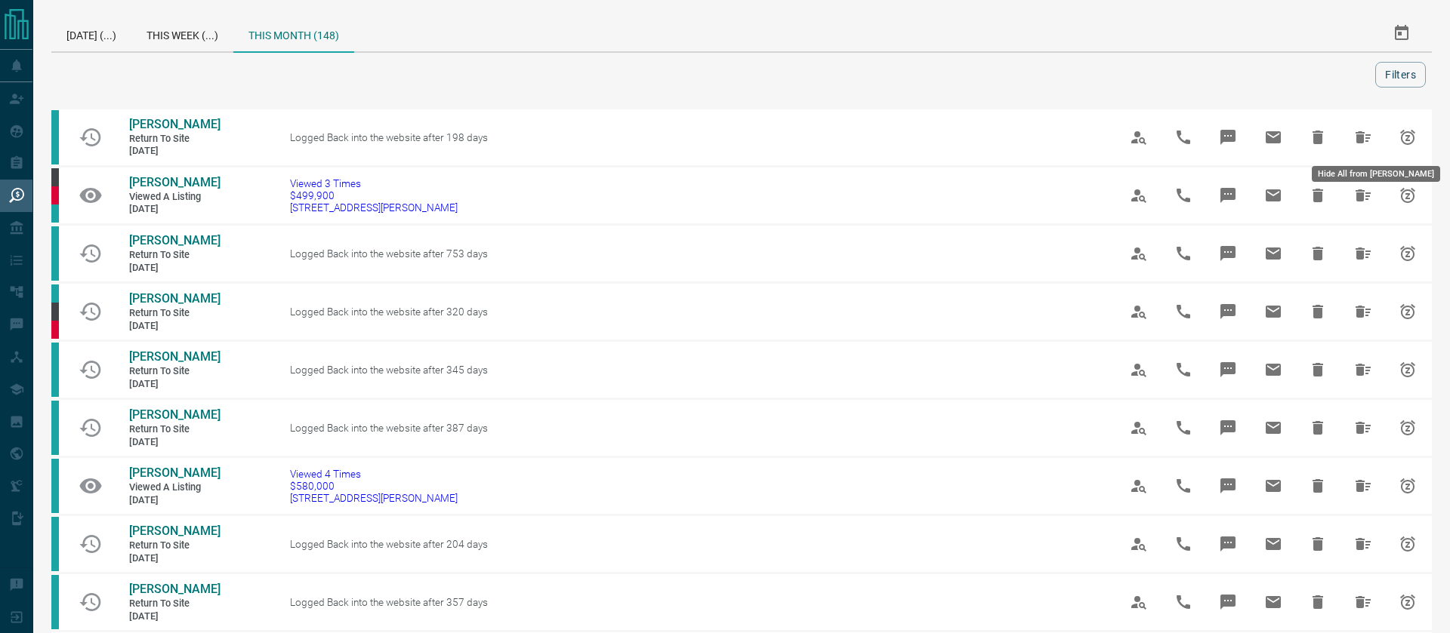
click at [1364, 145] on icon "Hide All from Bonnie Siu" at bounding box center [1363, 137] width 18 height 18
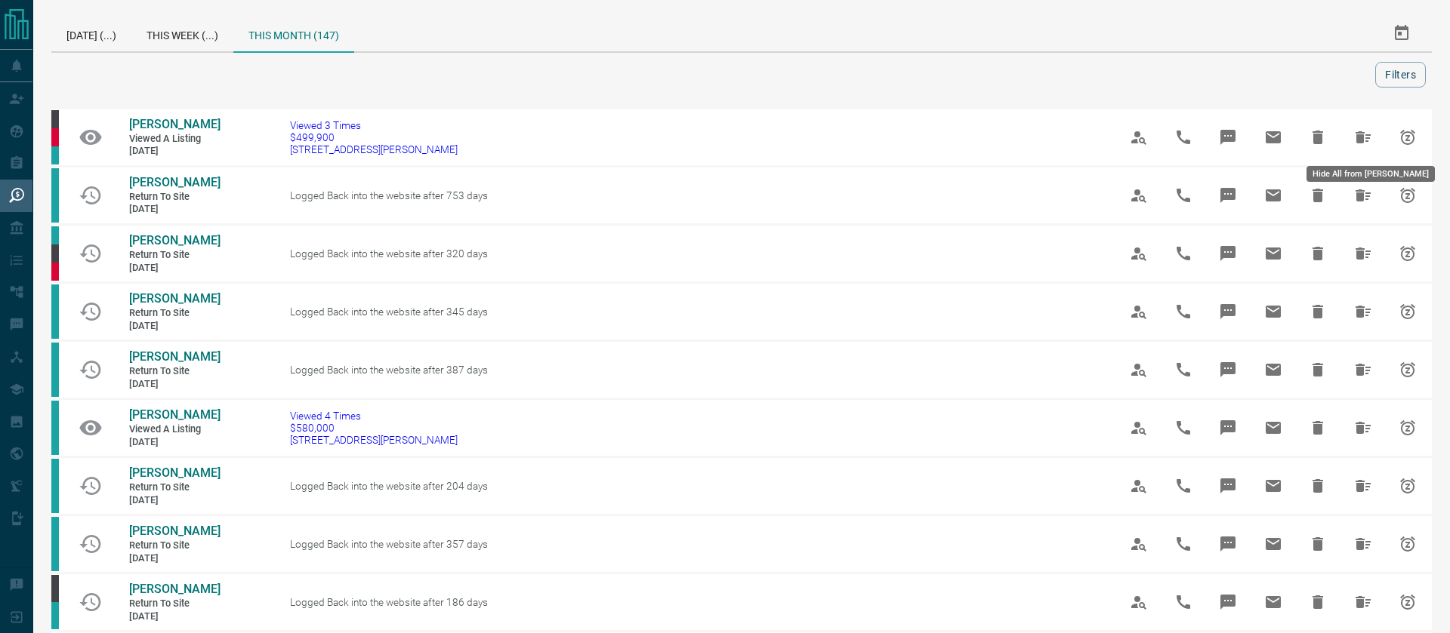
click at [1364, 145] on icon "Hide All from Stanley Liang" at bounding box center [1363, 137] width 18 height 18
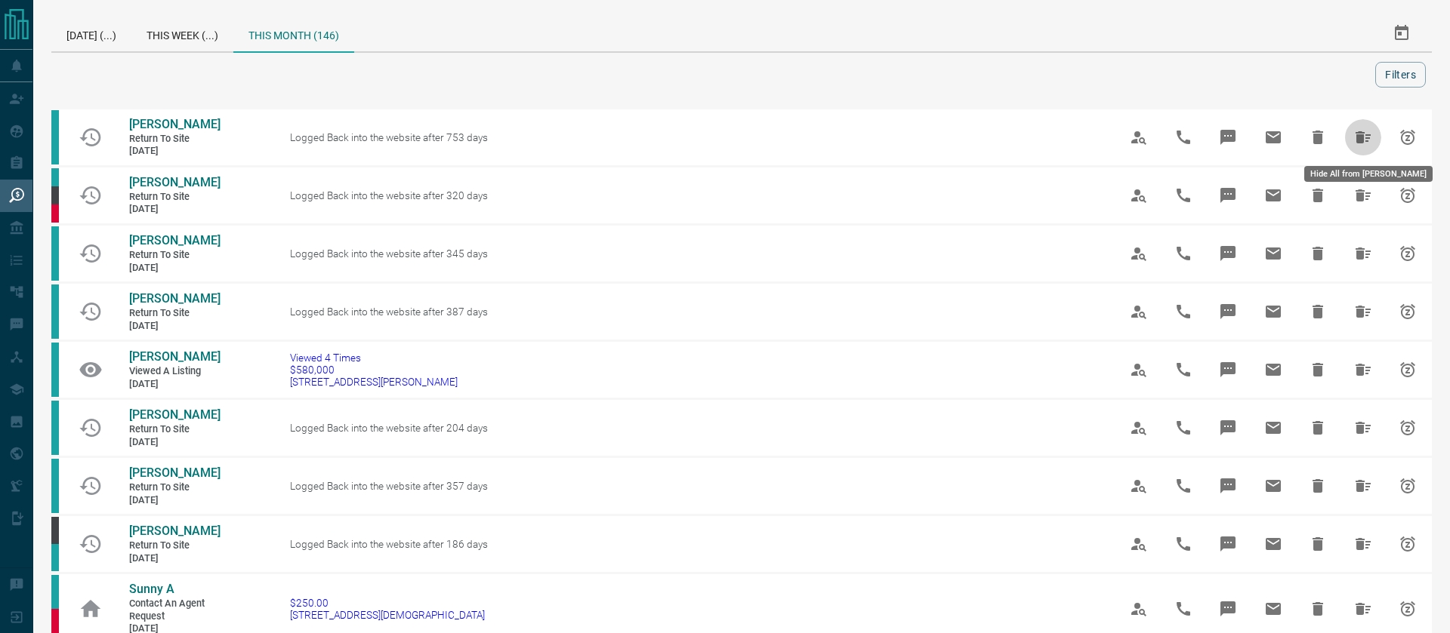
click at [1364, 145] on icon "Hide All from Anthony Singh" at bounding box center [1363, 137] width 18 height 18
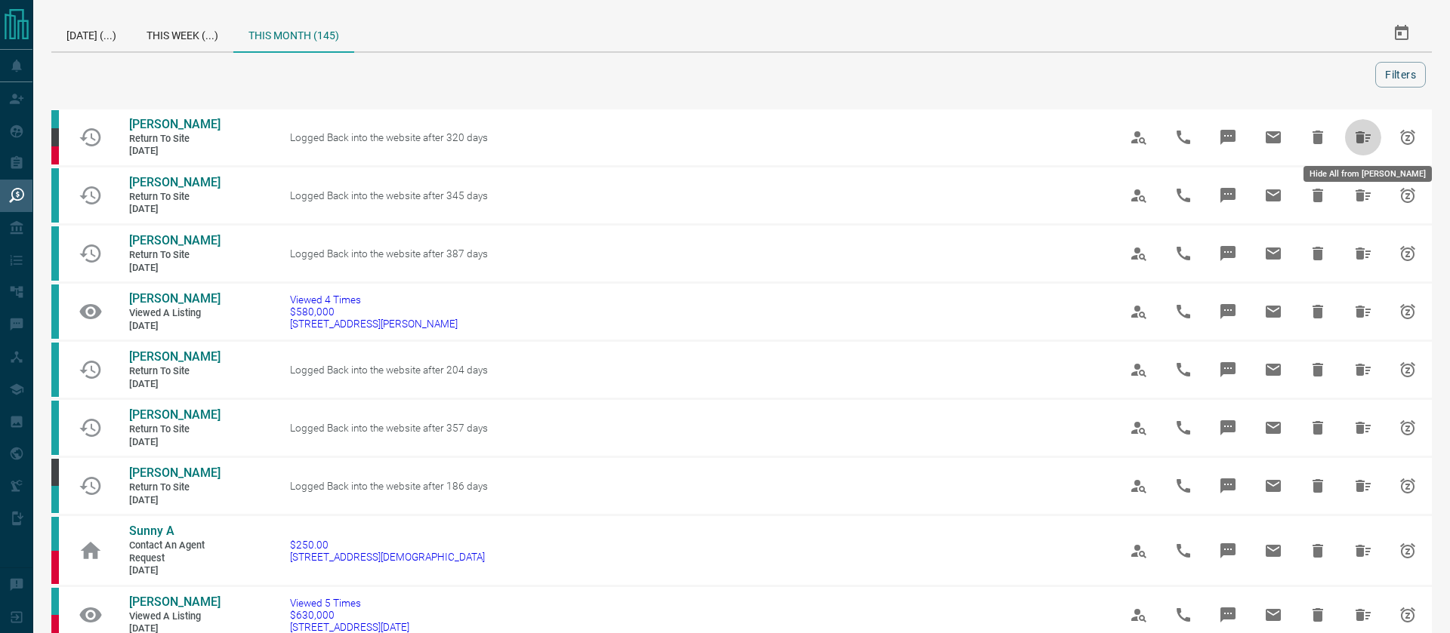
click at [1364, 145] on icon "Hide All from Brenna Murphy" at bounding box center [1363, 137] width 18 height 18
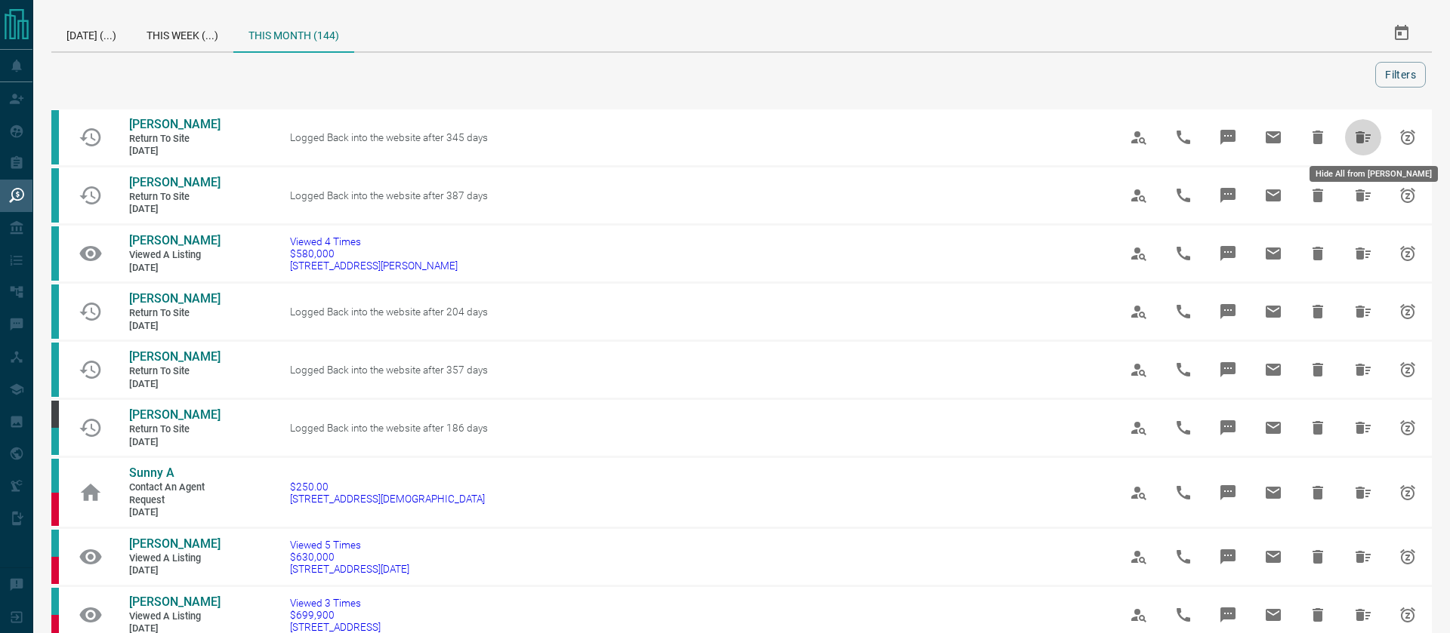
click at [1364, 145] on icon "Hide All from Merve Benli" at bounding box center [1363, 137] width 18 height 18
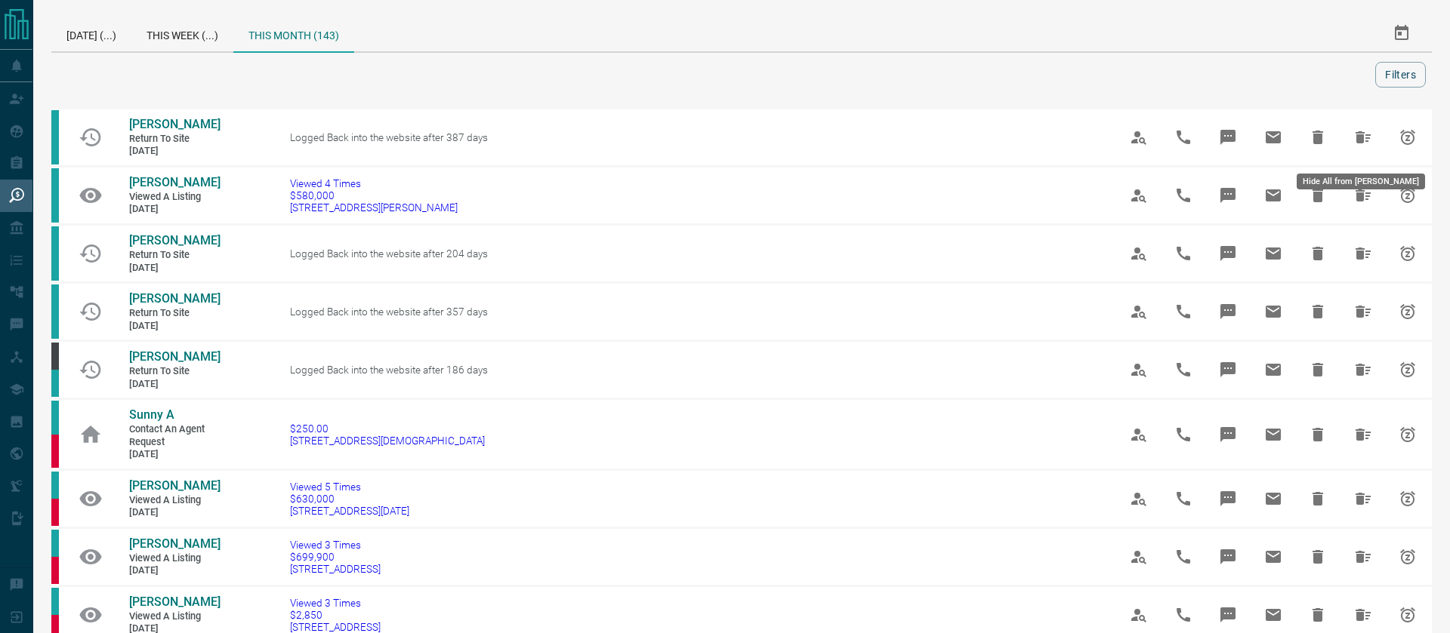
click at [1364, 145] on icon "Hide All from Jacob Greenspoon" at bounding box center [1363, 137] width 18 height 18
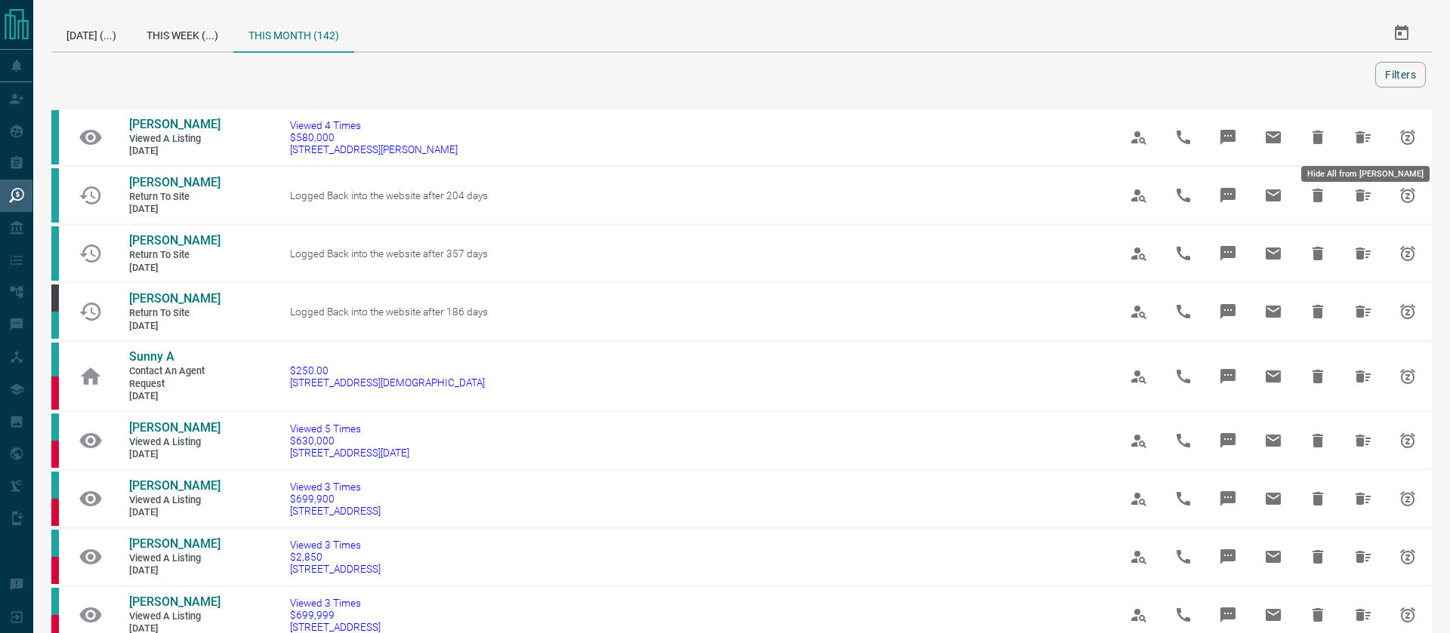
click at [1364, 145] on icon "Hide All from Daniel Nawrocki" at bounding box center [1363, 137] width 18 height 18
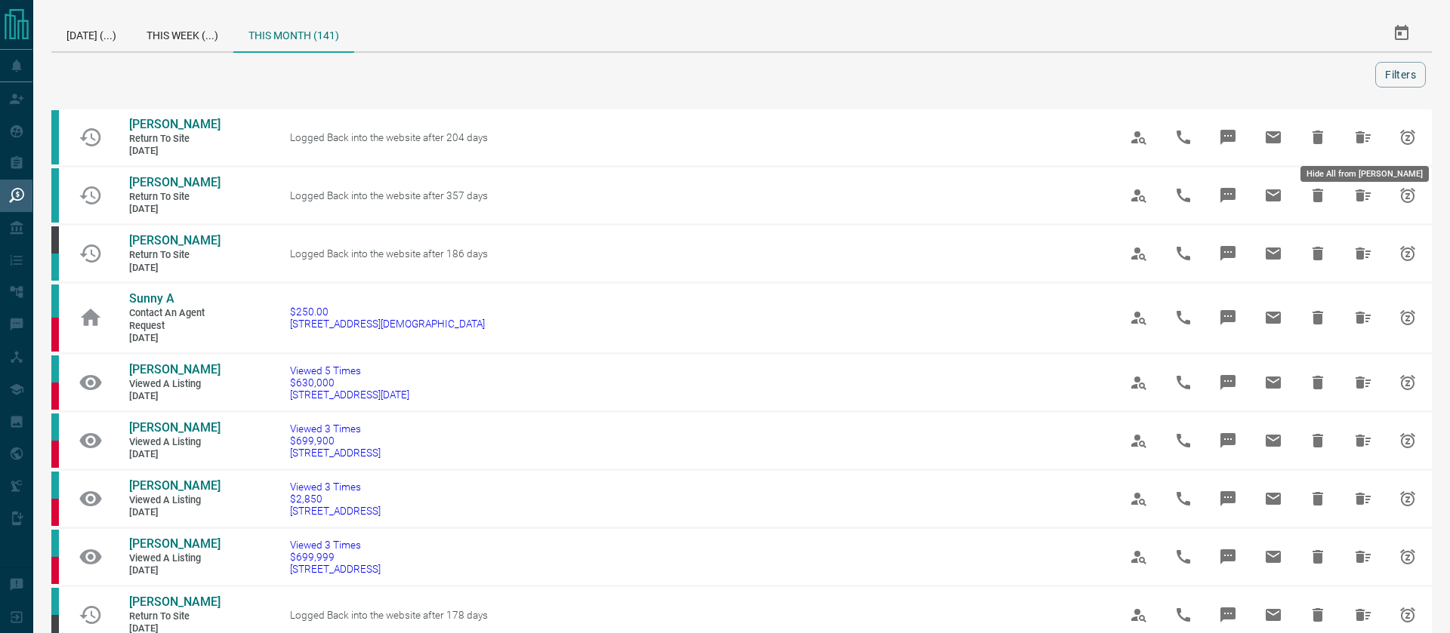
click at [1364, 145] on icon "Hide All from Neelam Kathuria" at bounding box center [1363, 137] width 18 height 18
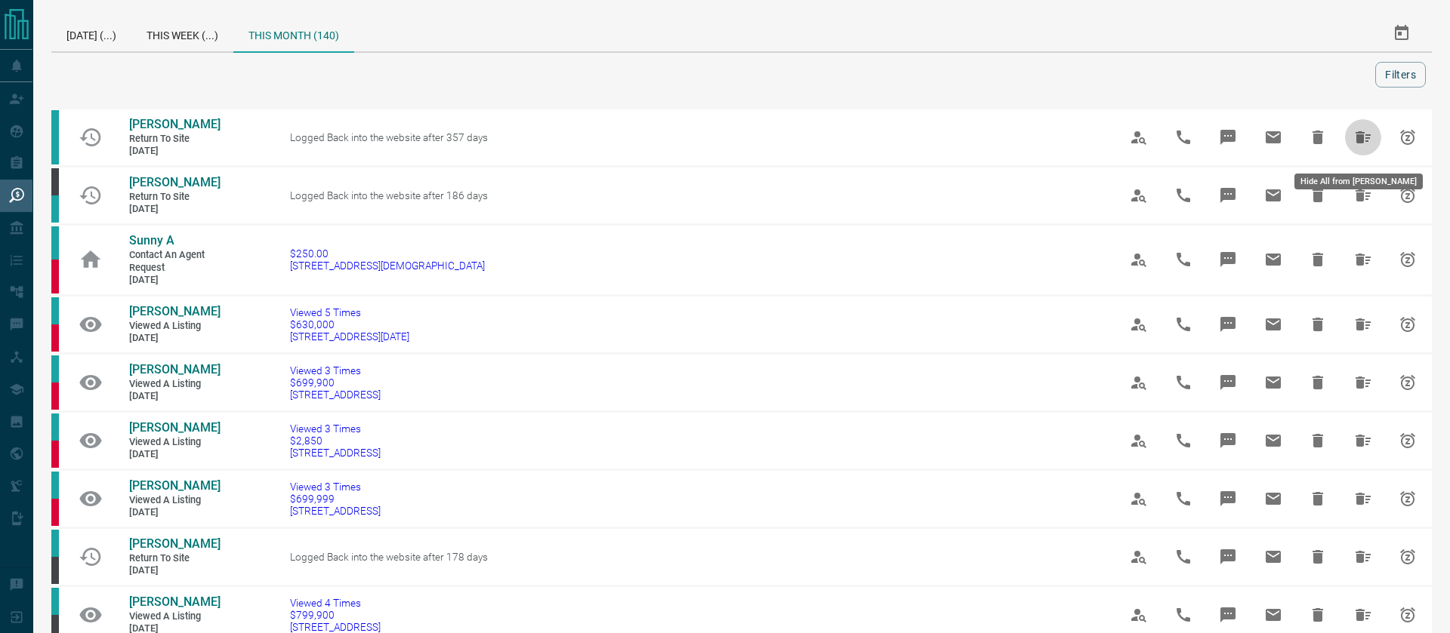
click at [1364, 145] on icon "Hide All from Hannah Moscovitch" at bounding box center [1363, 137] width 18 height 18
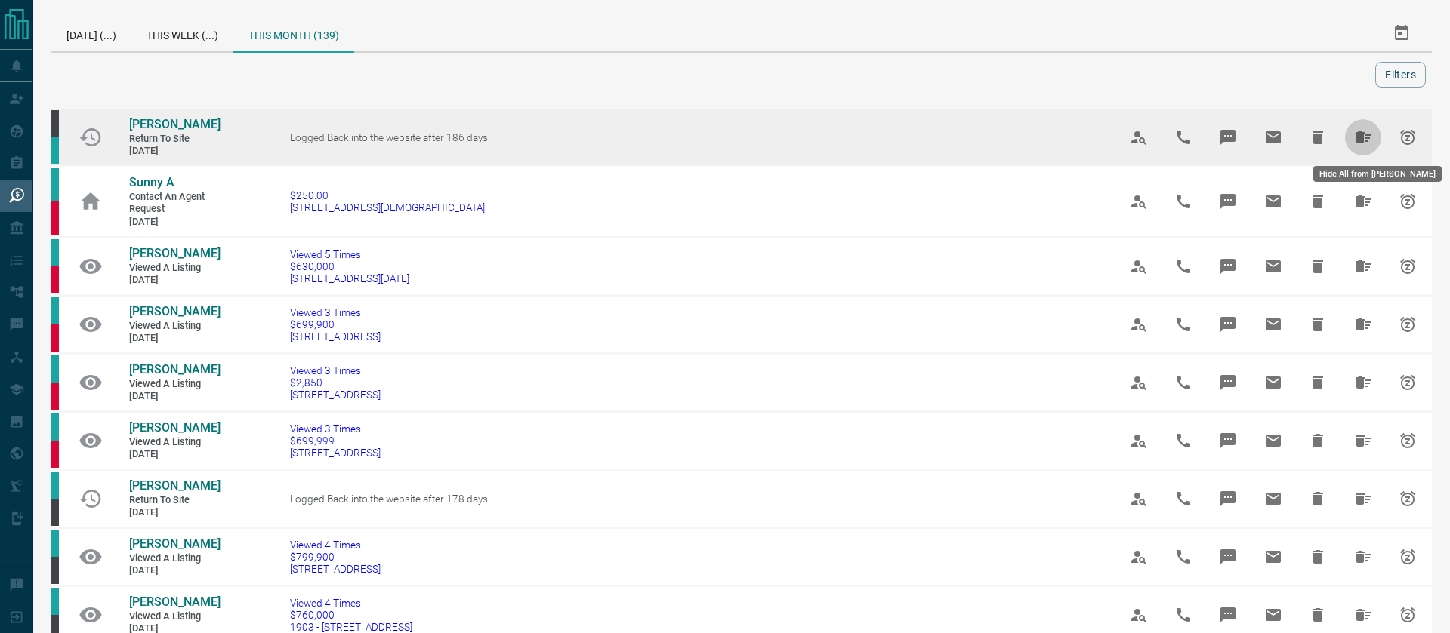
click at [1350, 140] on button "Hide All from Josh Slan" at bounding box center [1363, 137] width 36 height 36
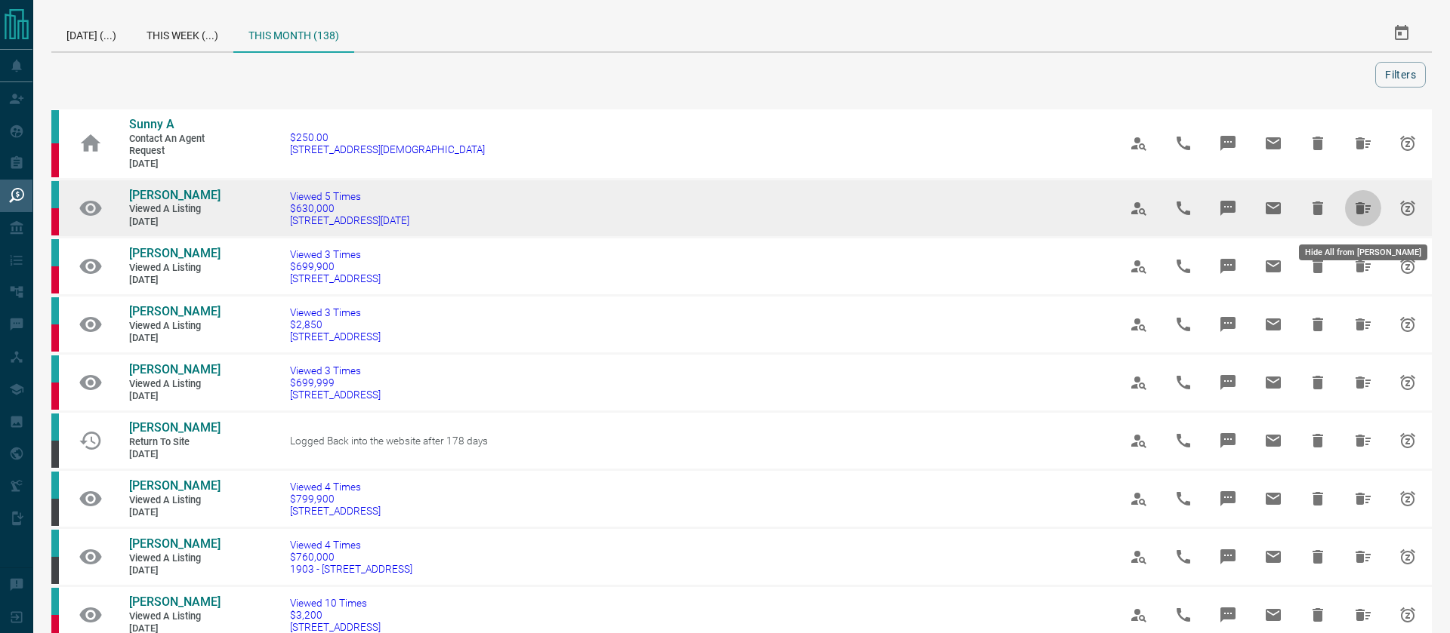
click at [1364, 214] on icon "Hide All from Joseph Angolano" at bounding box center [1363, 208] width 18 height 18
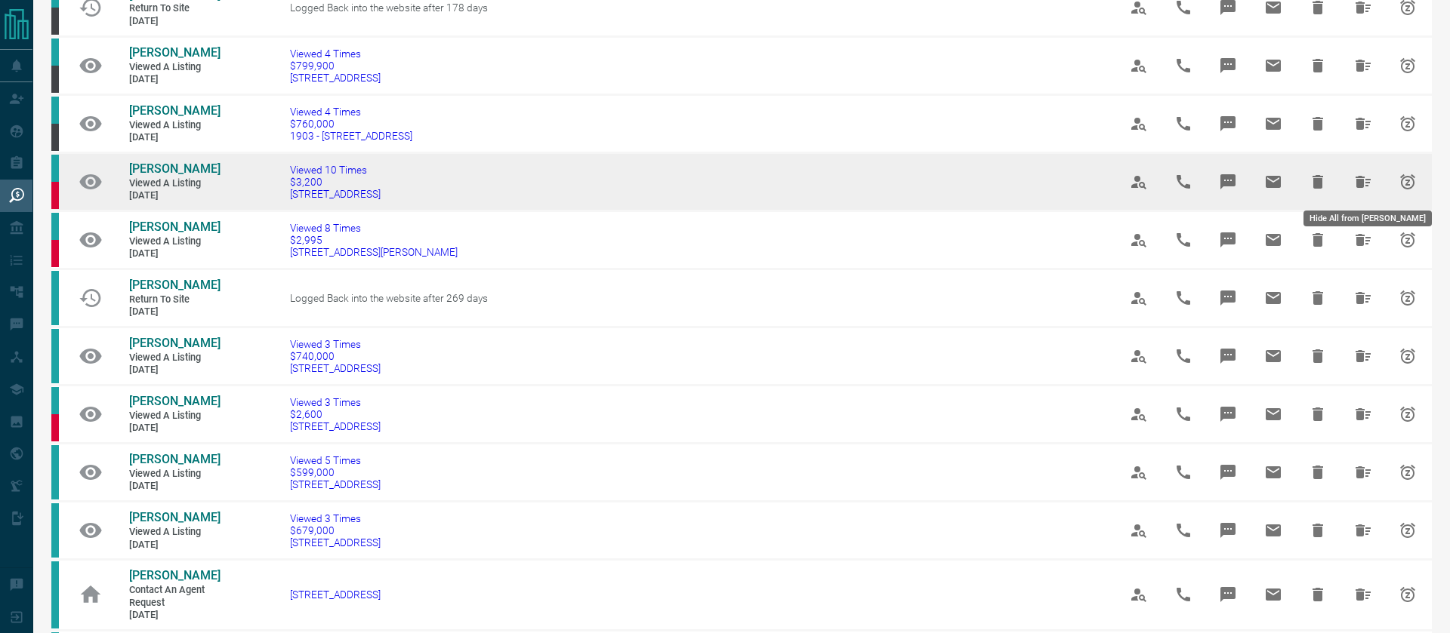
scroll to position [202, 0]
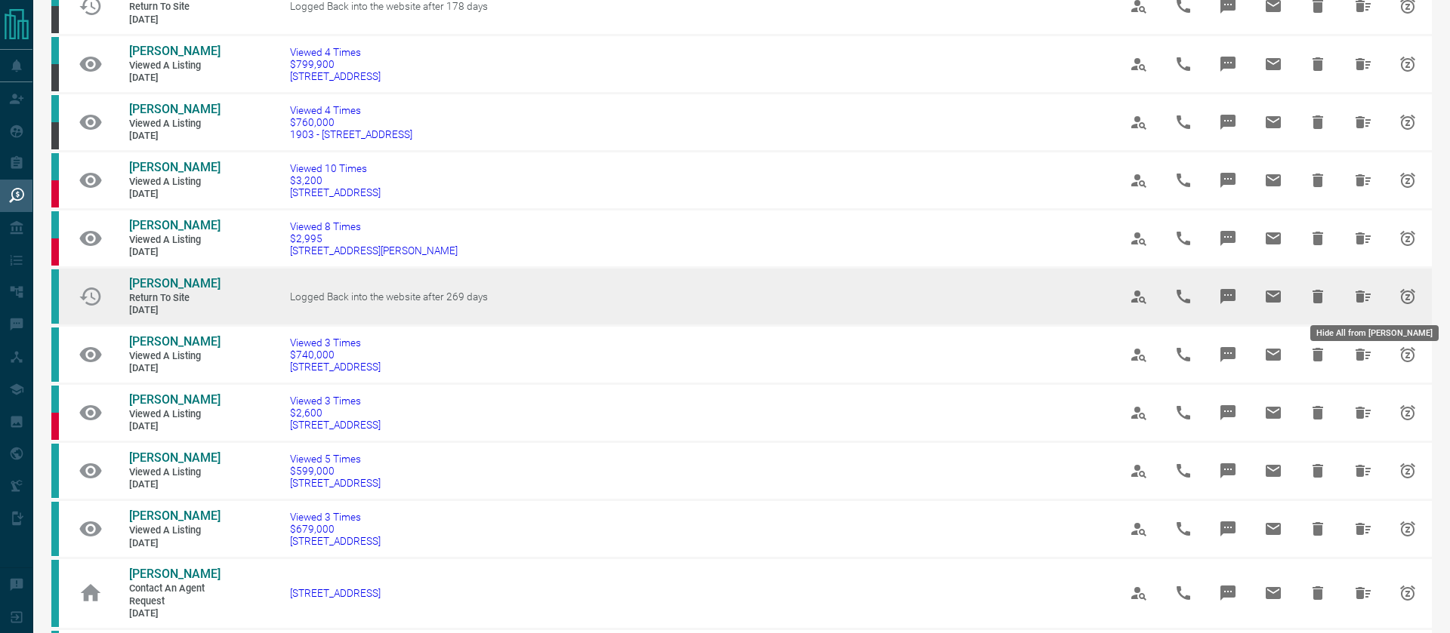
click at [1359, 295] on icon "Hide All from Ali Safarchi" at bounding box center [1362, 297] width 15 height 12
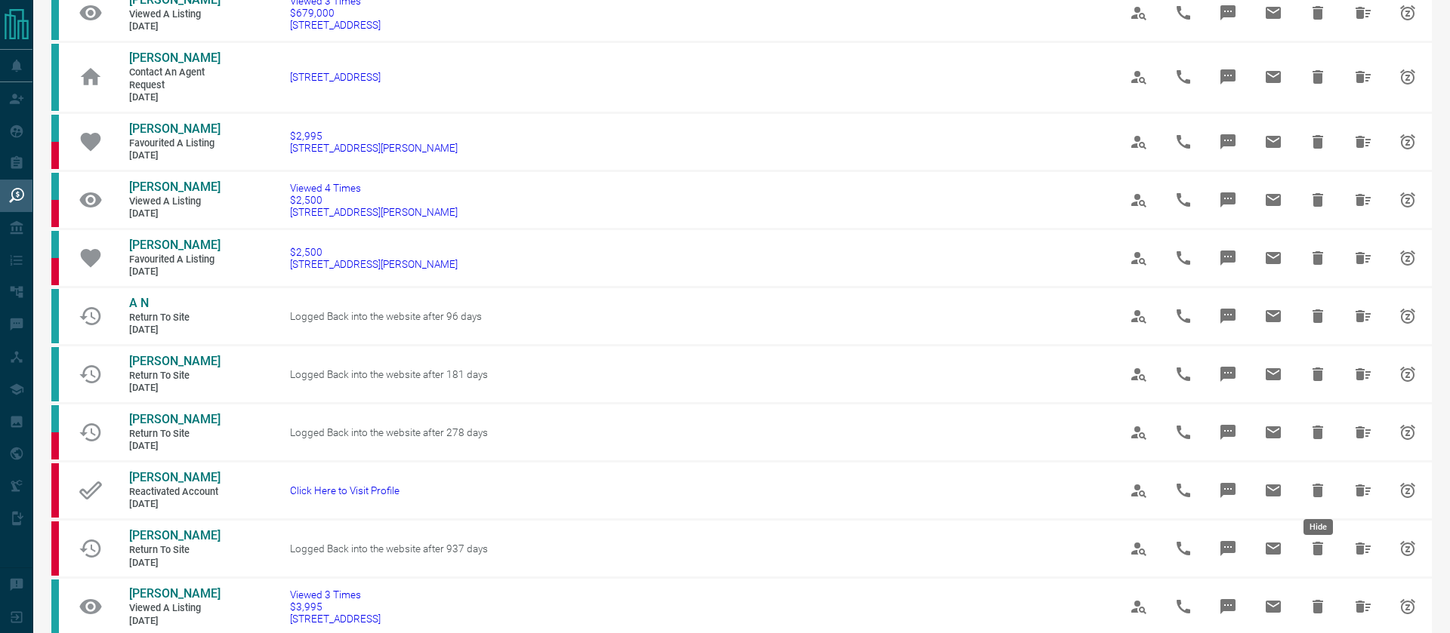
scroll to position [667, 0]
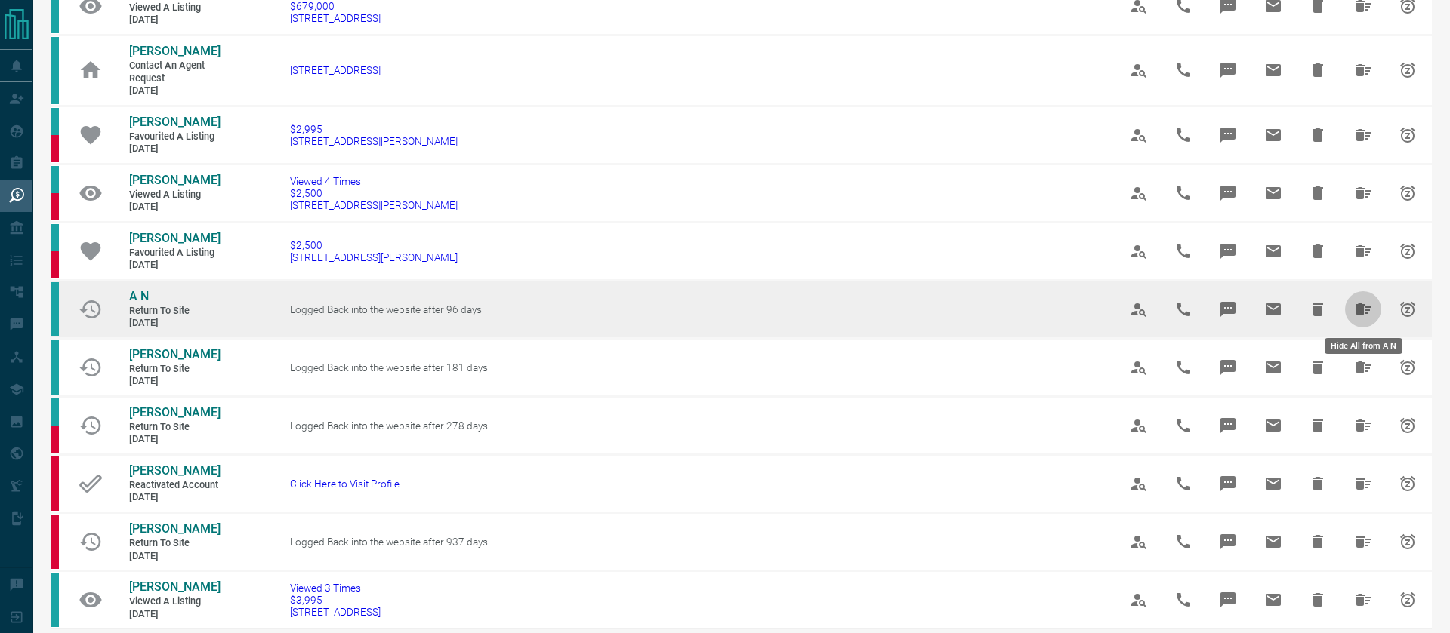
click at [1362, 304] on icon "Hide All from A N" at bounding box center [1362, 310] width 15 height 12
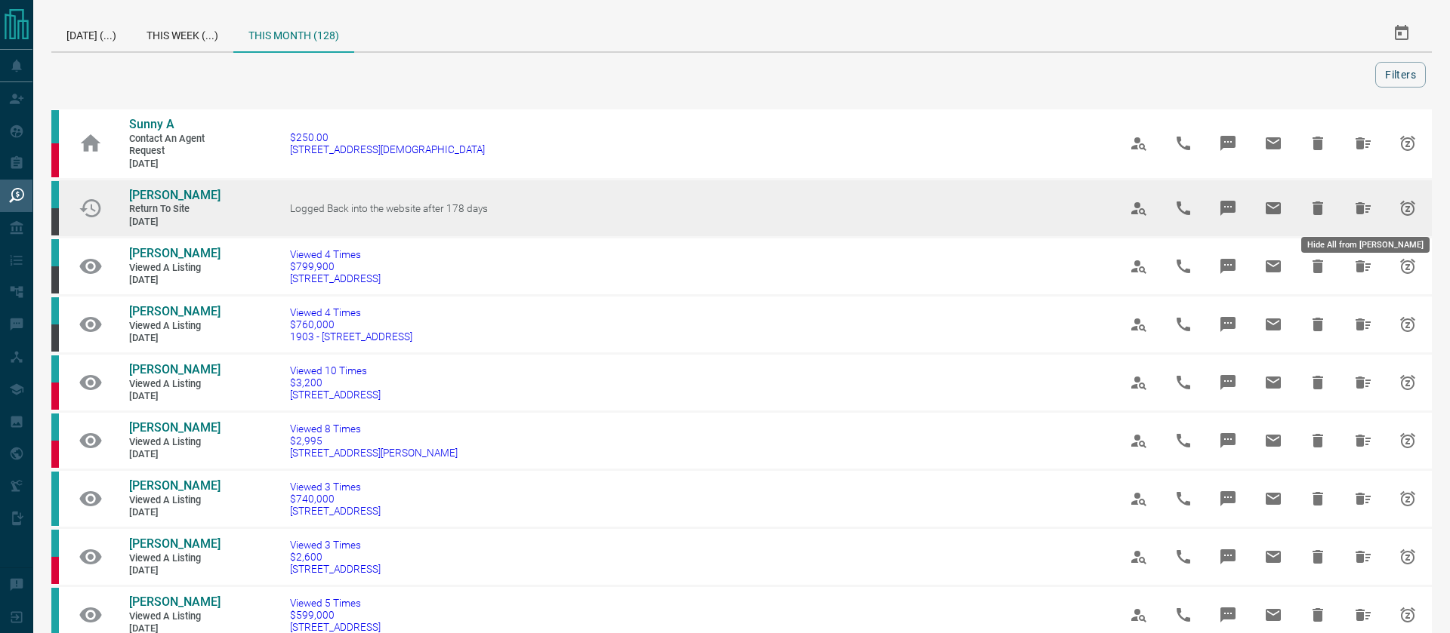
click at [1354, 211] on icon "Hide All from Dan Della Rocca" at bounding box center [1363, 208] width 18 height 18
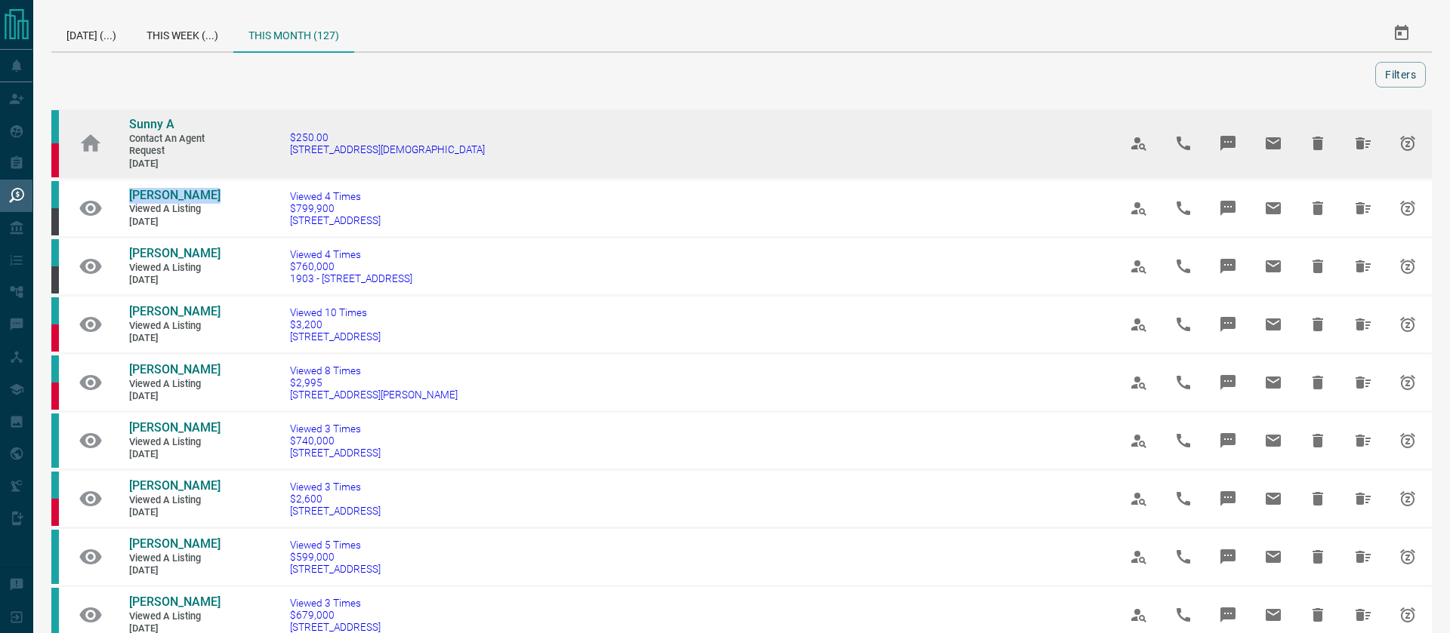
click at [1365, 139] on icon "Hide All from Sunny A" at bounding box center [1363, 143] width 18 height 18
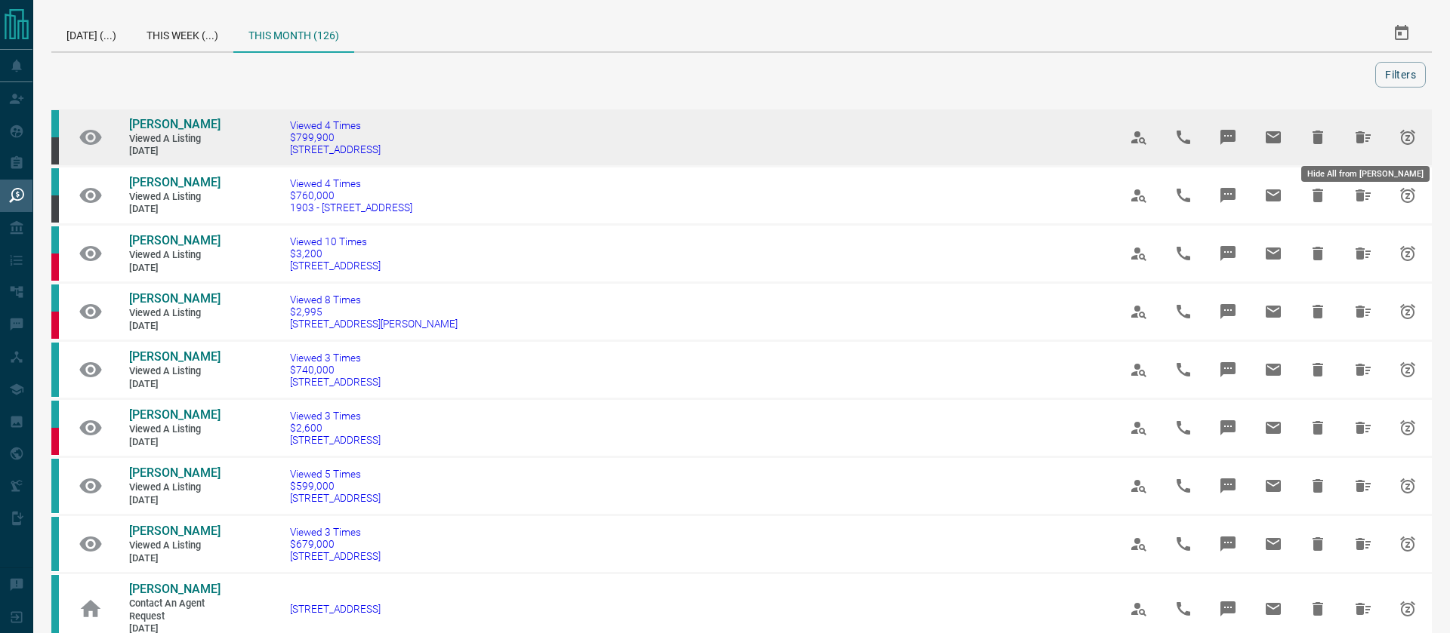
click at [1364, 137] on icon "Hide All from Raymond Yeung" at bounding box center [1363, 137] width 18 height 18
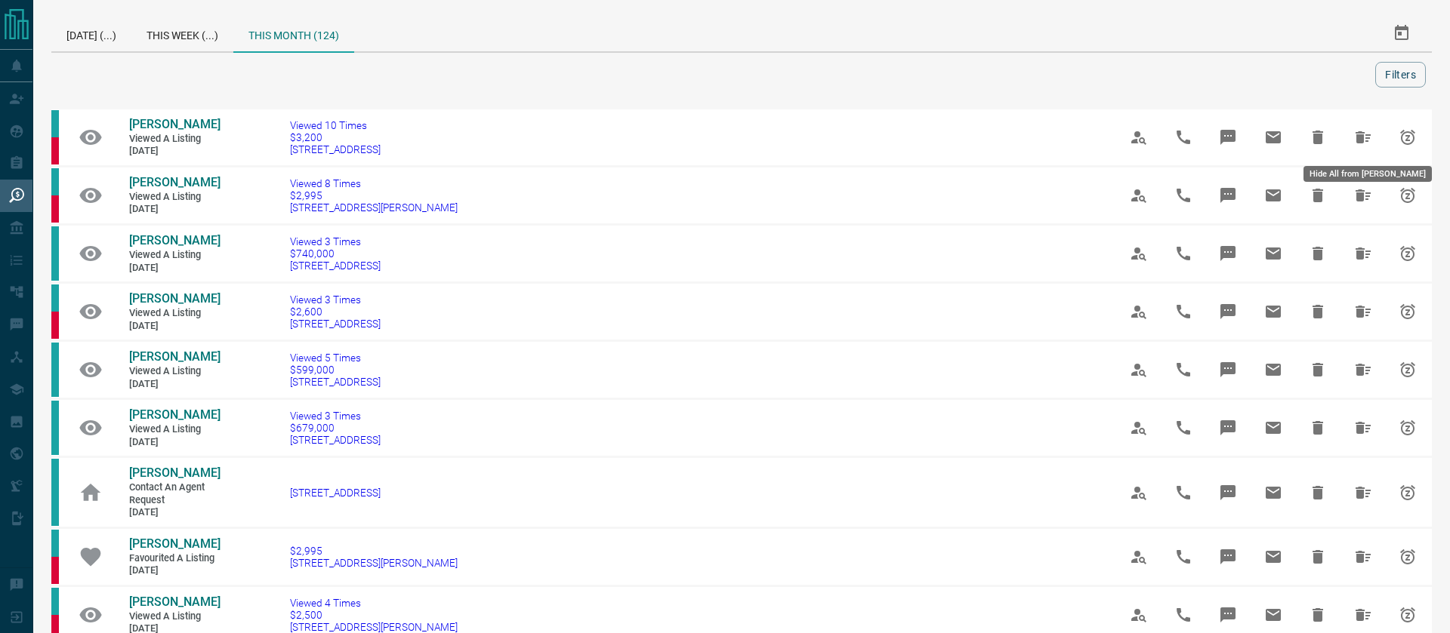
click at [1364, 137] on icon "Hide All from Perry Davidson" at bounding box center [1362, 137] width 15 height 12
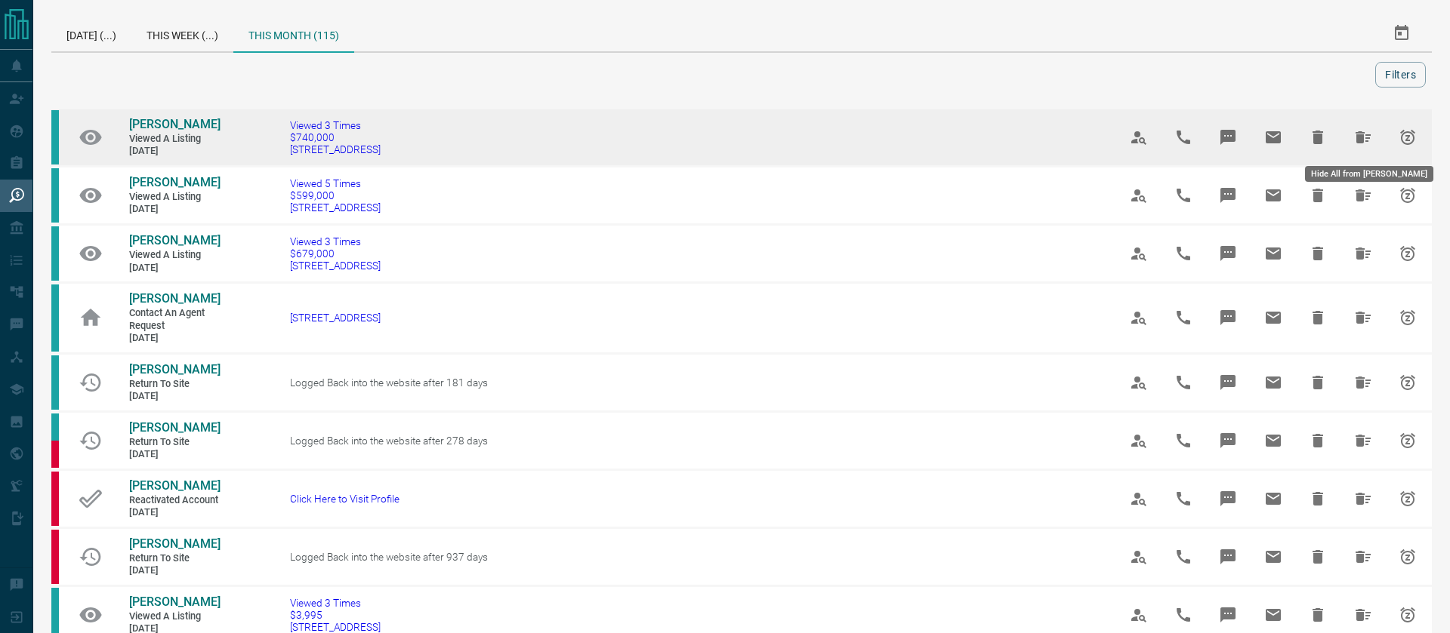
click at [1358, 137] on icon "Hide All from James Hwang" at bounding box center [1362, 137] width 15 height 12
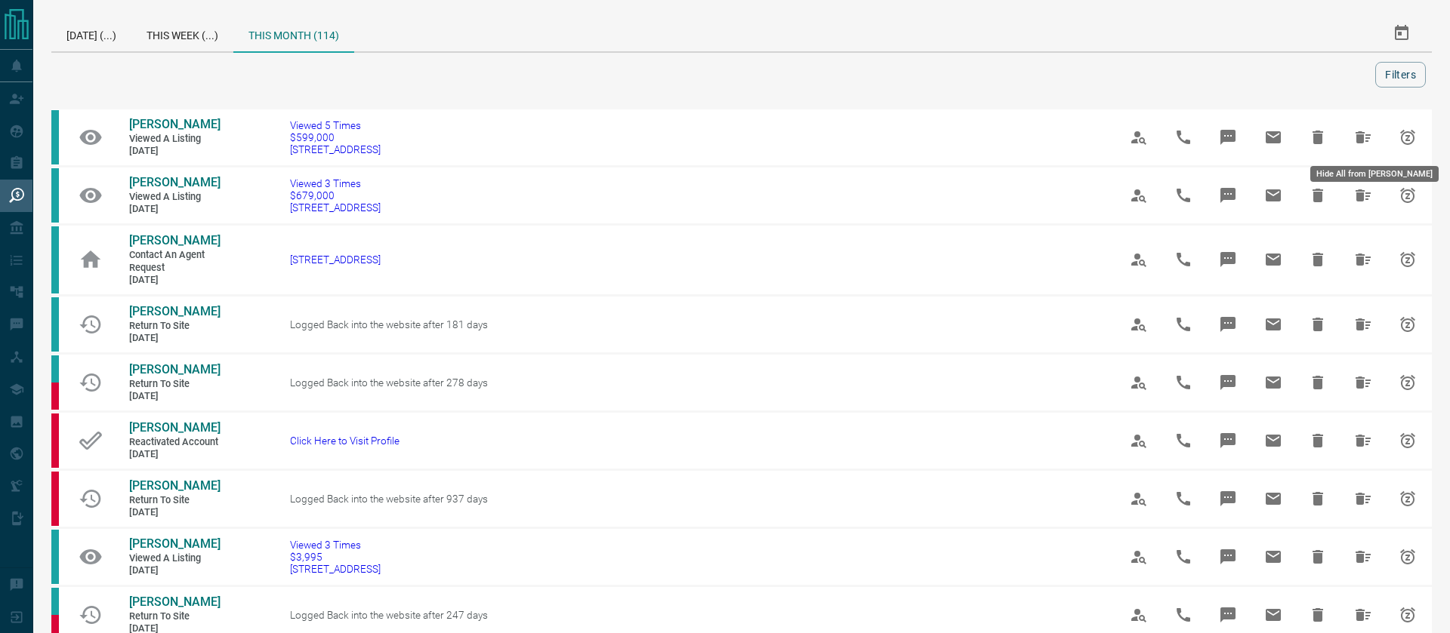
click at [1358, 137] on icon "Hide All from David Chen" at bounding box center [1362, 137] width 15 height 12
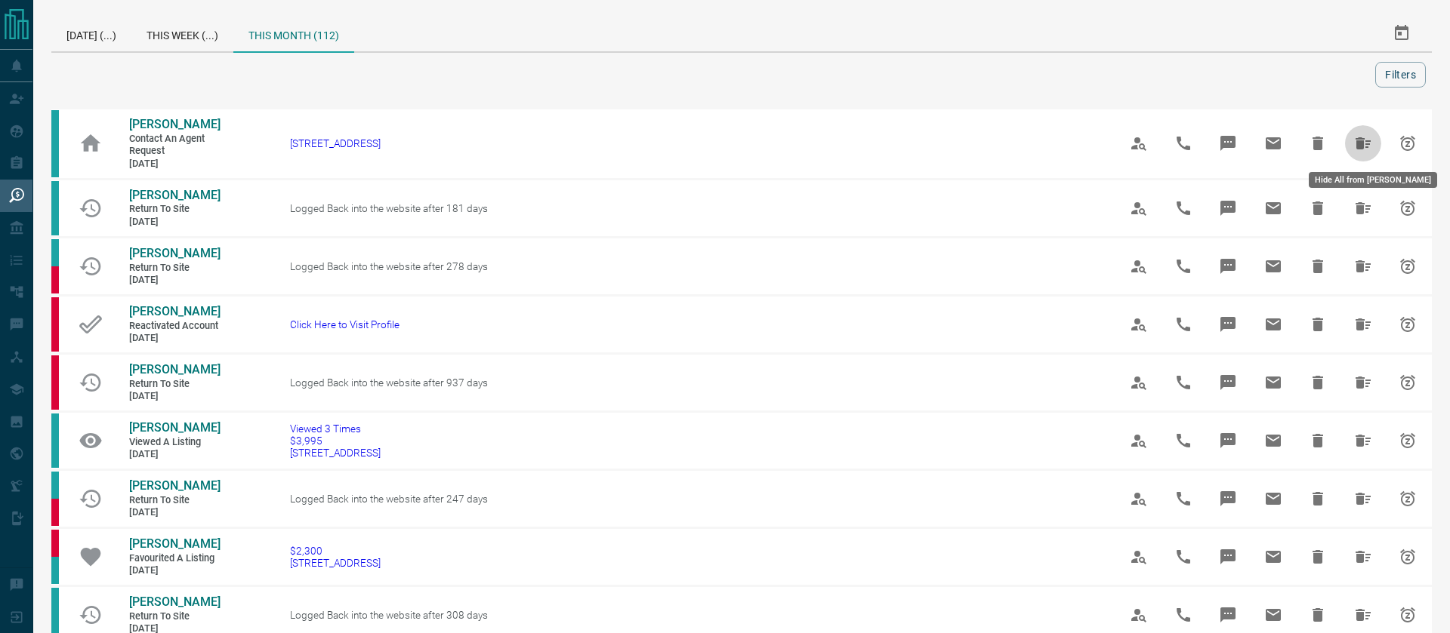
click at [1358, 137] on icon "Hide All from Umesh Bore" at bounding box center [1363, 143] width 18 height 18
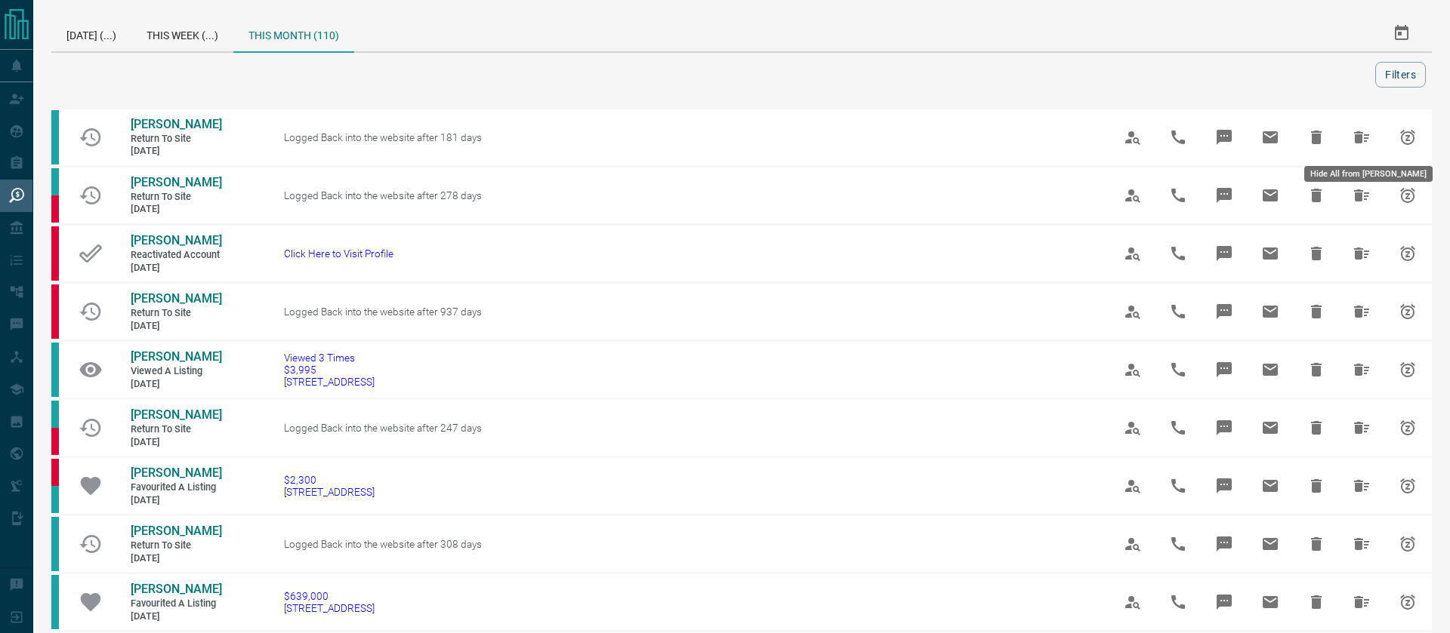
click at [1358, 137] on icon "Hide All from Allan Cheung" at bounding box center [1361, 137] width 15 height 12
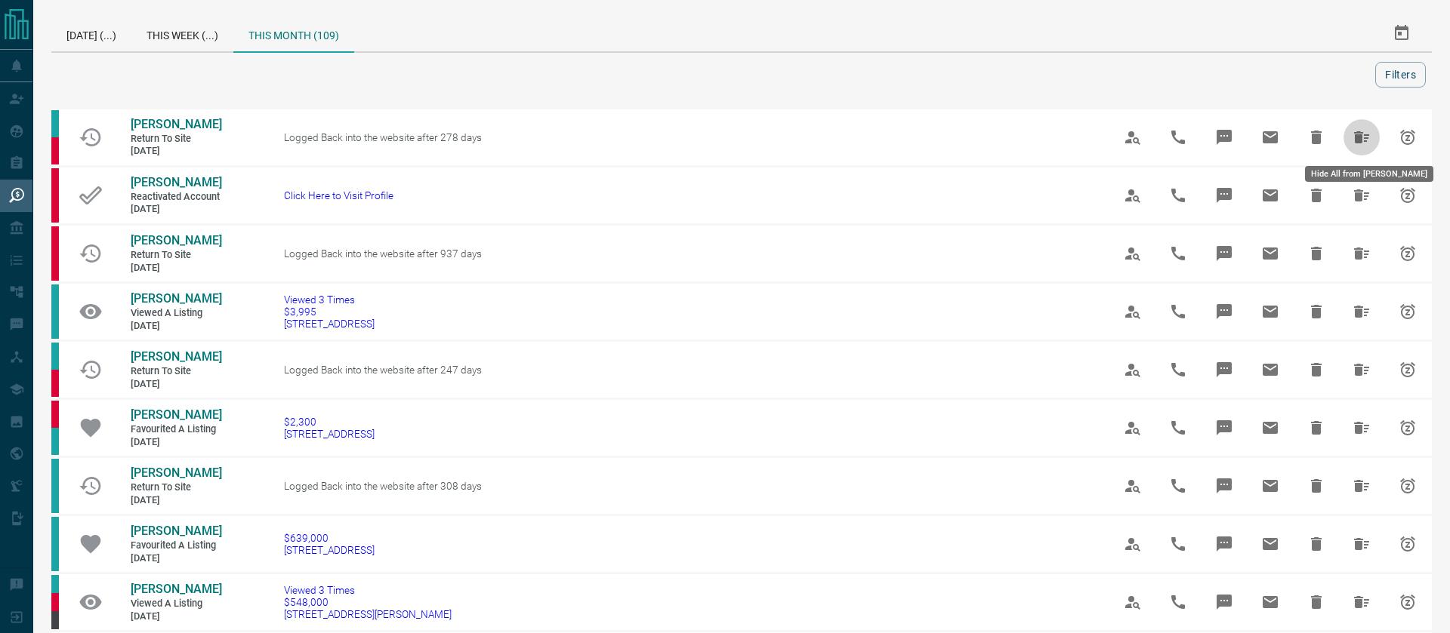
click at [1358, 137] on icon "Hide All from Charly Moore" at bounding box center [1361, 137] width 15 height 12
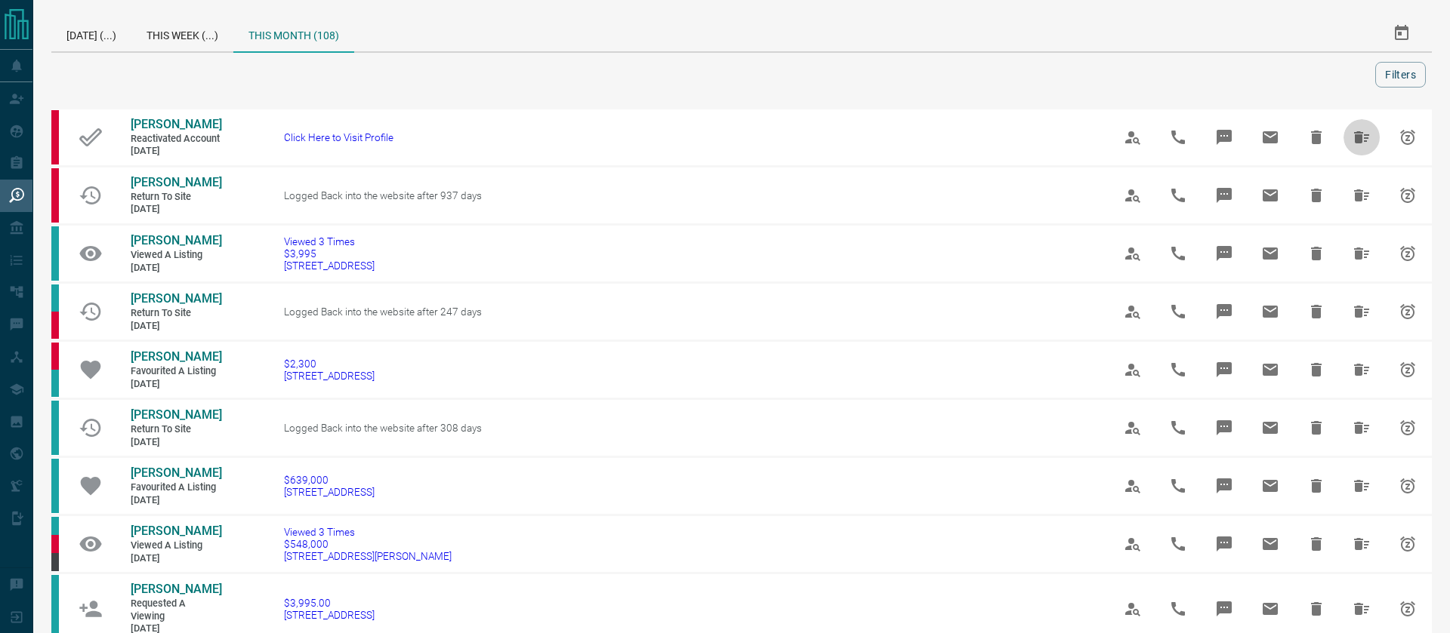
click at [1358, 137] on icon "Hide All from Felisa Khalill" at bounding box center [1361, 137] width 15 height 12
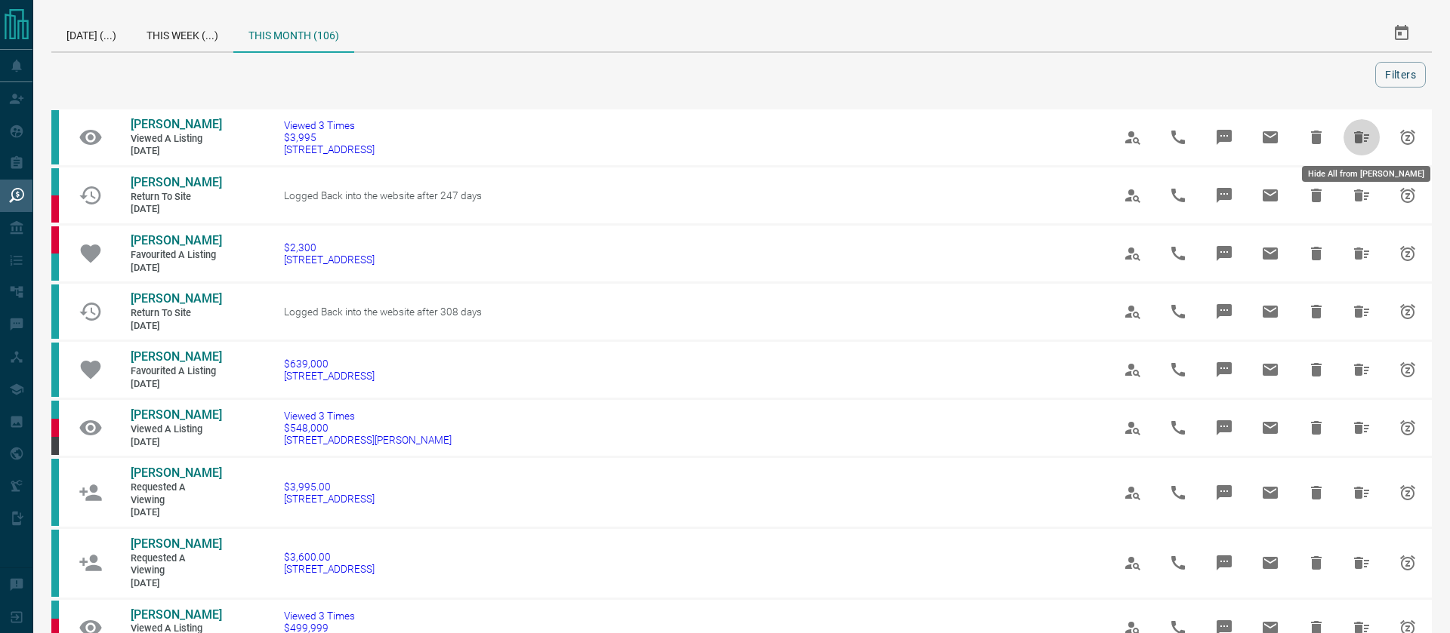
click at [1358, 137] on icon "Hide All from Sabin Neupane" at bounding box center [1361, 137] width 15 height 12
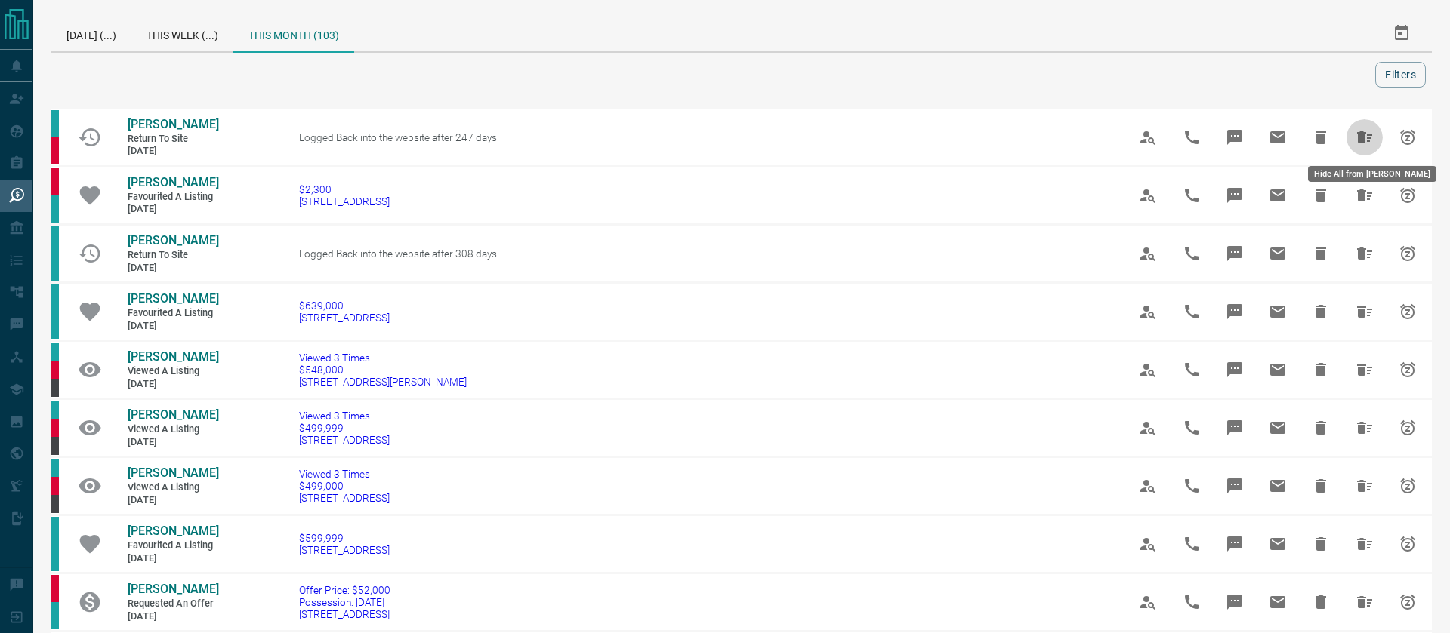
click at [1358, 137] on icon "Hide All from Grace Coyle" at bounding box center [1364, 137] width 15 height 12
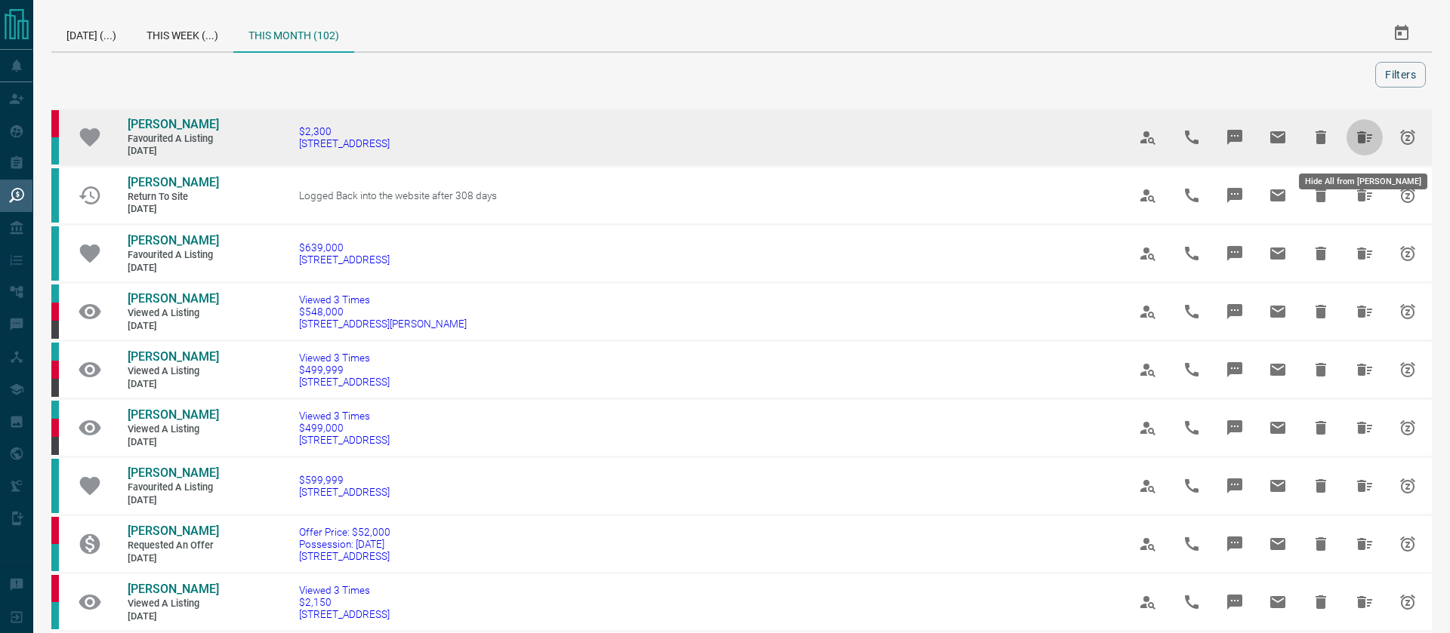
click at [1357, 143] on icon "Hide All from Christopher Blair" at bounding box center [1364, 137] width 15 height 12
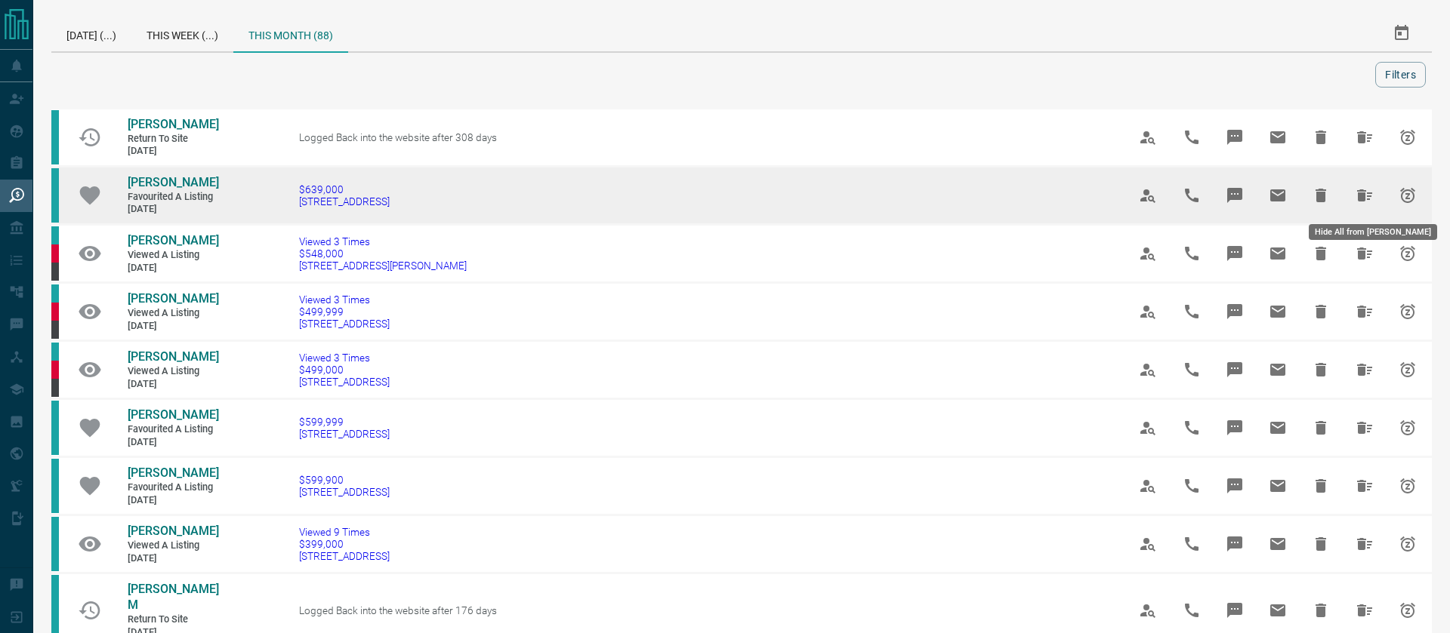
click at [1356, 193] on icon "Hide All from Anika Ariba" at bounding box center [1364, 195] width 18 height 18
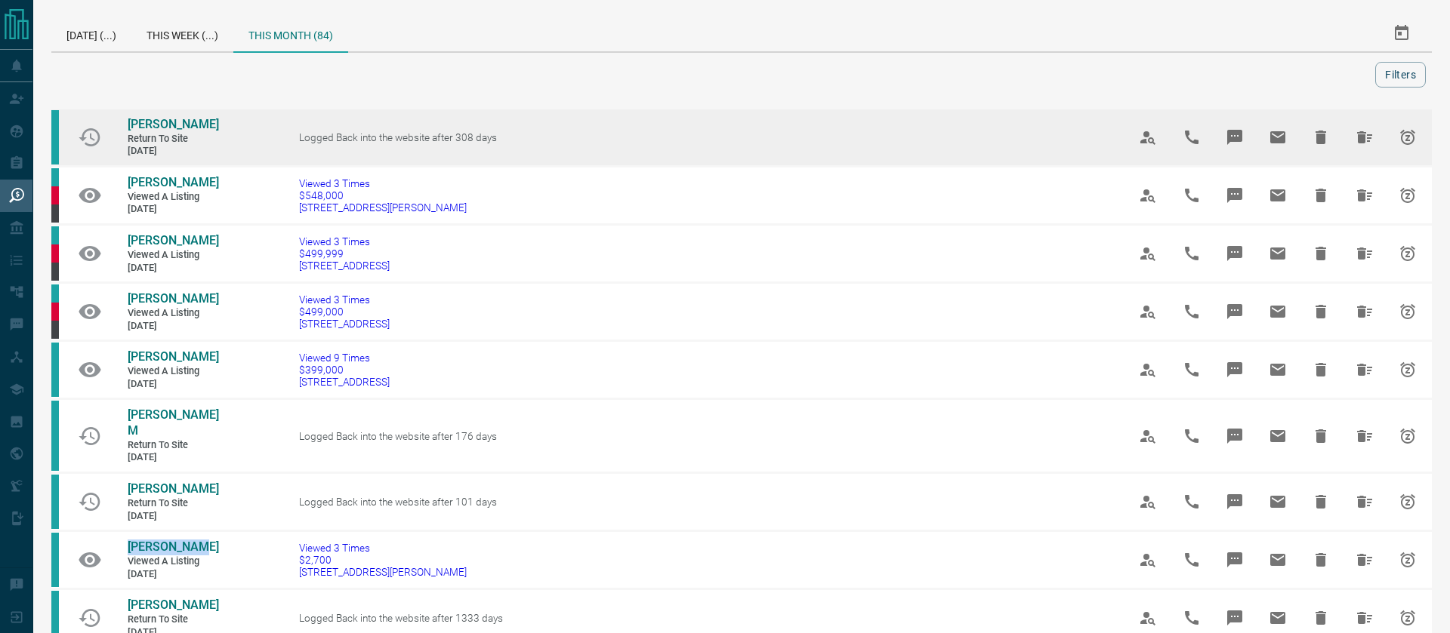
click at [1346, 135] on button "Hide All from Crystal Peng" at bounding box center [1364, 137] width 36 height 36
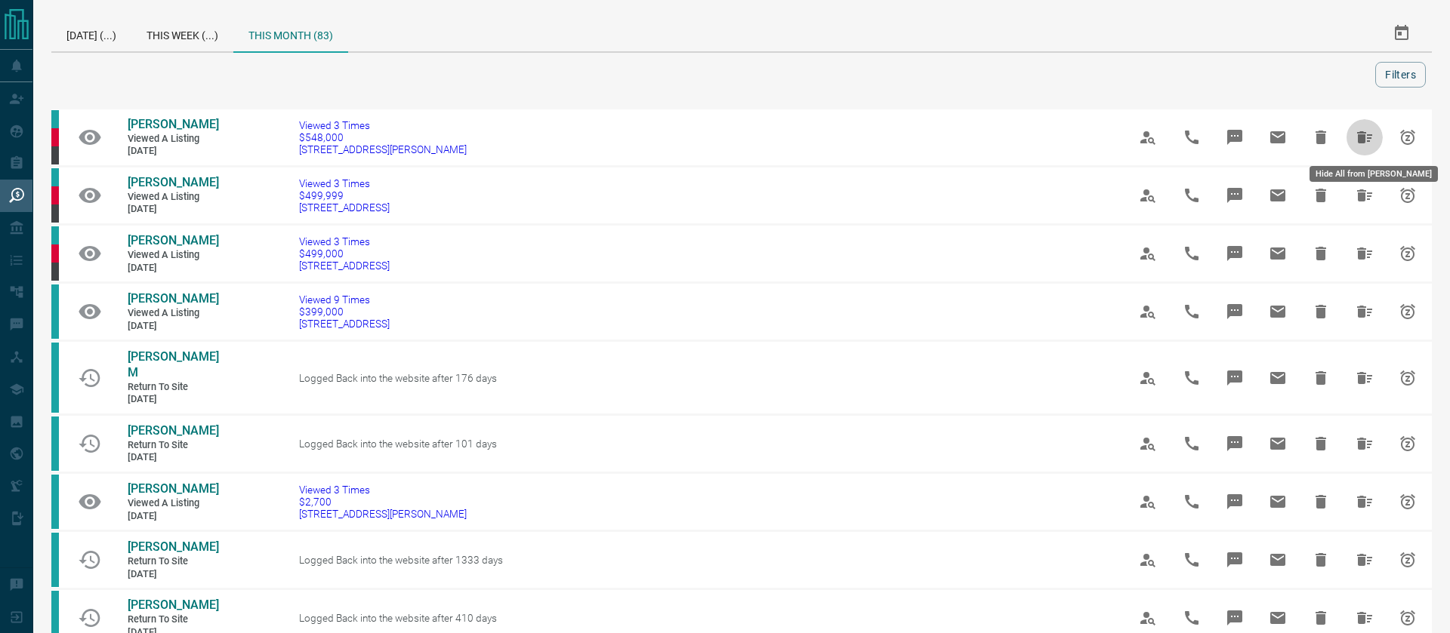
click at [1346, 135] on button "Hide All from Clare Barry" at bounding box center [1364, 137] width 36 height 36
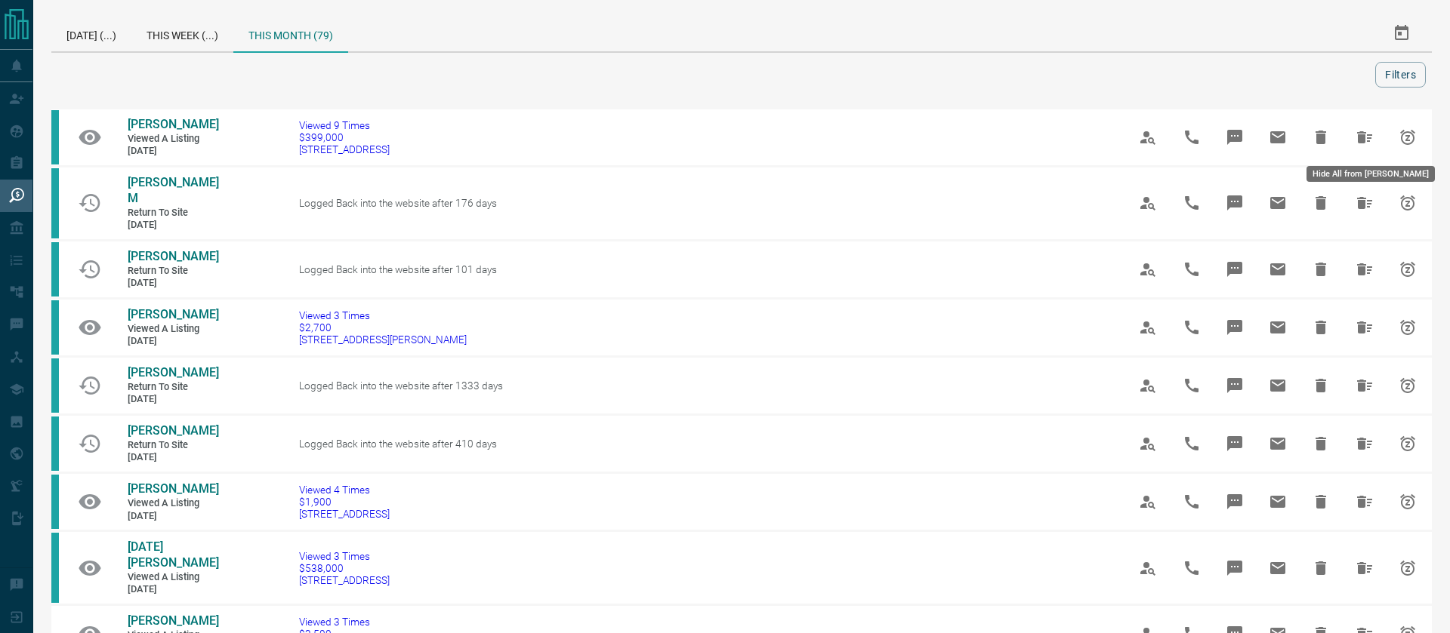
click at [1346, 135] on button "Hide All from Seyoung Lee" at bounding box center [1364, 137] width 36 height 36
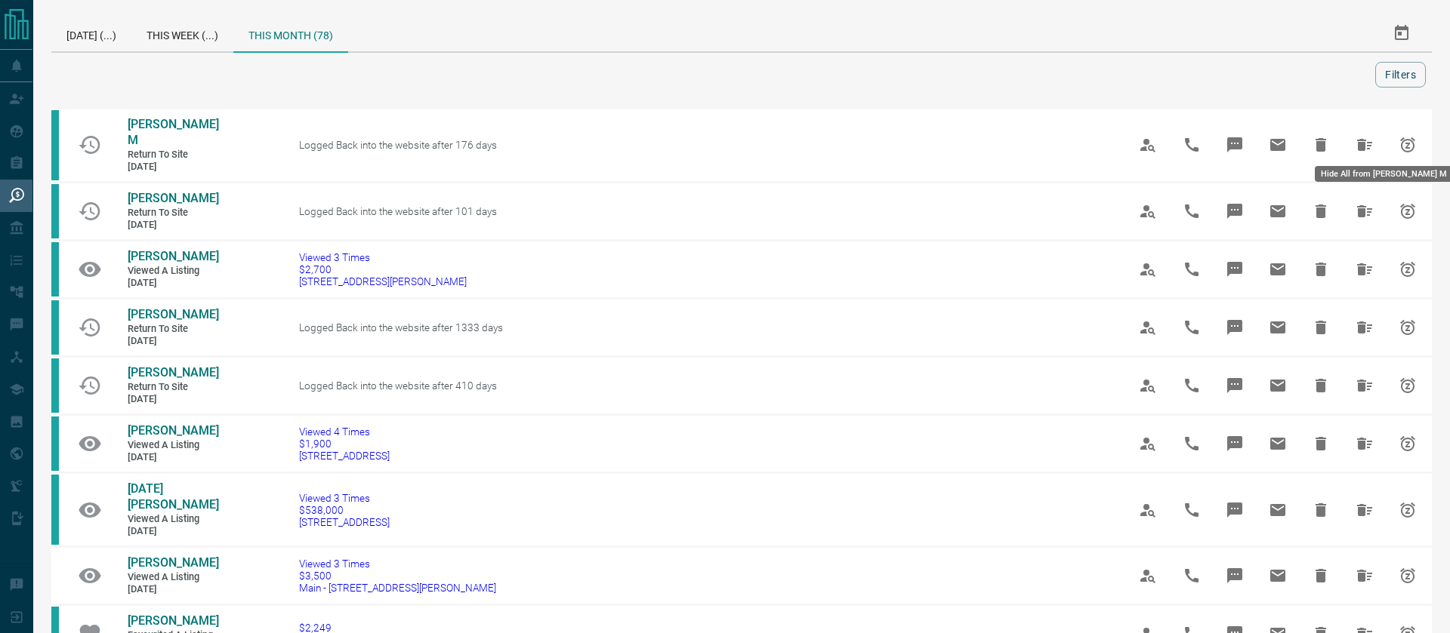
click at [1346, 135] on button "Hide All from Dhruv M" at bounding box center [1364, 145] width 36 height 36
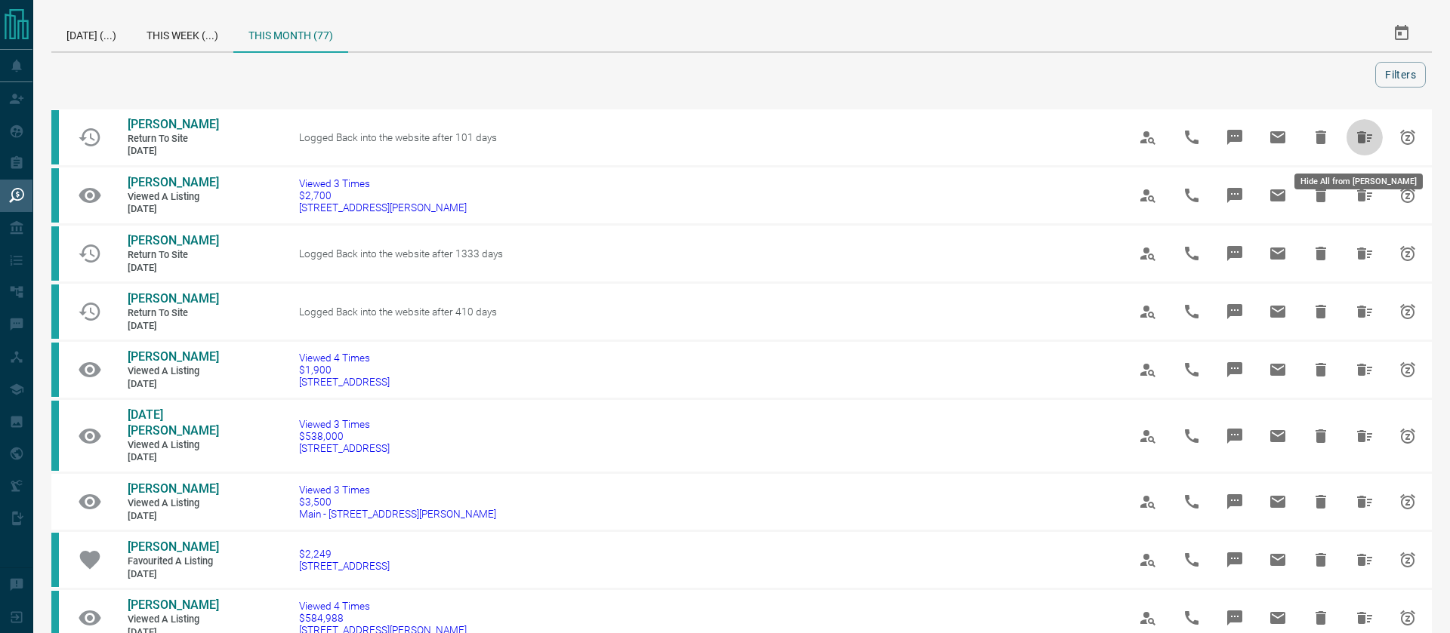
click at [1346, 135] on button "Hide All from Oleksandr Lokshyn" at bounding box center [1364, 137] width 36 height 36
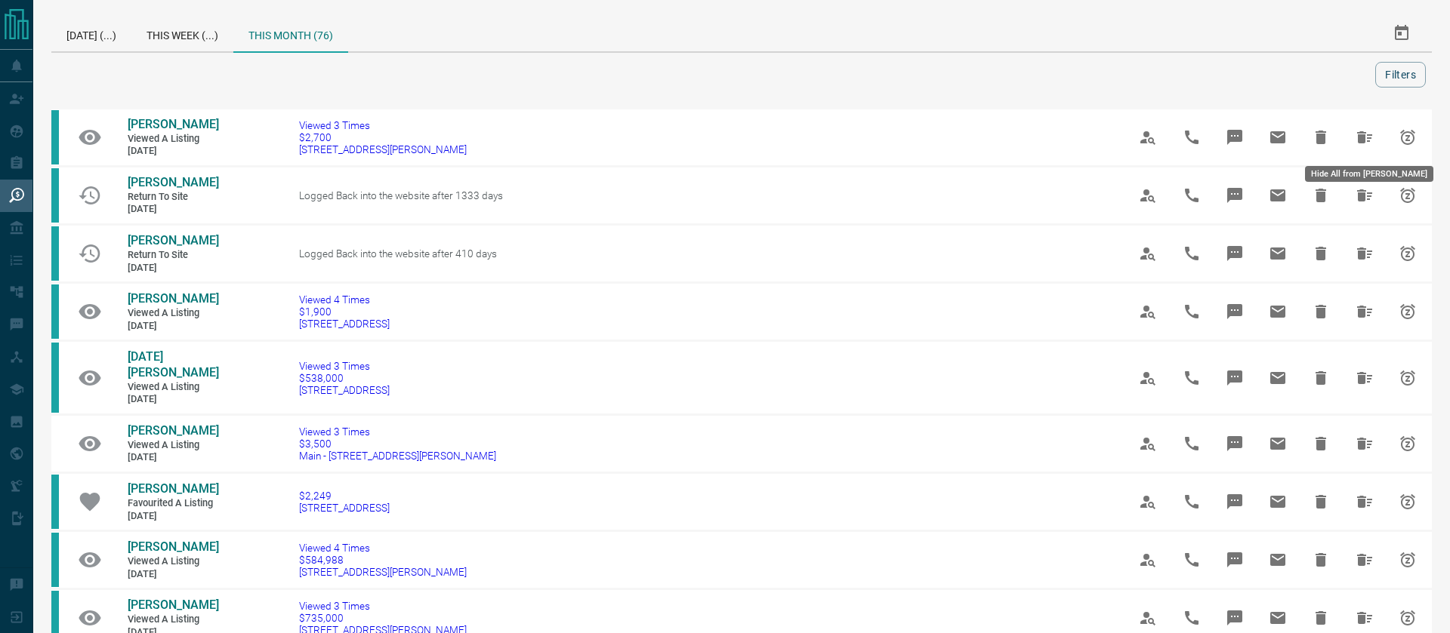
click at [1346, 135] on button "Hide All from Magaly Meza" at bounding box center [1364, 137] width 36 height 36
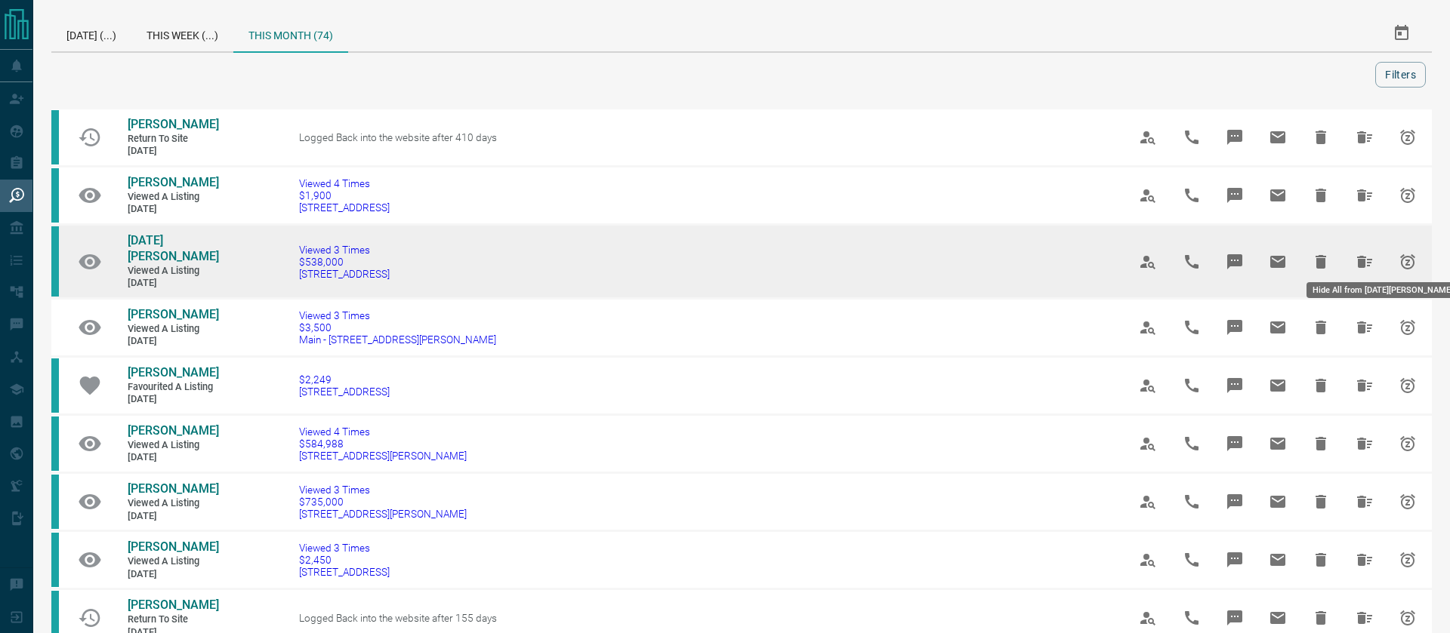
click at [1357, 256] on icon "Hide All from Kartik Yadav" at bounding box center [1364, 262] width 15 height 12
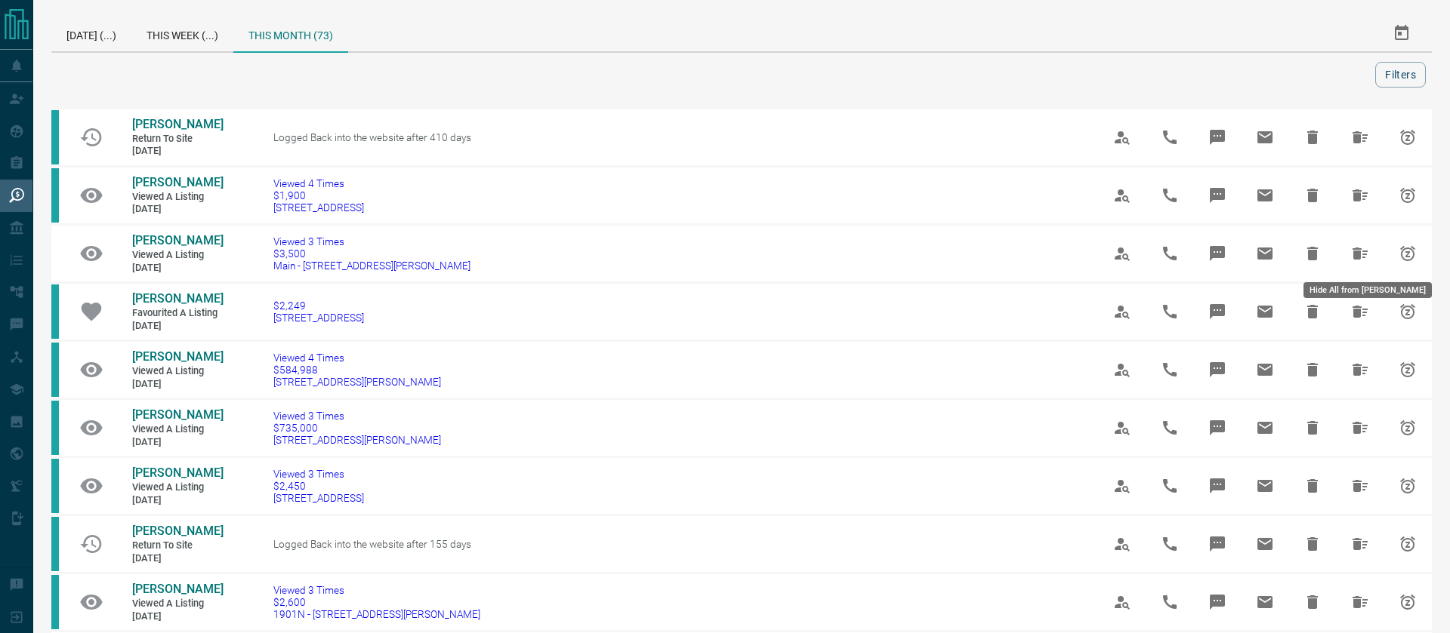
click at [1355, 253] on icon "Hide All from Harry Twyford" at bounding box center [1359, 254] width 15 height 12
